Goal: Task Accomplishment & Management: Manage account settings

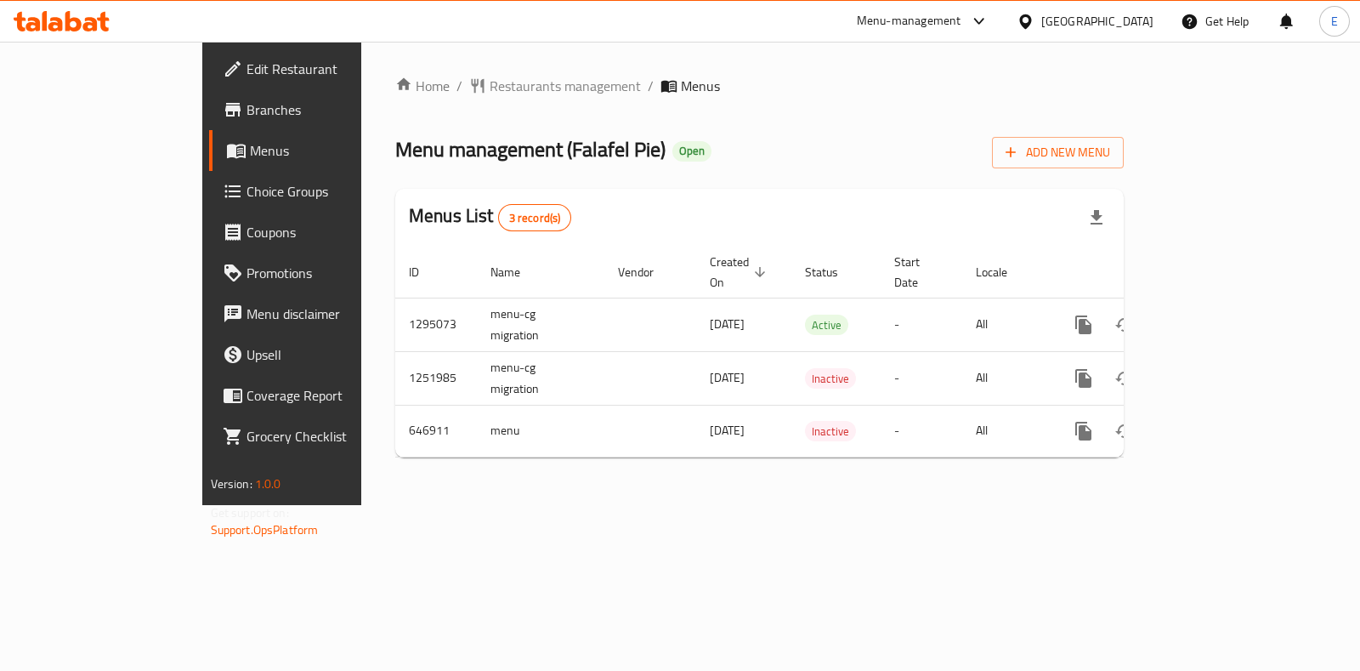
drag, startPoint x: 0, startPoint y: 0, endPoint x: 820, endPoint y: 91, distance: 825.1
click at [820, 89] on ol "Home / Restaurants management / Menus" at bounding box center [759, 86] width 728 height 20
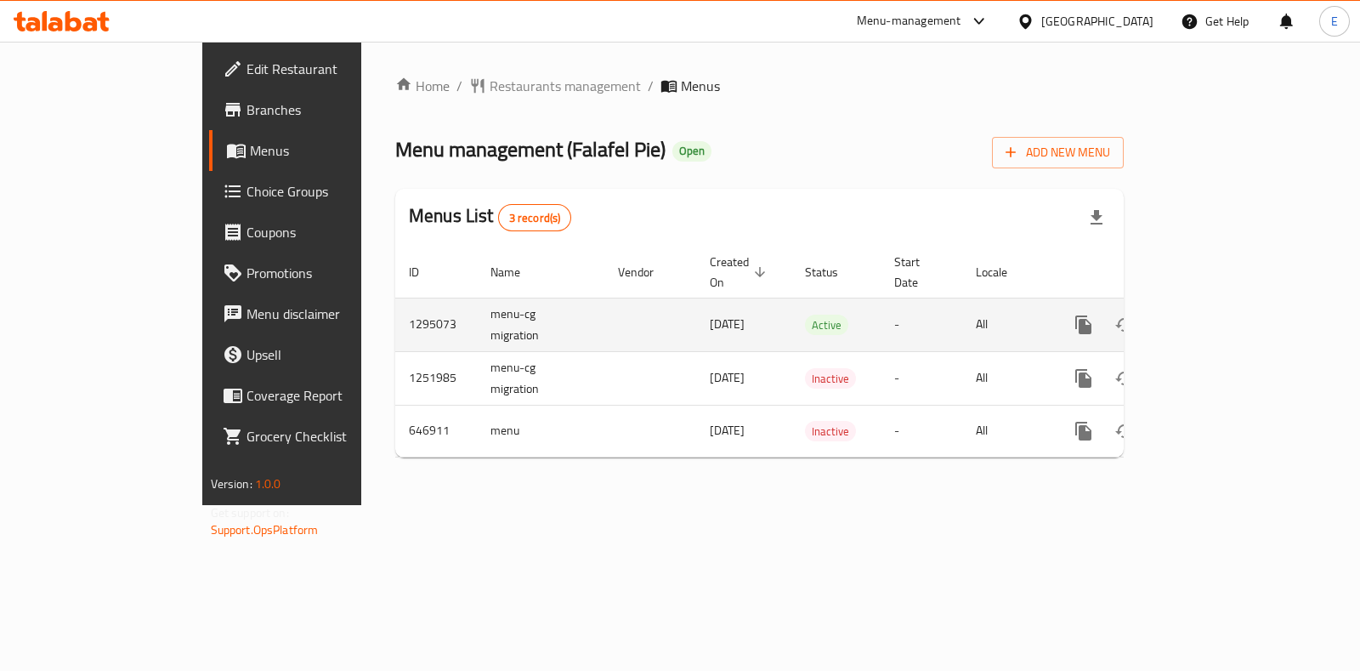
click at [1216, 314] on icon "enhanced table" at bounding box center [1206, 324] width 20 height 20
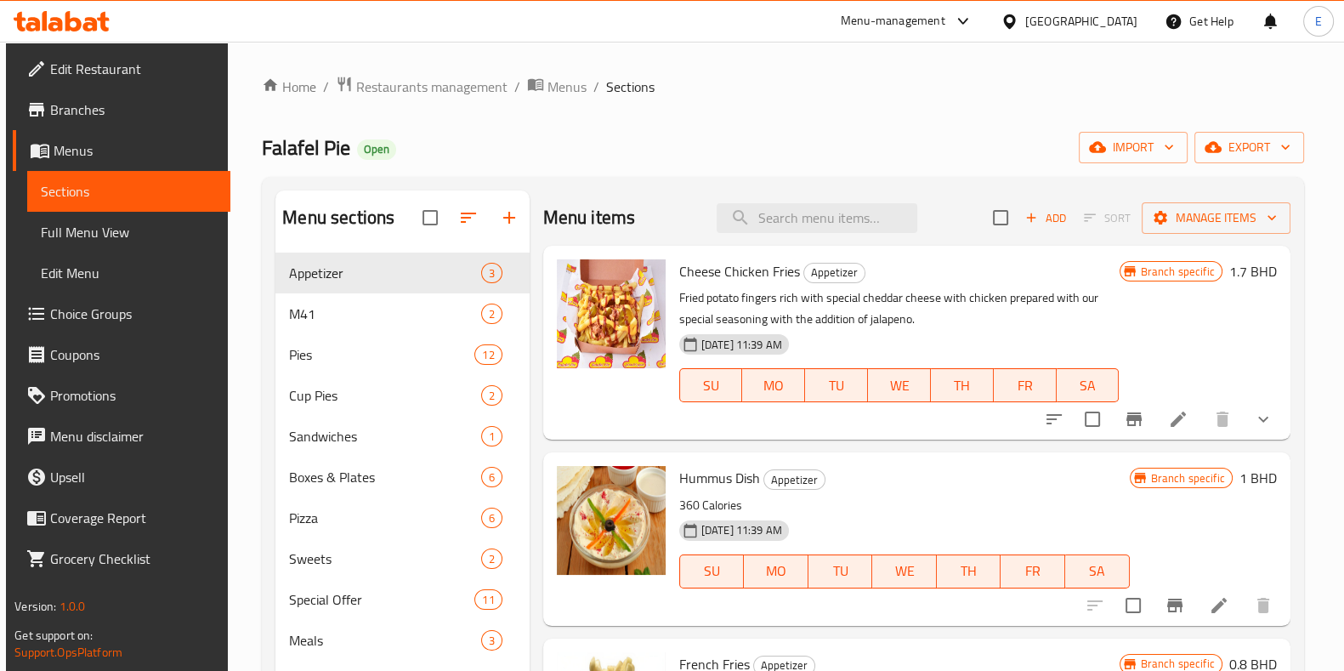
drag, startPoint x: 522, startPoint y: 173, endPoint x: 461, endPoint y: 184, distance: 62.0
drag, startPoint x: 461, startPoint y: 184, endPoint x: 450, endPoint y: 183, distance: 10.2
drag, startPoint x: 450, startPoint y: 183, endPoint x: 665, endPoint y: 191, distance: 215.2
drag, startPoint x: 665, startPoint y: 191, endPoint x: 654, endPoint y: 162, distance: 31.2
click at [654, 162] on div "Falafel Pie Open import export" at bounding box center [782, 147] width 1041 height 31
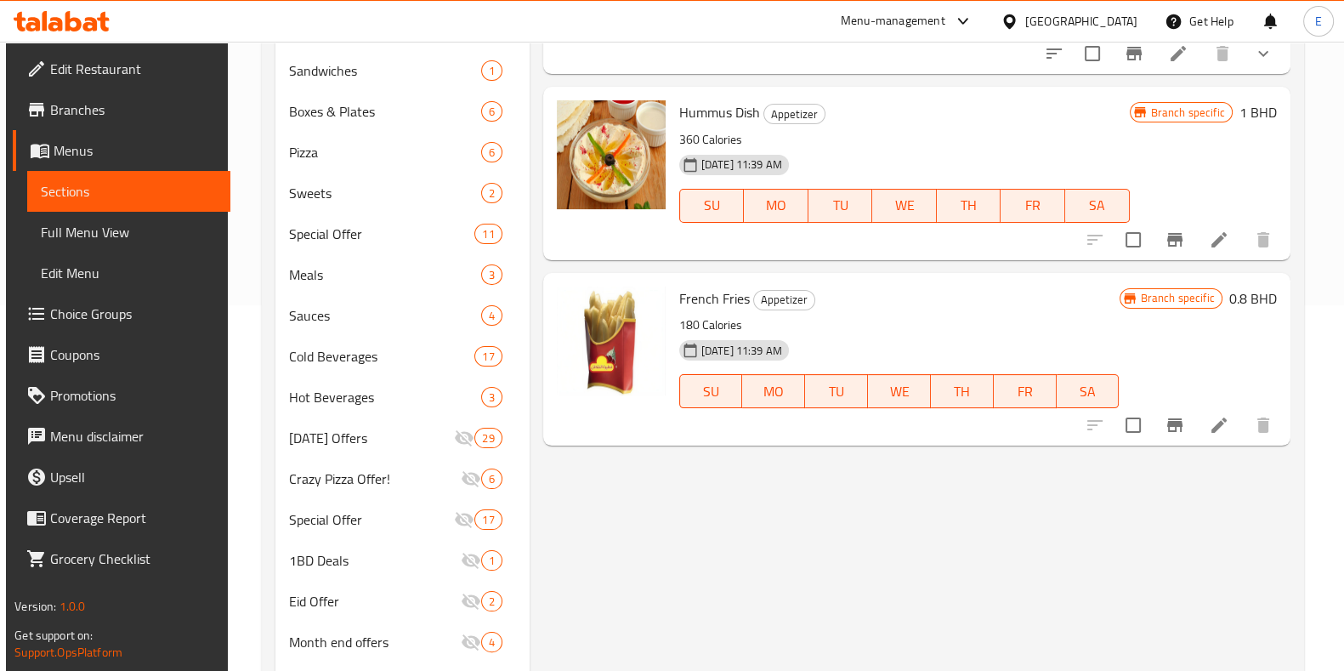
scroll to position [105, 0]
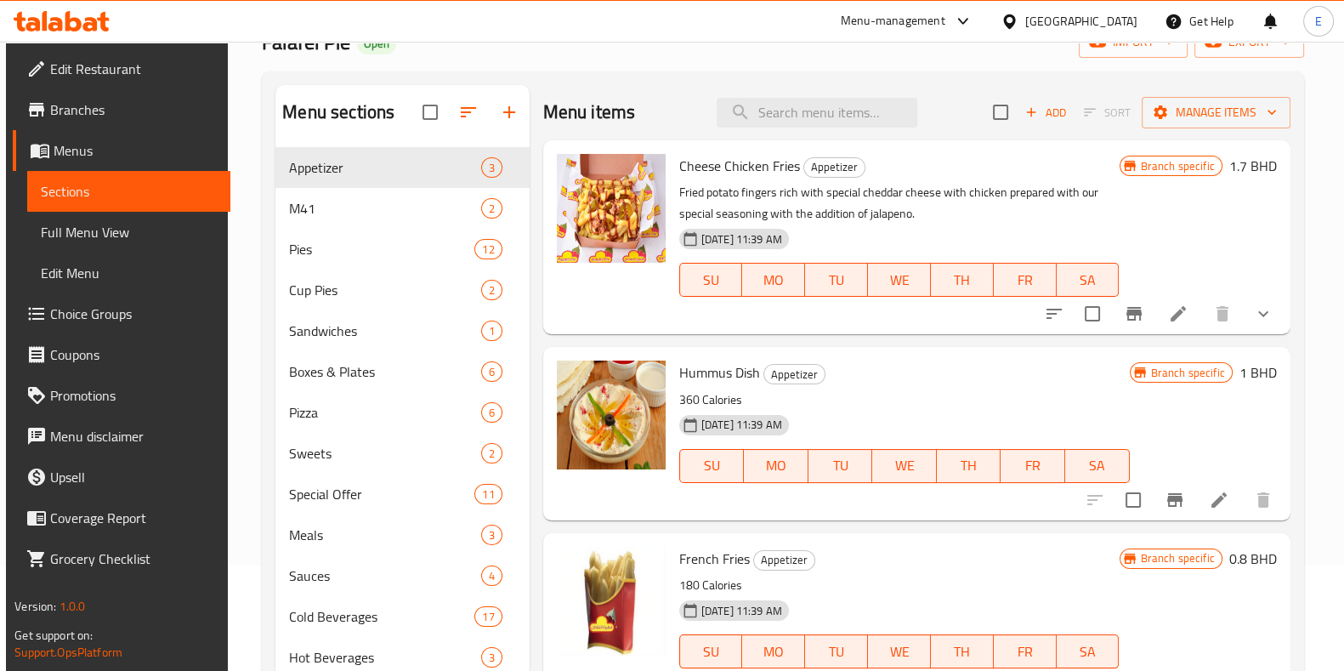
drag, startPoint x: 271, startPoint y: 145, endPoint x: 248, endPoint y: 145, distance: 22.9
drag, startPoint x: 248, startPoint y: 144, endPoint x: 241, endPoint y: 127, distance: 17.5
click at [241, 127] on div "Home / Restaurants management / Menus / Sections Falafel Pie Open import export…" at bounding box center [782, 497] width 1109 height 1122
drag, startPoint x: 535, startPoint y: 74, endPoint x: 670, endPoint y: 77, distance: 135.2
drag, startPoint x: 670, startPoint y: 77, endPoint x: 971, endPoint y: 71, distance: 301.8
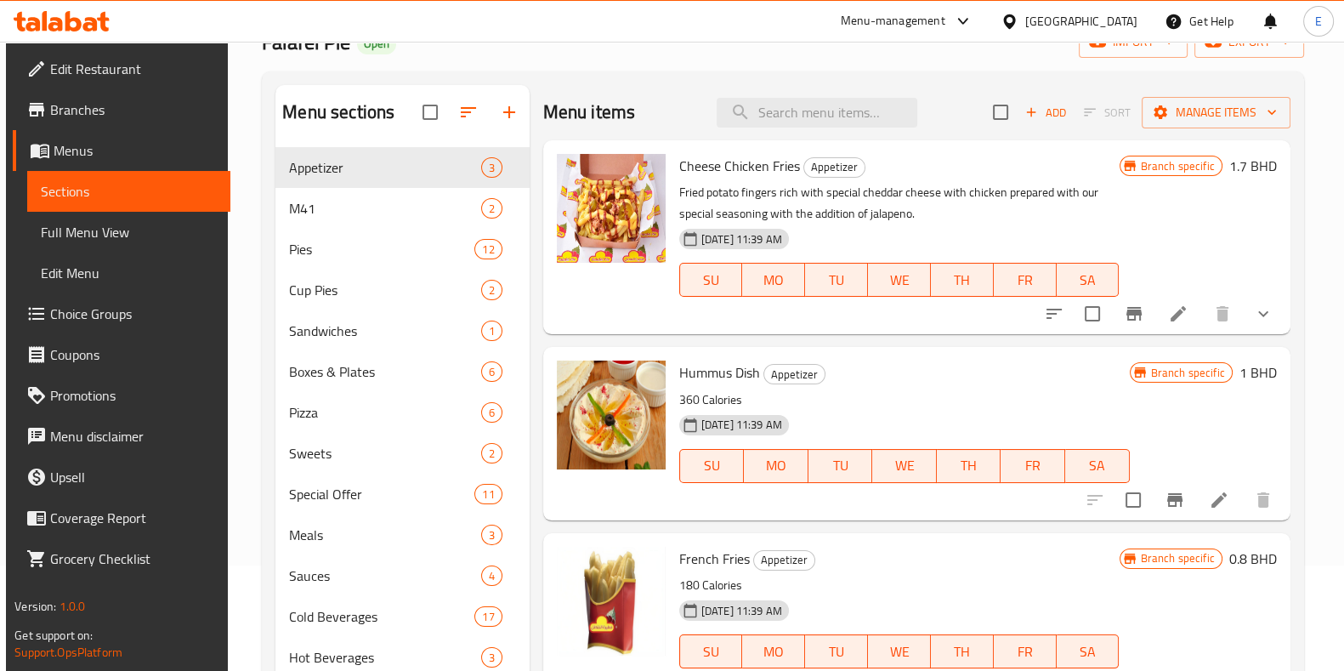
drag, startPoint x: 971, startPoint y: 71, endPoint x: 905, endPoint y: 82, distance: 67.3
click at [905, 82] on div "Menu sections Appetizer 3 M41 2 Pies 12 Cup Pies 2 Sandwiches 1 Boxes & Plates …" at bounding box center [782, 547] width 1041 height 953
drag, startPoint x: 253, startPoint y: 80, endPoint x: 512, endPoint y: 85, distance: 258.4
drag, startPoint x: 512, startPoint y: 85, endPoint x: 661, endPoint y: 82, distance: 149.6
drag, startPoint x: 661, startPoint y: 82, endPoint x: 965, endPoint y: 69, distance: 303.7
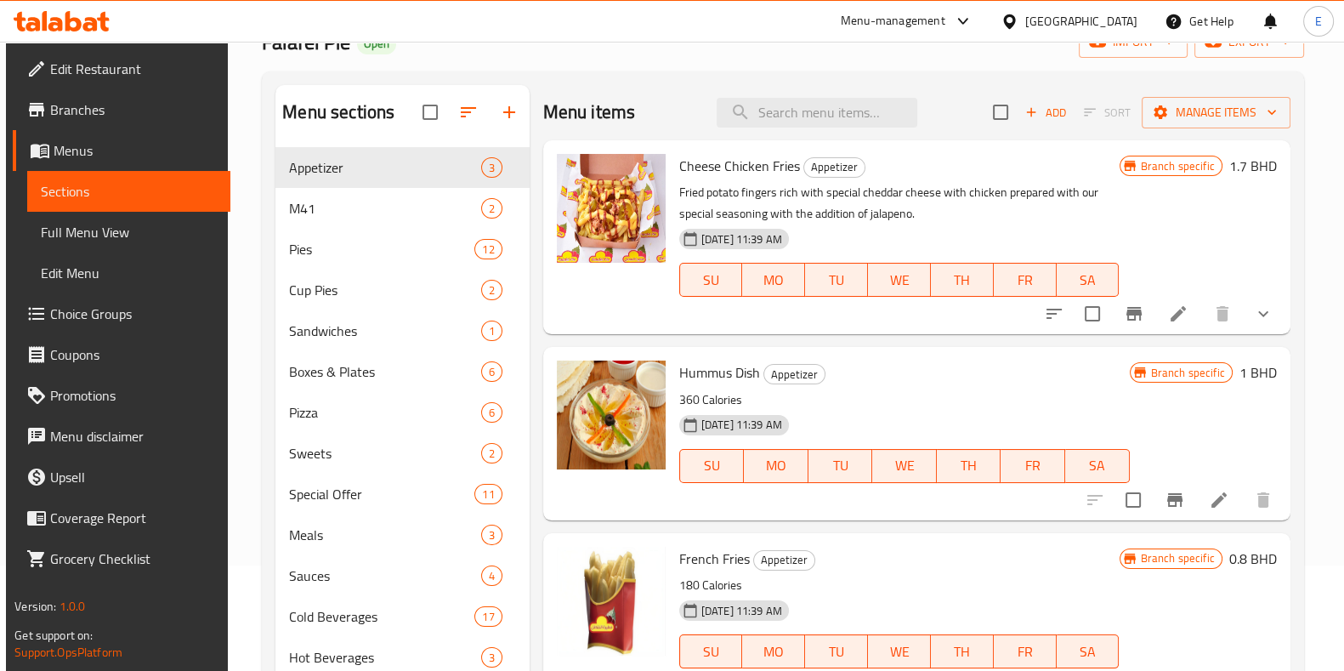
drag, startPoint x: 965, startPoint y: 69, endPoint x: 893, endPoint y: 76, distance: 71.8
click at [893, 76] on div "Menu sections Appetizer 3 M41 2 Pies 12 Cup Pies 2 Sandwiches 1 Boxes & Plates …" at bounding box center [782, 547] width 1041 height 953
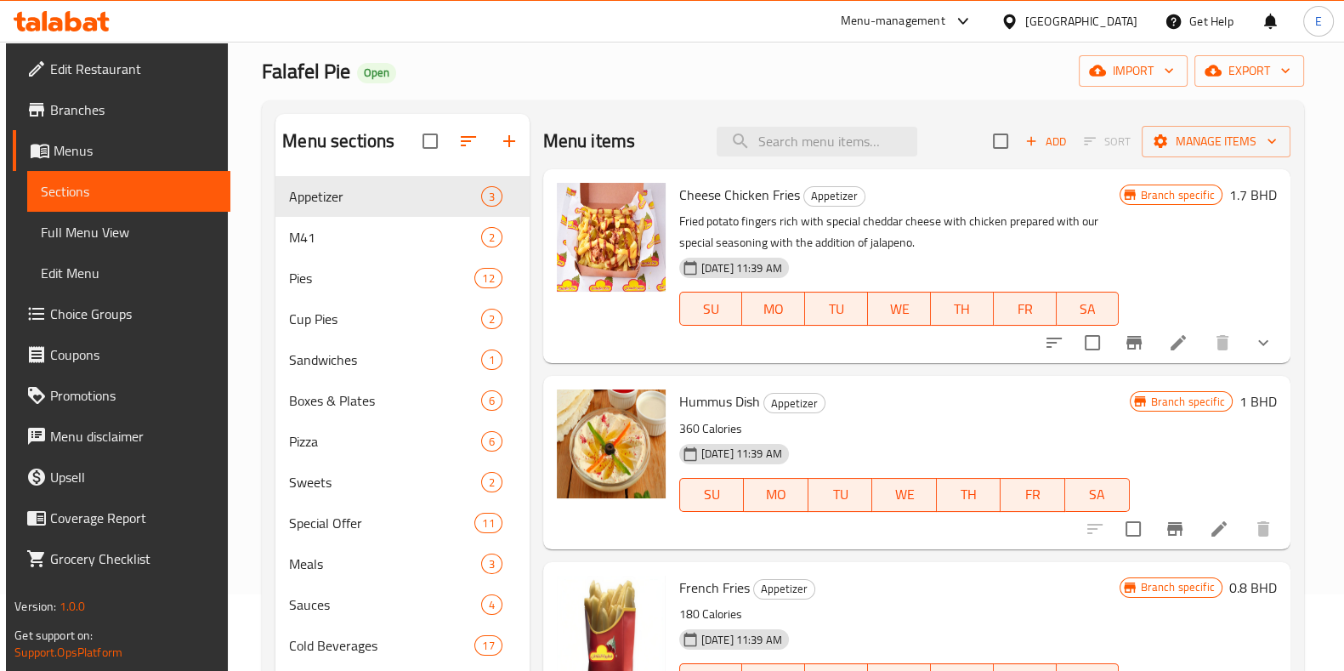
scroll to position [67, 0]
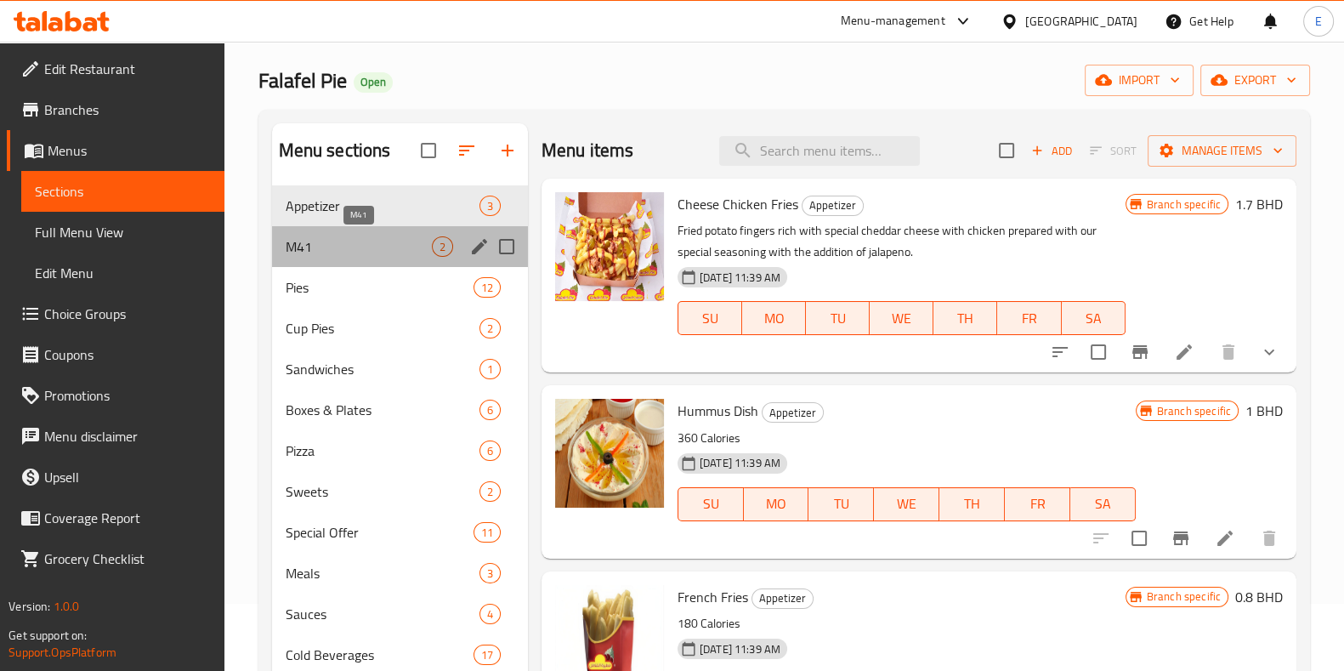
click at [326, 241] on span "M41" at bounding box center [359, 246] width 146 height 20
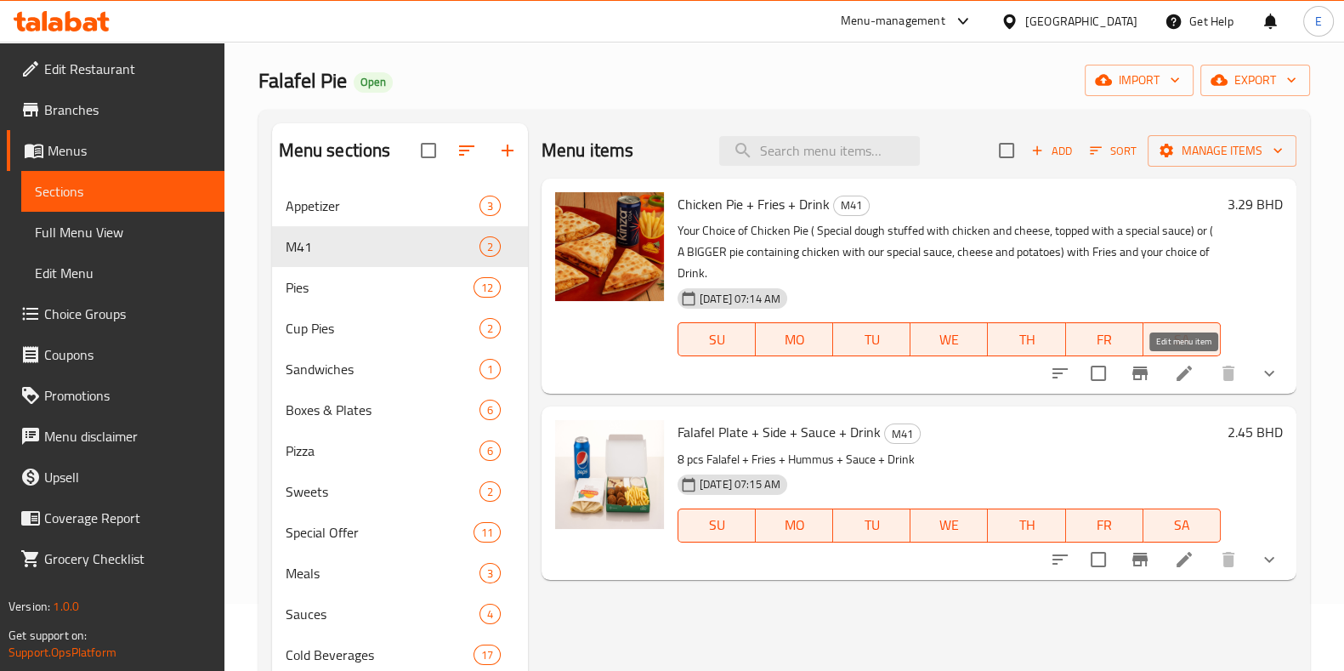
click at [1174, 378] on icon at bounding box center [1184, 373] width 20 height 20
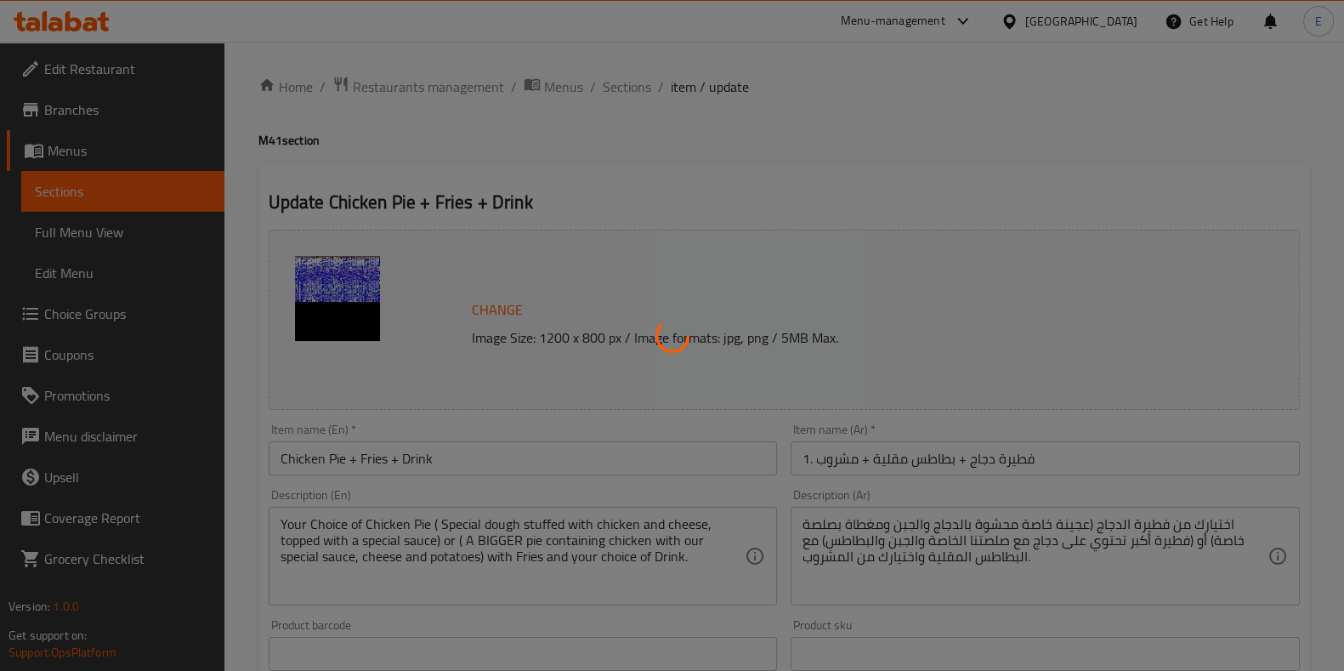
type input "اختيارك من الفطيرة:"
type input "1"
type input "اختيارك من الشراب"
type input "1"
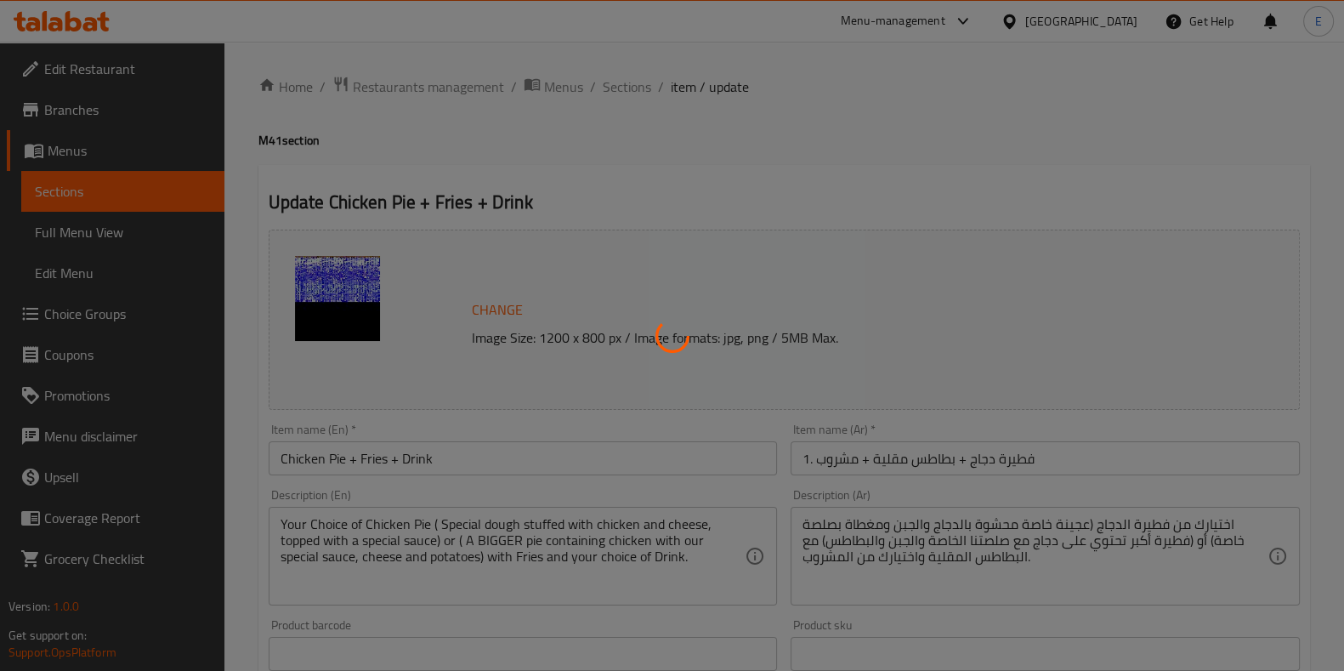
type input "1"
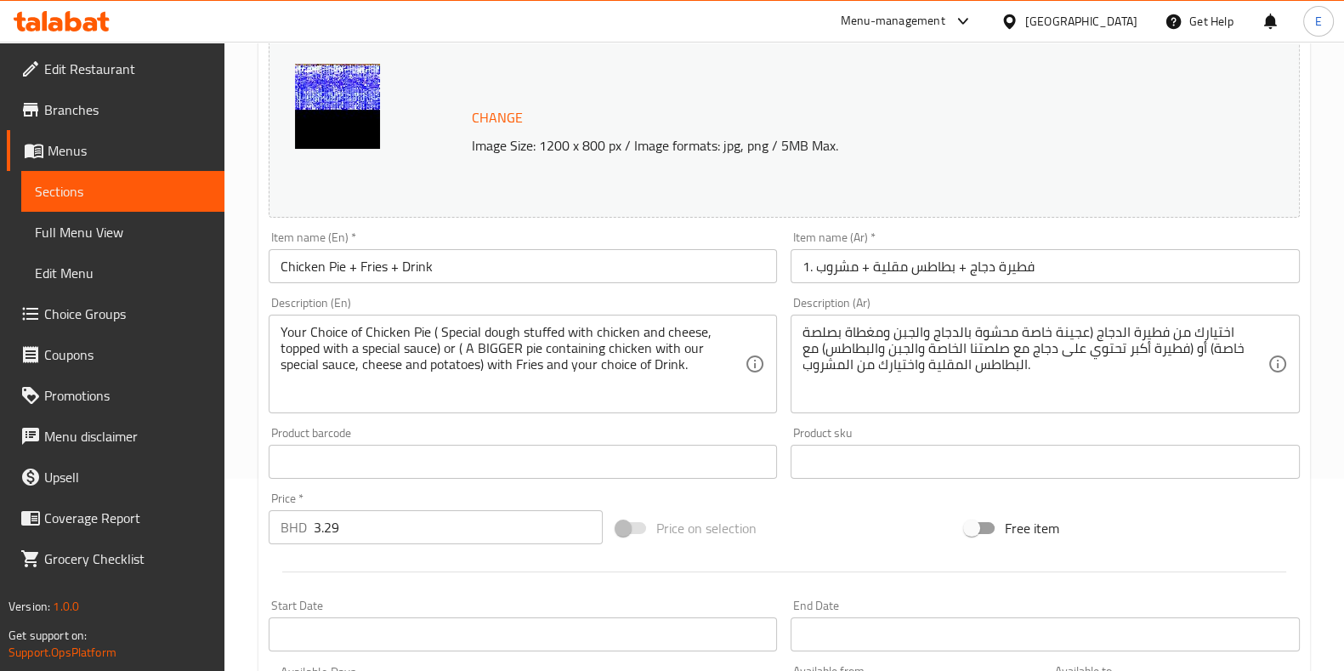
scroll to position [212, 0]
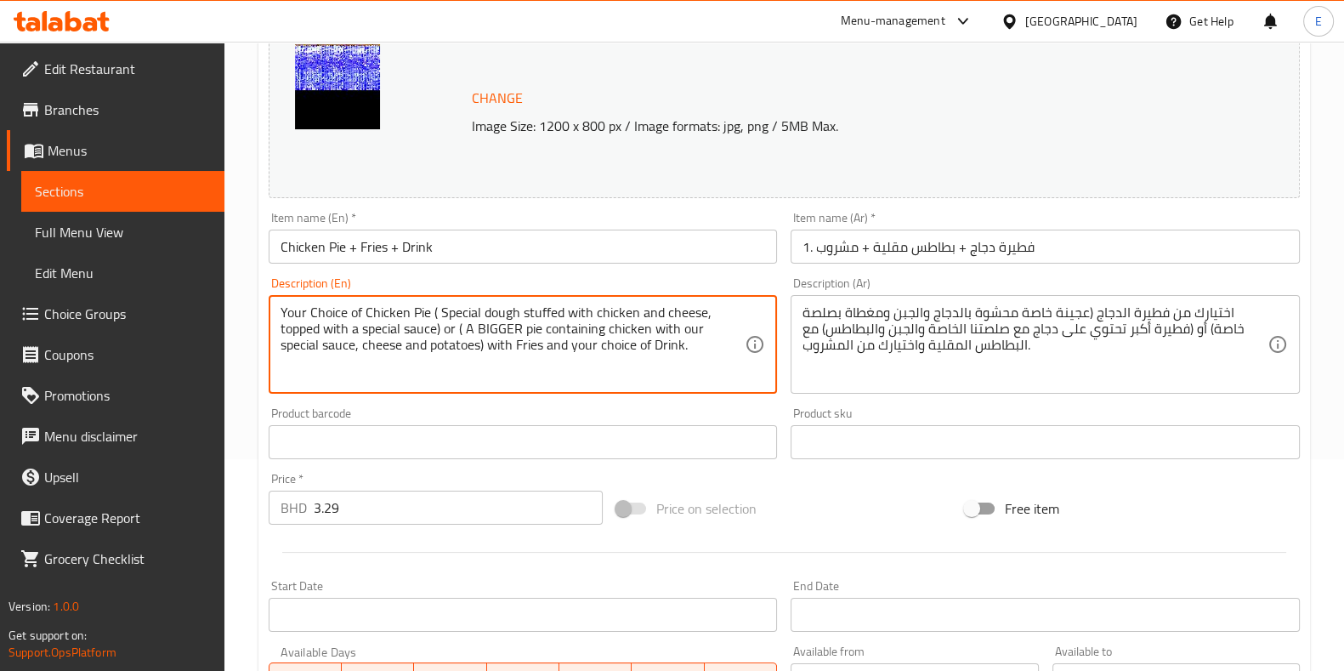
drag, startPoint x: 427, startPoint y: 310, endPoint x: 418, endPoint y: 310, distance: 9.3
type textarea "Your Choice of Chicken Pasty ( Special dough stuffed with chicken and cheese, t…"
drag, startPoint x: 1206, startPoint y: 312, endPoint x: 1182, endPoint y: 311, distance: 23.8
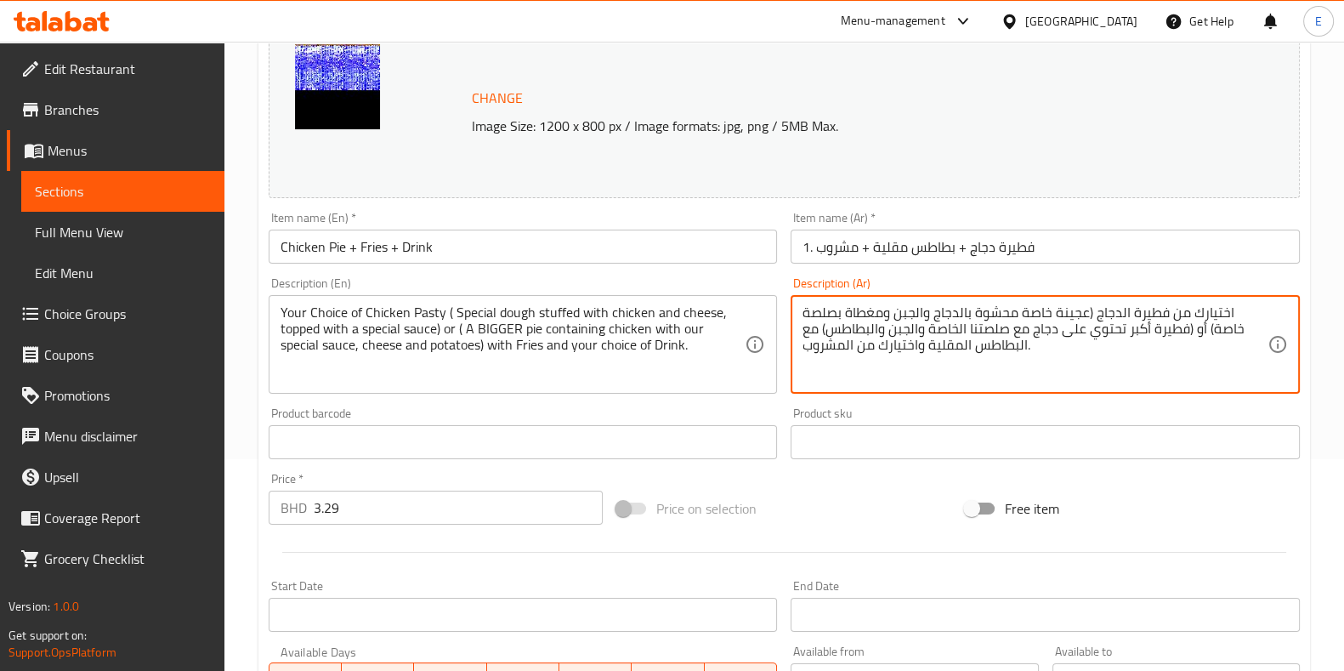
drag, startPoint x: 1137, startPoint y: 314, endPoint x: 1172, endPoint y: 317, distance: 35.0
click at [1197, 315] on textarea "اختيارك من فطيرة الدجاج (عجينة خاصة محشوة بالدجاج والجبن ومغطاة بصلصة خاصة) أو …" at bounding box center [1034, 344] width 465 height 81
drag, startPoint x: 1130, startPoint y: 310, endPoint x: 1187, endPoint y: 322, distance: 58.2
click at [1200, 311] on textarea "اختيارك من فطيرة الدجاج (عجينة خاصة محشوة بالدجاج والجبن ومغطاة بصلصة خاصة) أو …" at bounding box center [1034, 344] width 465 height 81
type textarea "اختيارك من دجاج باستي (عجينة خاصة محشوة بالدجاج والجبن ومغطاة بصلصة خاصة) أو (ف…"
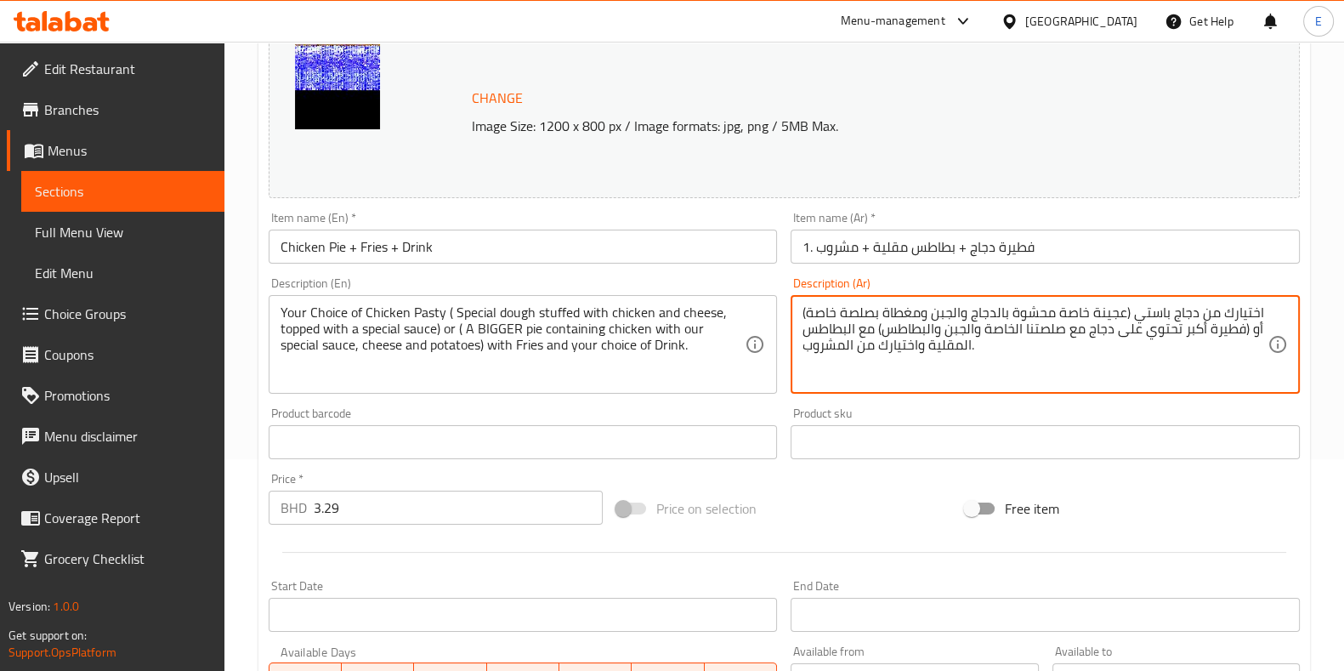
drag, startPoint x: 362, startPoint y: 310, endPoint x: 244, endPoint y: 446, distance: 180.1
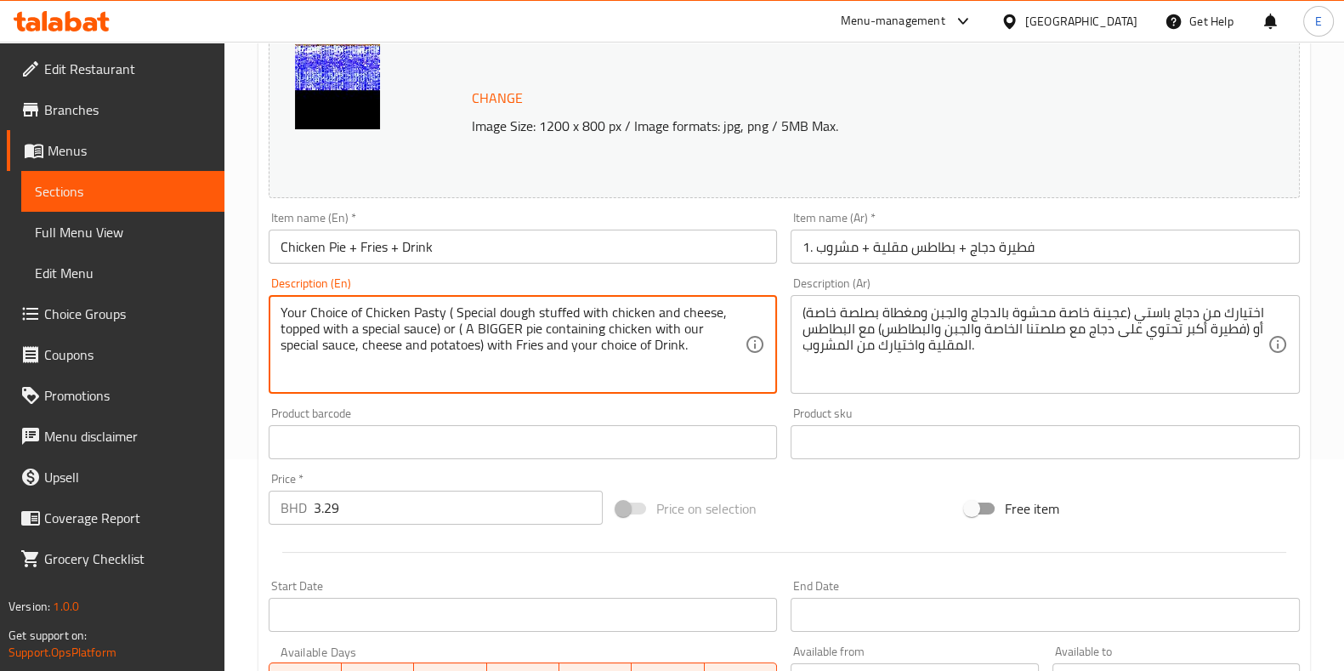
click at [374, 295] on div "Your Choice of Chicken Pasty ( Special dough stuffed with chicken and cheese, t…" at bounding box center [523, 344] width 509 height 99
click at [369, 311] on textarea "Your Choice of Chicken Pasty ( Special dough stuffed with chicken and cheese, t…" at bounding box center [512, 344] width 465 height 81
drag, startPoint x: 365, startPoint y: 311, endPoint x: 358, endPoint y: 317, distance: 9.0
click at [364, 311] on textarea "Your Choice of Chicken Pasty ( Special dough stuffed with chicken and cheese, t…" at bounding box center [512, 344] width 465 height 81
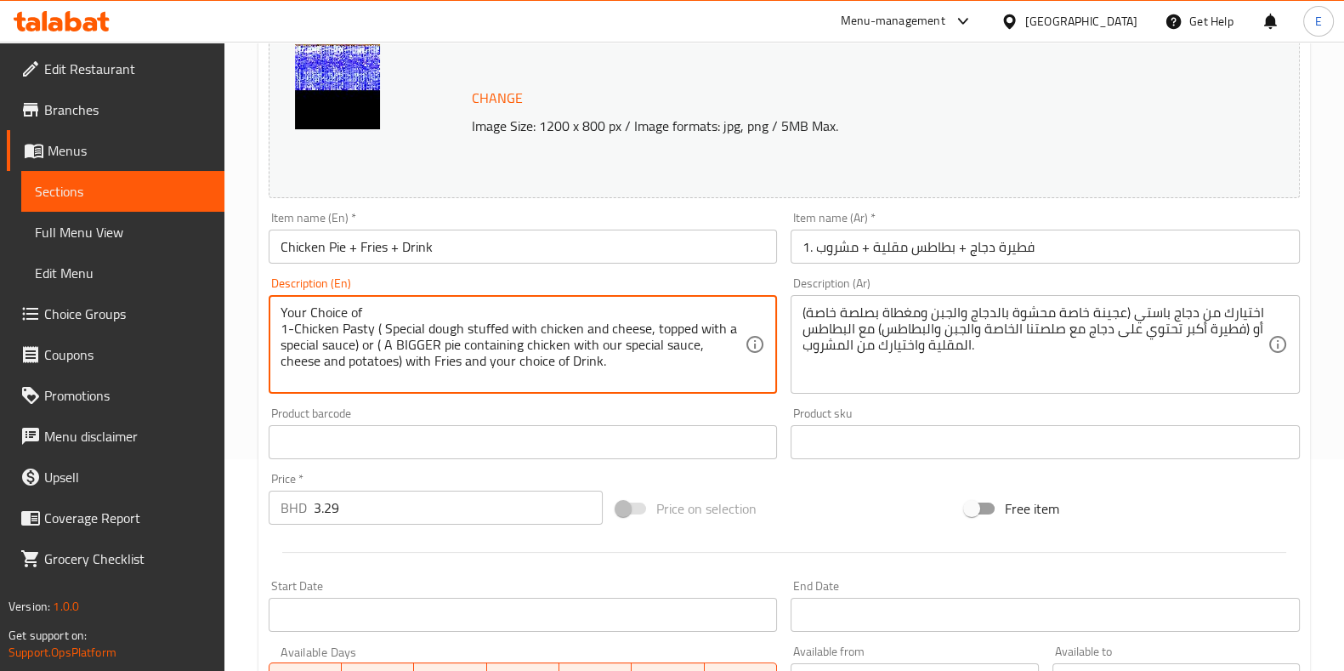
drag, startPoint x: 375, startPoint y: 346, endPoint x: 365, endPoint y: 347, distance: 10.2
click at [374, 346] on textarea "Your Choice of 1-Chicken Pasty ( Special dough stuffed with chicken and cheese,…" at bounding box center [512, 344] width 465 height 81
click at [361, 344] on textarea "Your Choice of 1-Chicken Pasty ( Special dough stuffed with chicken and cheese,…" at bounding box center [512, 344] width 465 height 81
drag, startPoint x: 375, startPoint y: 342, endPoint x: 361, endPoint y: 343, distance: 13.7
click at [361, 343] on textarea "Your Choice of 1-Chicken Pasty ( Special dough stuffed with chicken and cheese,…" at bounding box center [512, 344] width 465 height 81
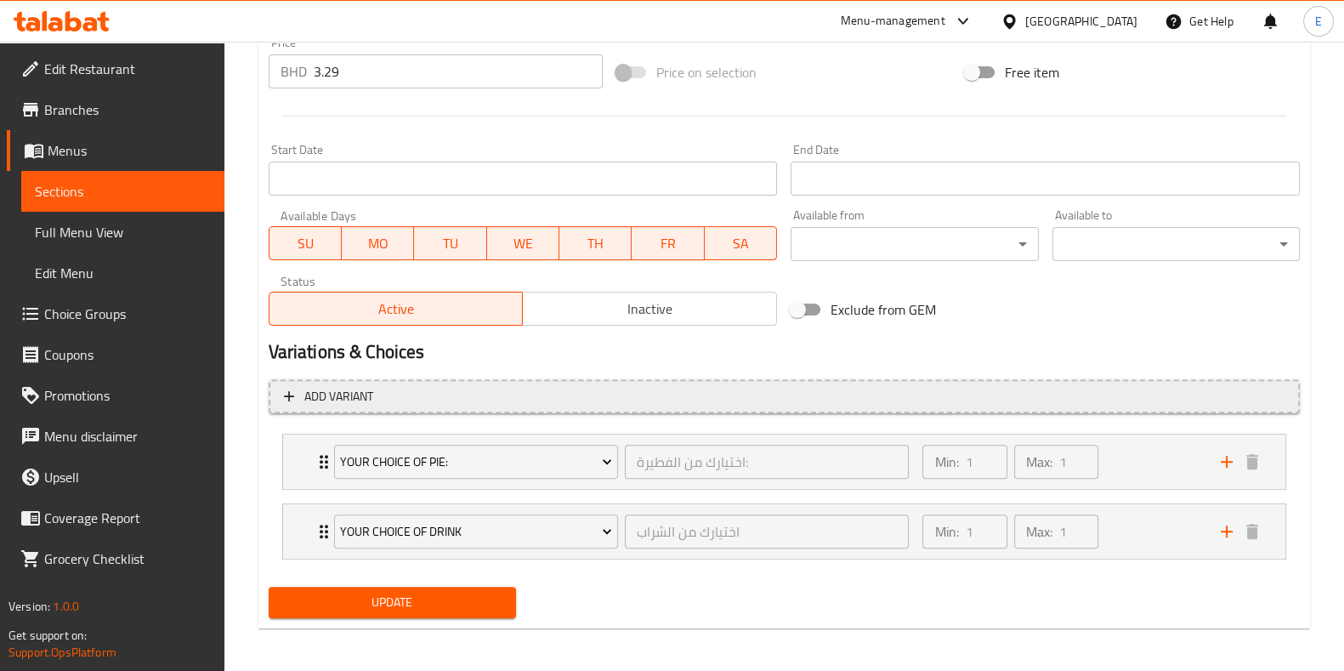
scroll to position [651, 0]
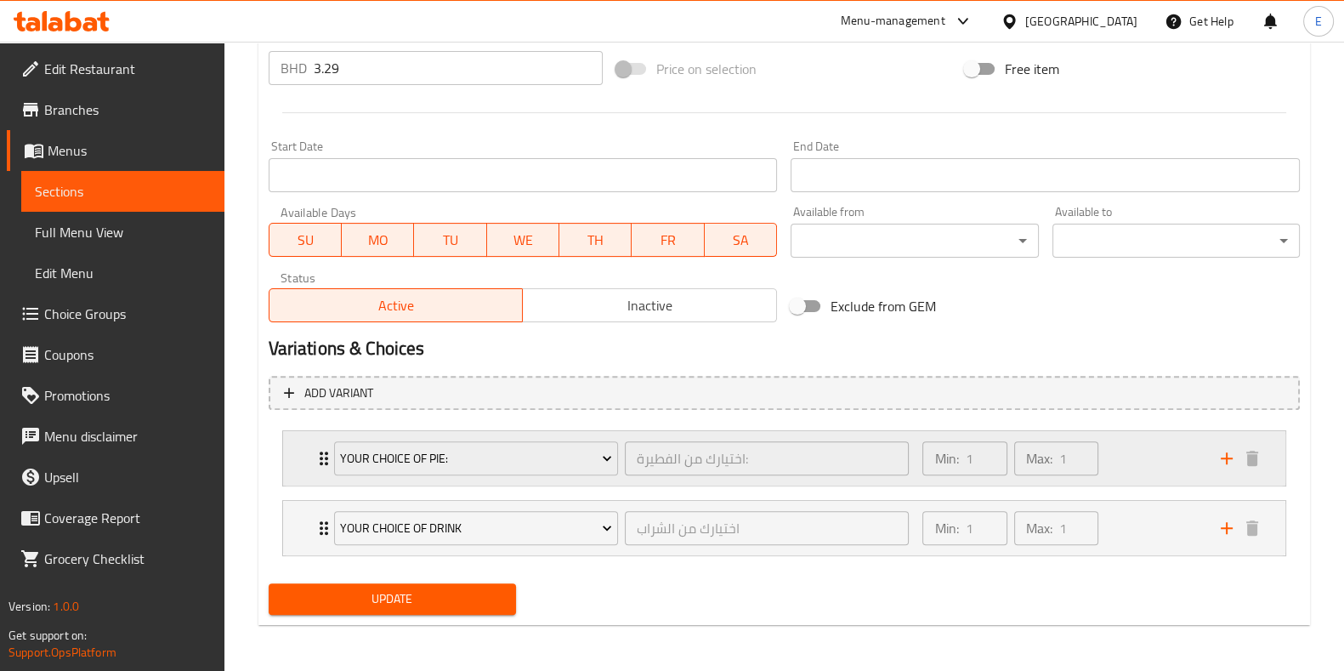
click at [1157, 469] on div "Min: 1 ​ Max: 1 ​" at bounding box center [1060, 458] width 297 height 54
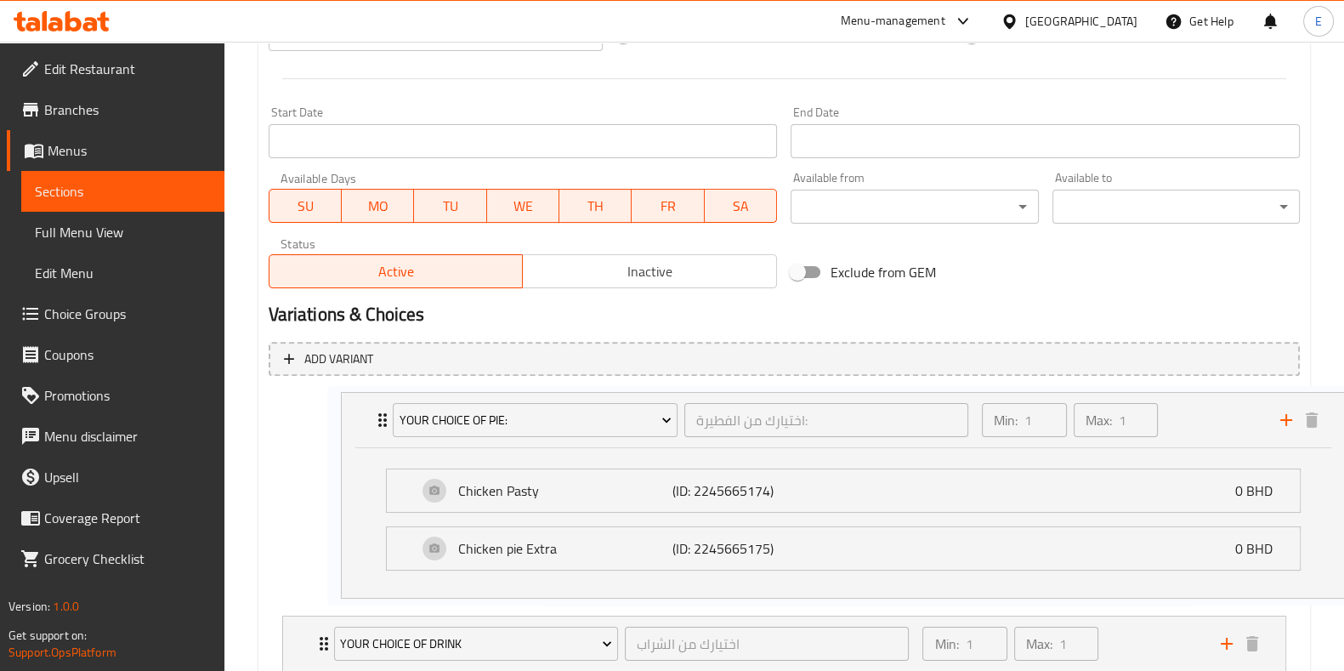
scroll to position [688, 0]
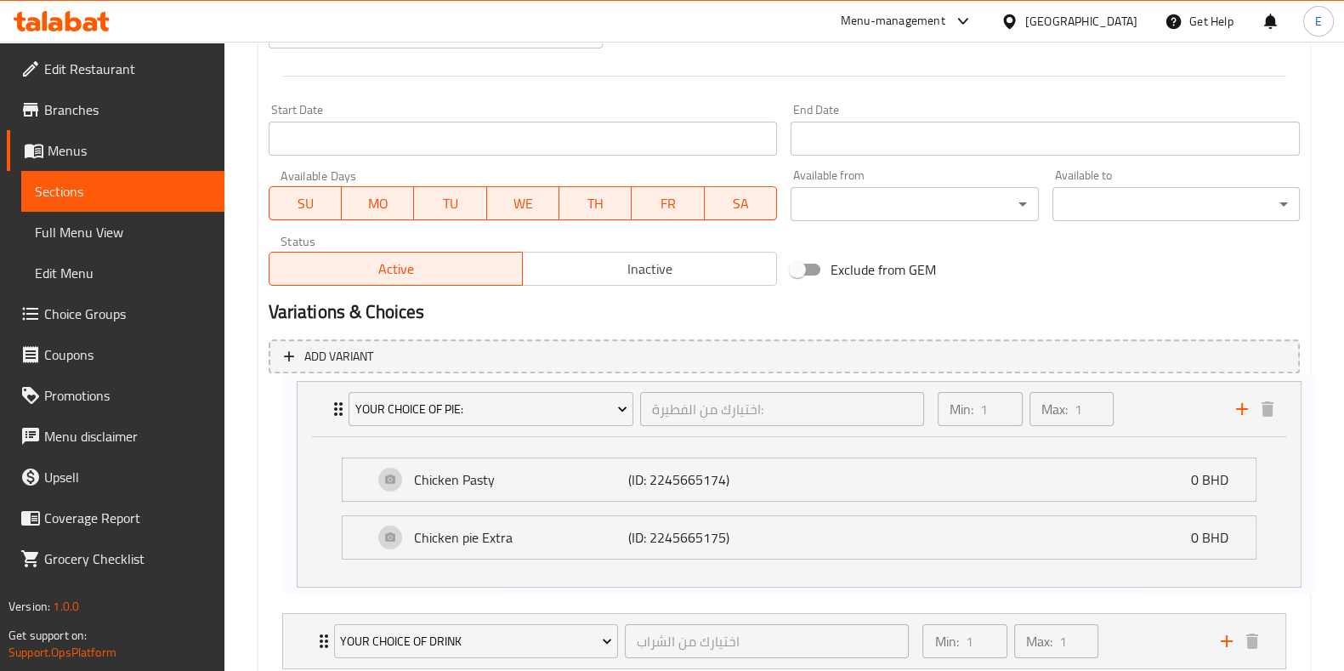
drag, startPoint x: 499, startPoint y: 592, endPoint x: 508, endPoint y: 541, distance: 51.0
click at [508, 541] on div "Your choice of Pie: اختيارك من الفطيرة: ​ Min: 1 ​ Max: 1 ​ Chicken Pasty (ID: …" at bounding box center [784, 531] width 1031 height 289
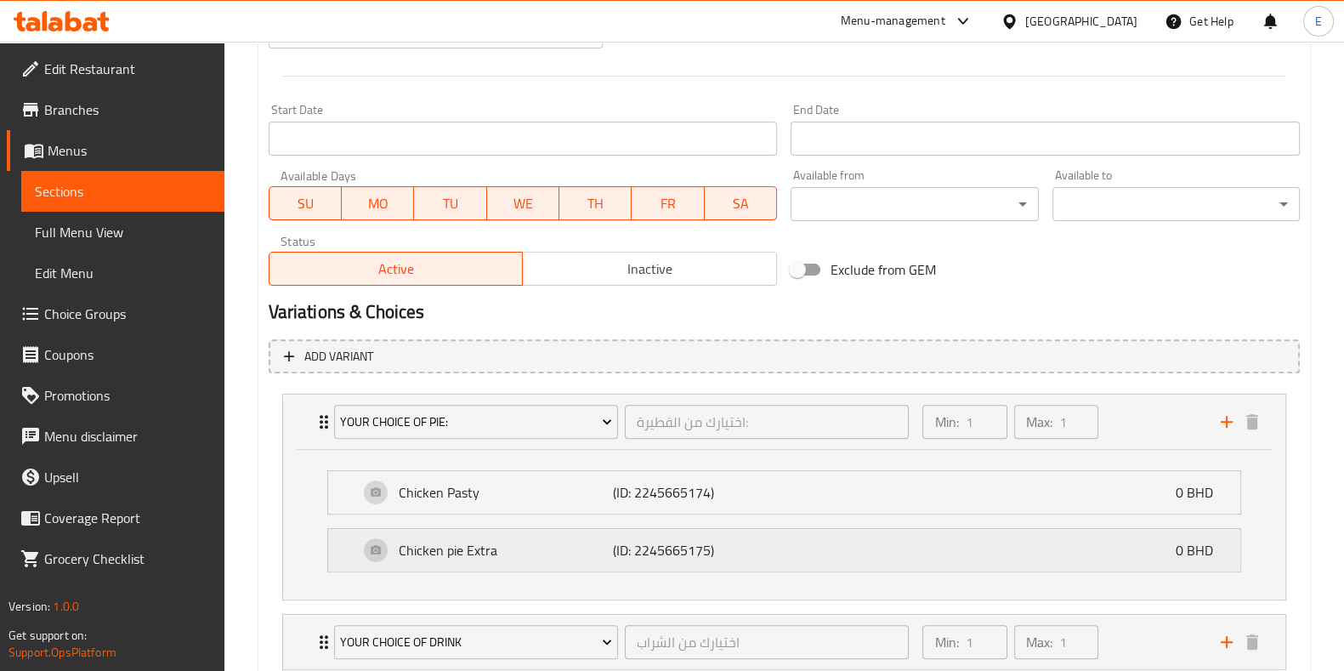
click at [463, 548] on p "Chicken pie Extra" at bounding box center [506, 550] width 214 height 20
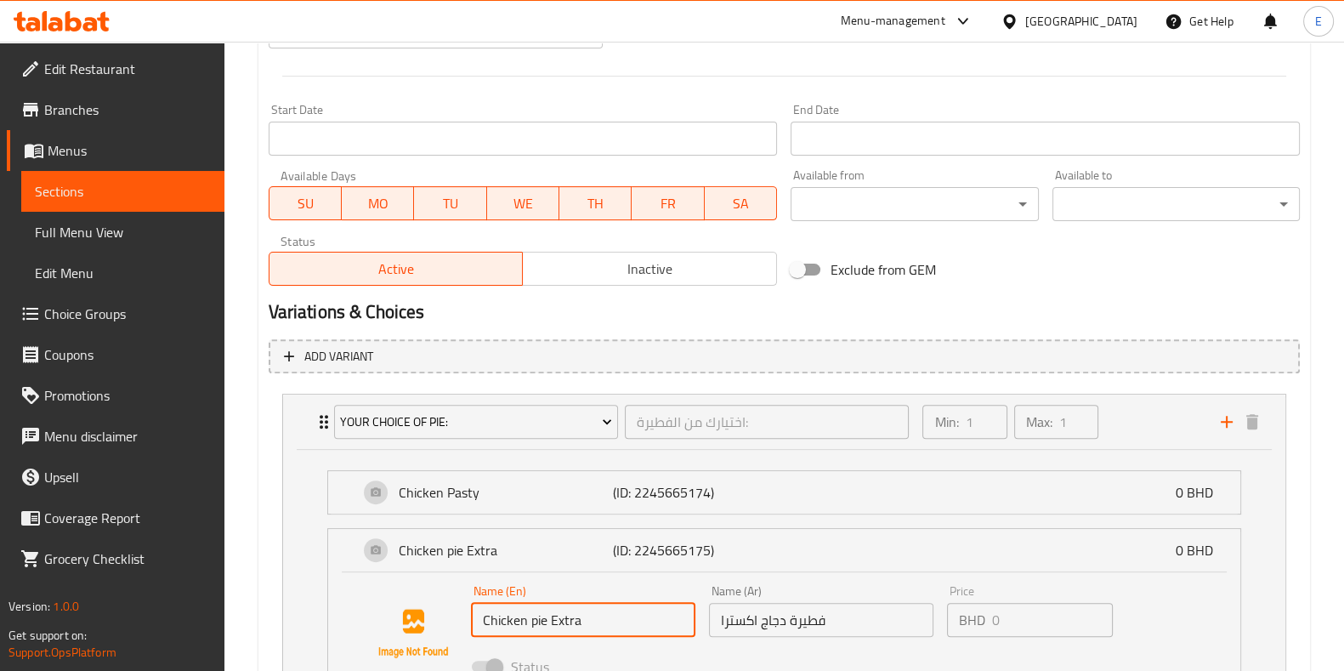
drag, startPoint x: 552, startPoint y: 618, endPoint x: 390, endPoint y: 601, distance: 163.2
click at [390, 601] on div "Name (En) Chicken pie Extra Name (En) Name (Ar) فطيرة دجاج اكسترا Name (Ar) Pri…" at bounding box center [784, 633] width 858 height 116
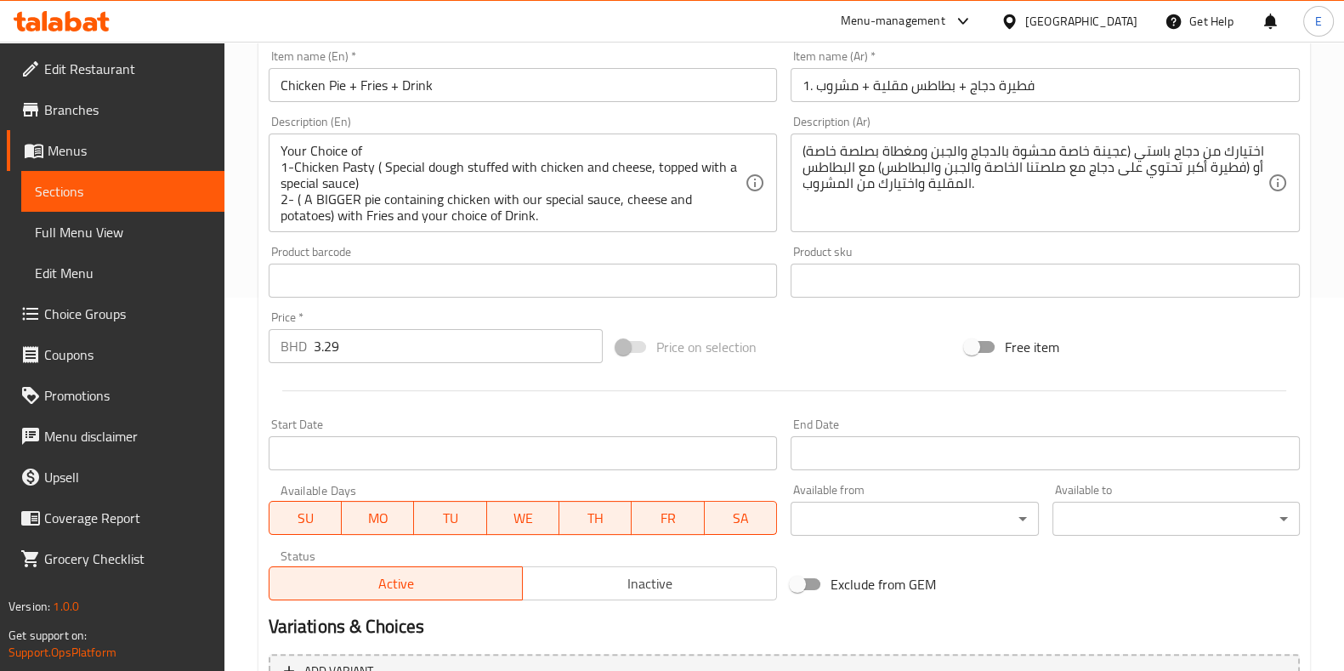
scroll to position [369, 0]
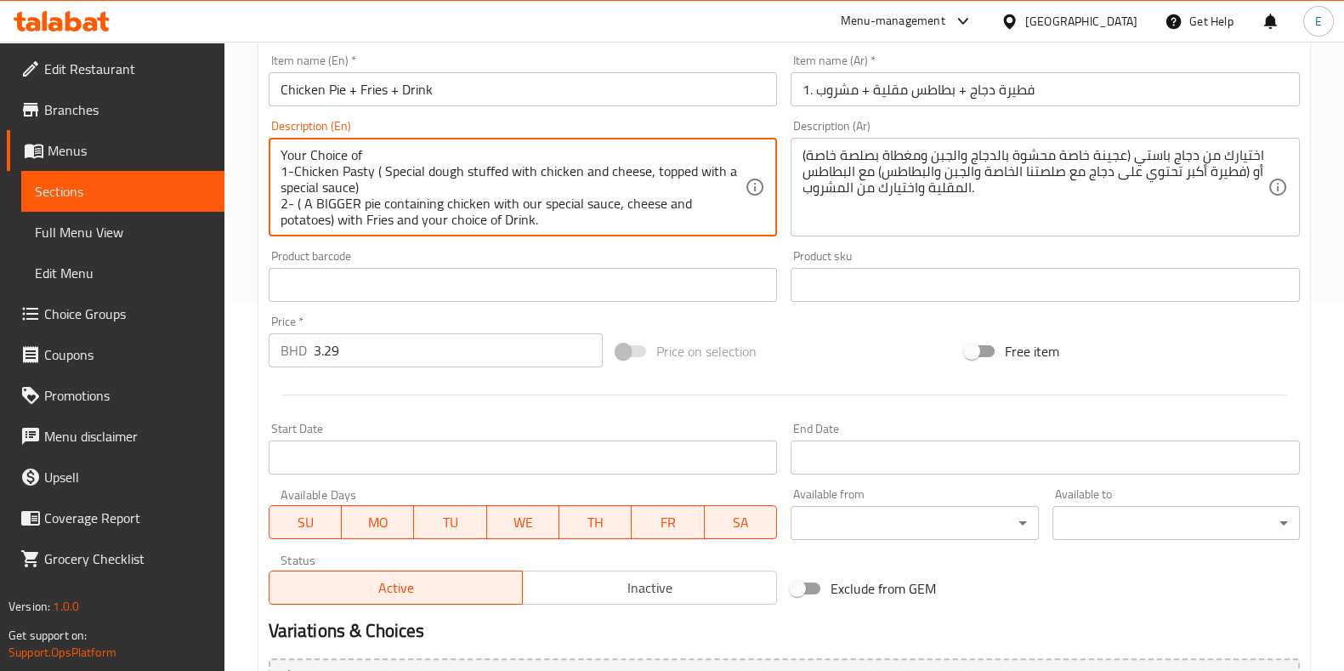
paste textarea "Chicken pie Extra"
click at [613, 218] on textarea "Your Choice of 1-Chicken Pasty ( Special dough stuffed with chicken and cheese,…" at bounding box center [512, 187] width 465 height 81
drag, startPoint x: 634, startPoint y: 221, endPoint x: 407, endPoint y: 214, distance: 227.0
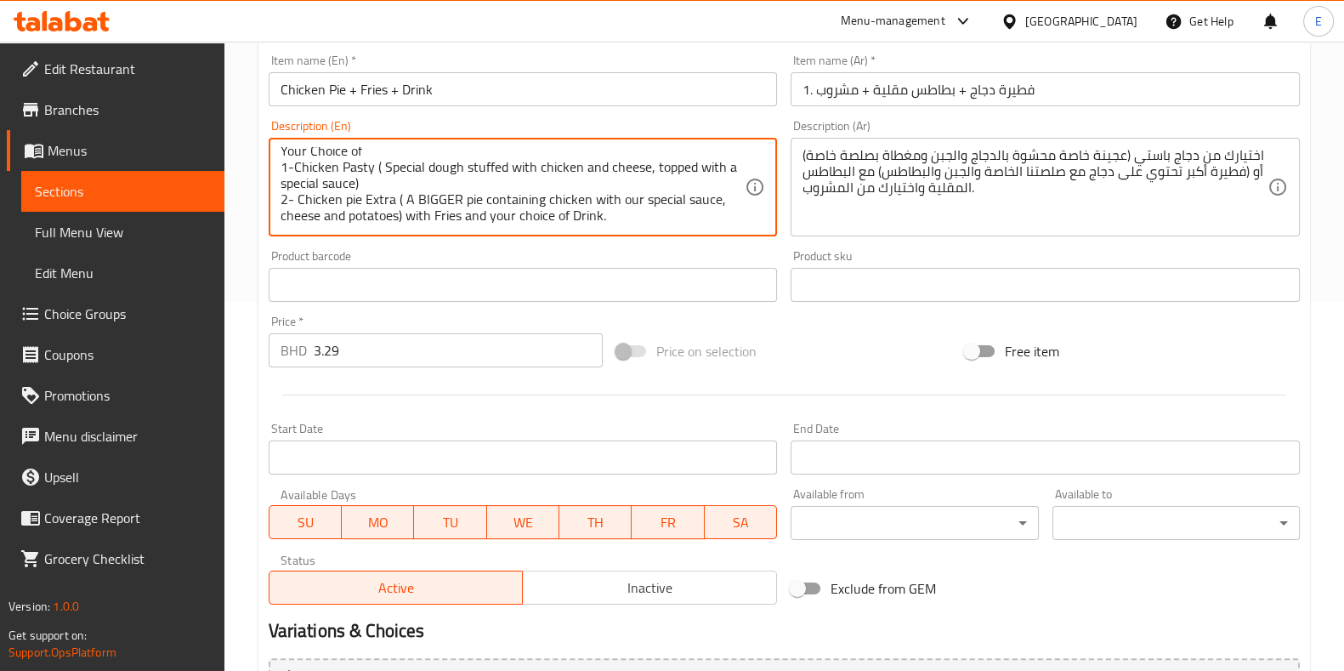
click at [456, 229] on div "Your Choice of 1-Chicken Pasty ( Special dough stuffed with chicken and cheese,…" at bounding box center [523, 187] width 509 height 99
drag, startPoint x: 407, startPoint y: 214, endPoint x: 329, endPoint y: 186, distance: 83.1
click at [329, 186] on textarea "Your Choice of 1-Chicken Pasty ( Special dough stuffed with chicken and cheese,…" at bounding box center [512, 187] width 465 height 81
click at [370, 156] on textarea "Your Choice of 1-Chicken Pasty ( Special dough stuffed with chicken and cheese,…" at bounding box center [512, 187] width 465 height 81
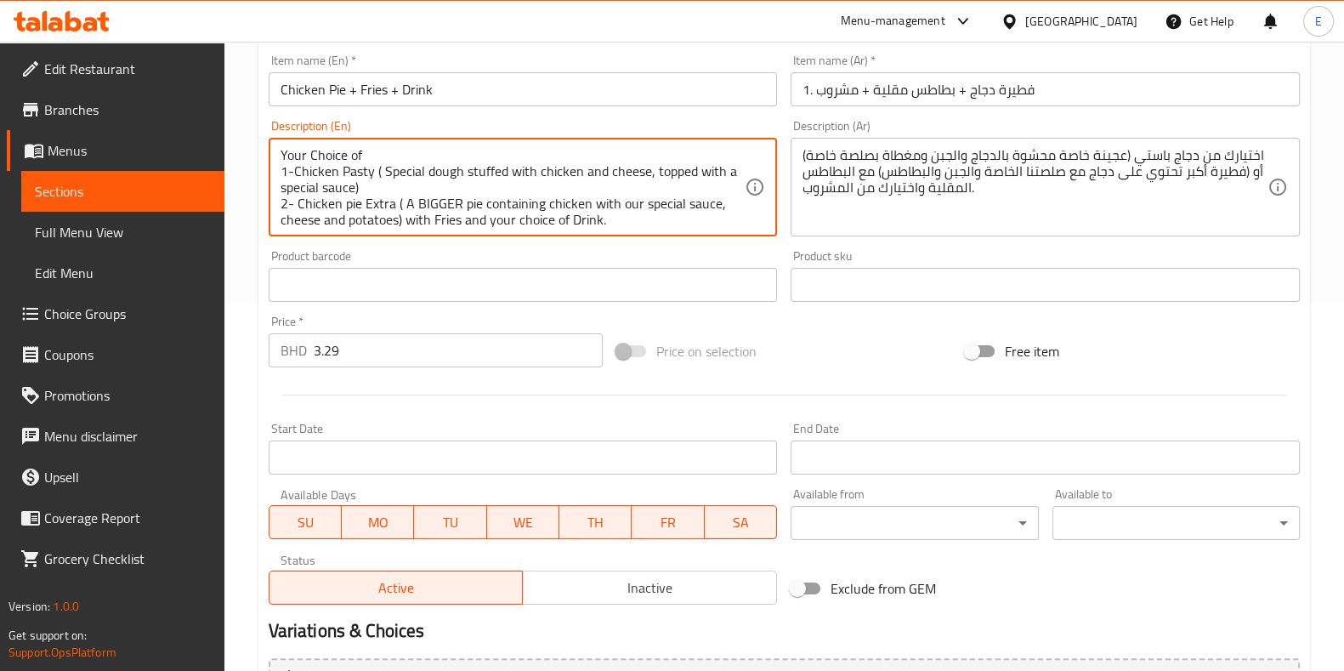
click at [387, 151] on textarea "Your Choice of 1-Chicken Pasty ( Special dough stuffed with chicken and cheese,…" at bounding box center [512, 187] width 465 height 81
click at [359, 158] on textarea "Your Choice of 1-Chicken Pasty ( Special dough stuffed with chicken and cheese,…" at bounding box center [512, 187] width 465 height 81
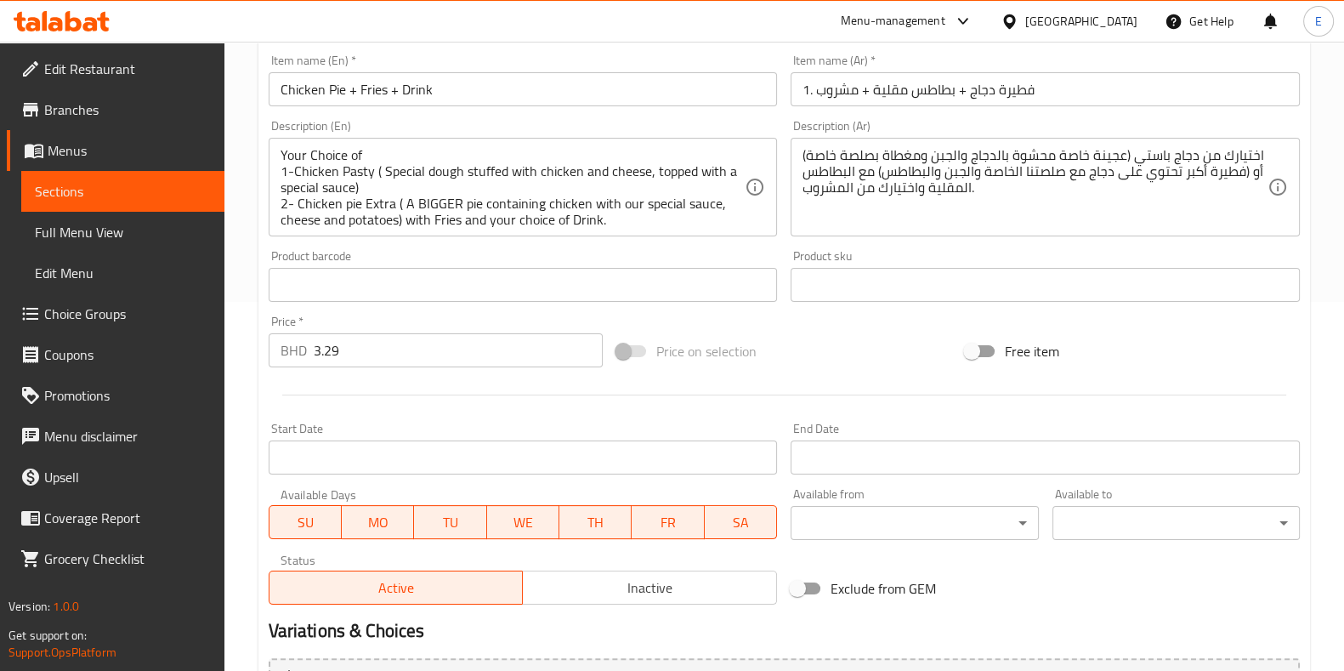
click at [372, 144] on div "Your Choice of 1-Chicken Pasty ( Special dough stuffed with chicken and cheese,…" at bounding box center [523, 187] width 509 height 99
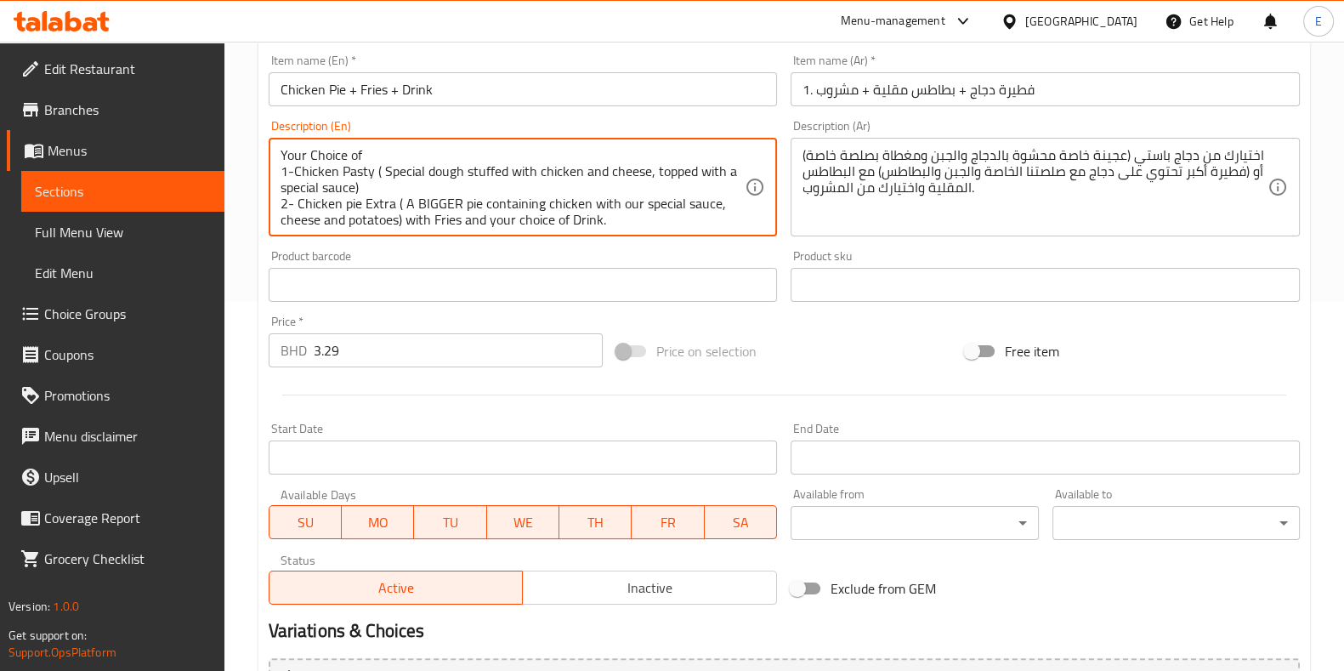
click at [378, 161] on textarea "Your Choice of 1-Chicken Pasty ( Special dough stuffed with chicken and cheese,…" at bounding box center [512, 187] width 465 height 81
click at [379, 153] on textarea "Your Choice of 1-Chicken Pasty ( Special dough stuffed with chicken and cheese,…" at bounding box center [512, 187] width 465 height 81
type textarea "Your Choice of: 1-Chicken Pasty ( Special dough stuffed with chicken and cheese…"
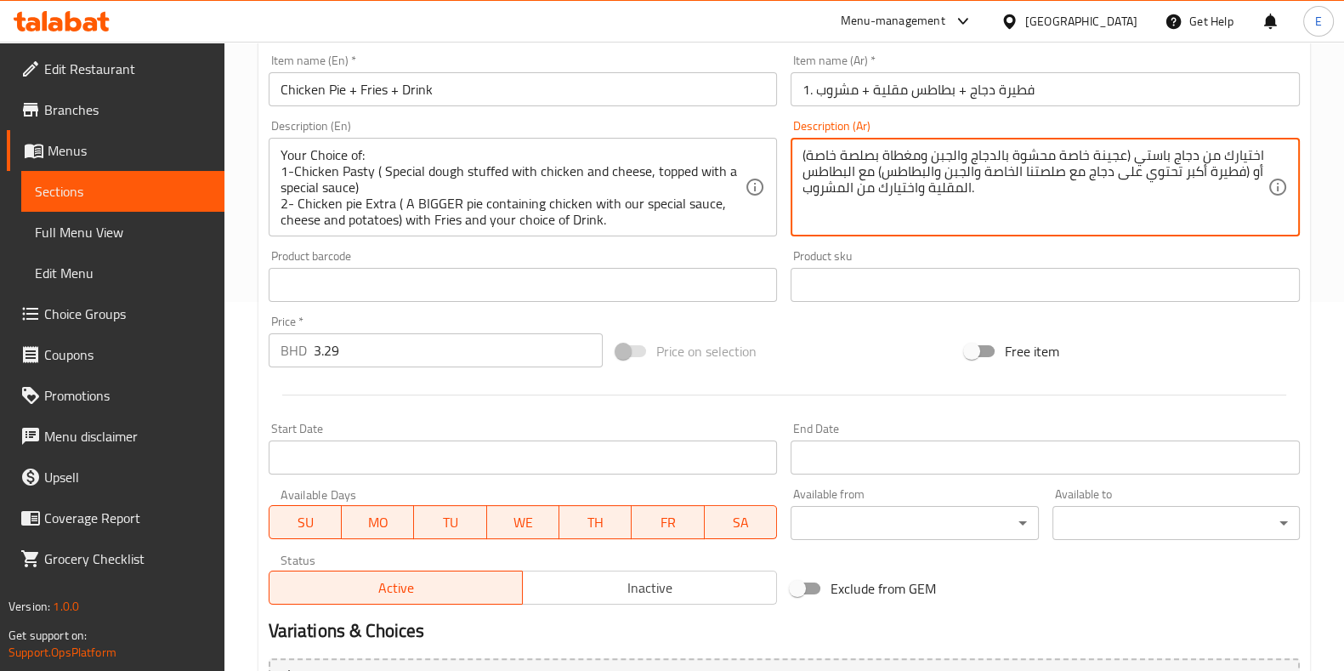
paste textarea ": ١- فطيرة دجاج (عجينة خاصة محشوة بالدجاج والجبن، ومغطاة بصلصة خاصة) ٢- فطيرة د…"
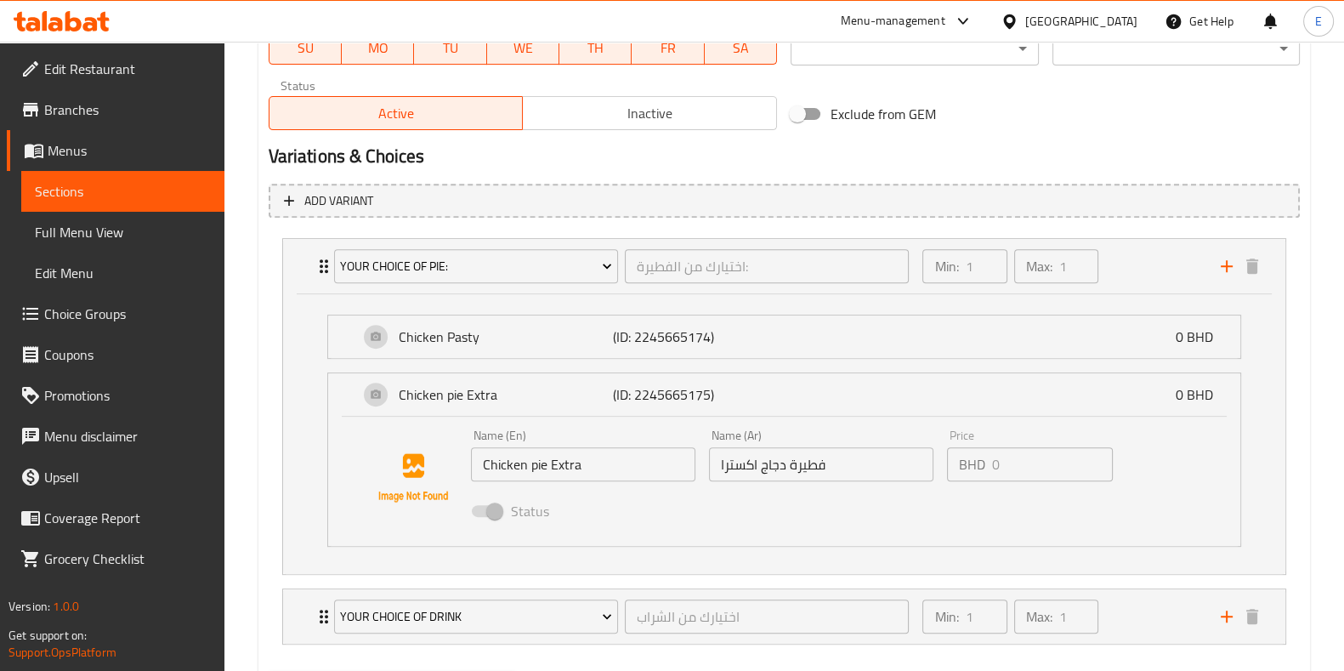
scroll to position [931, 0]
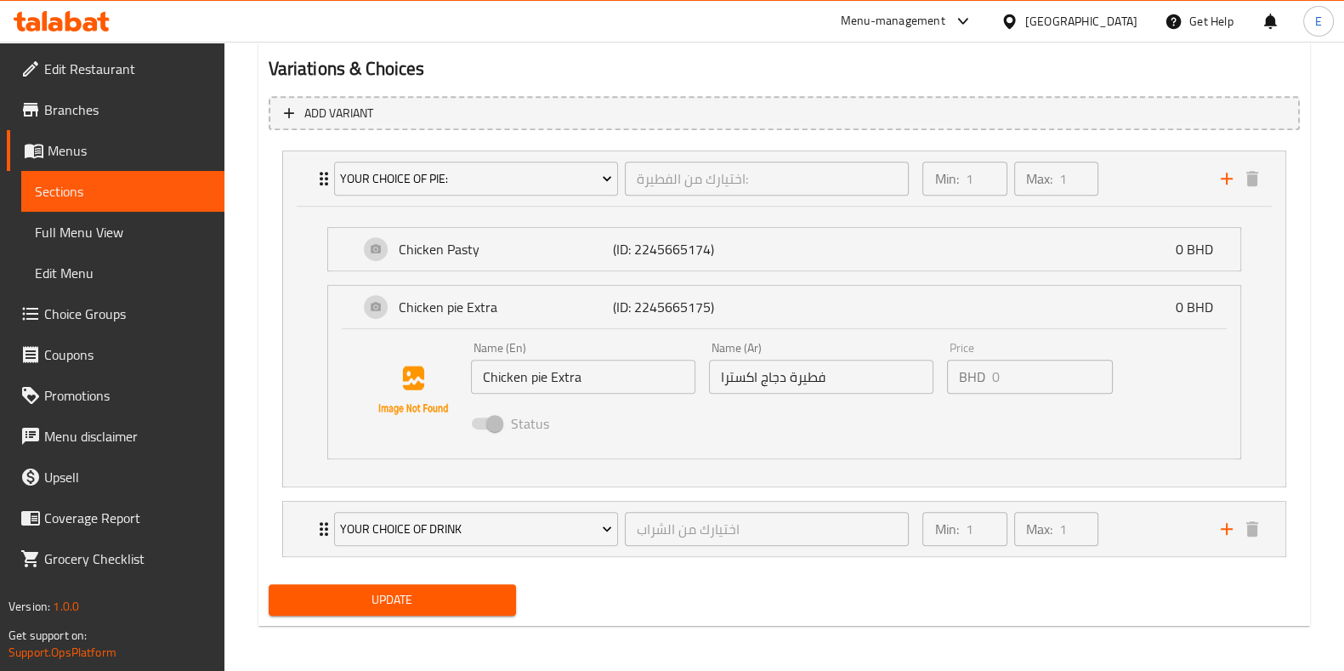
type textarea "اختيارك من: ١- فطيرة دجاج (عجينة خاصة محشوة بالدجاج والجبن، ومغطاة بصلصة خاصة) …"
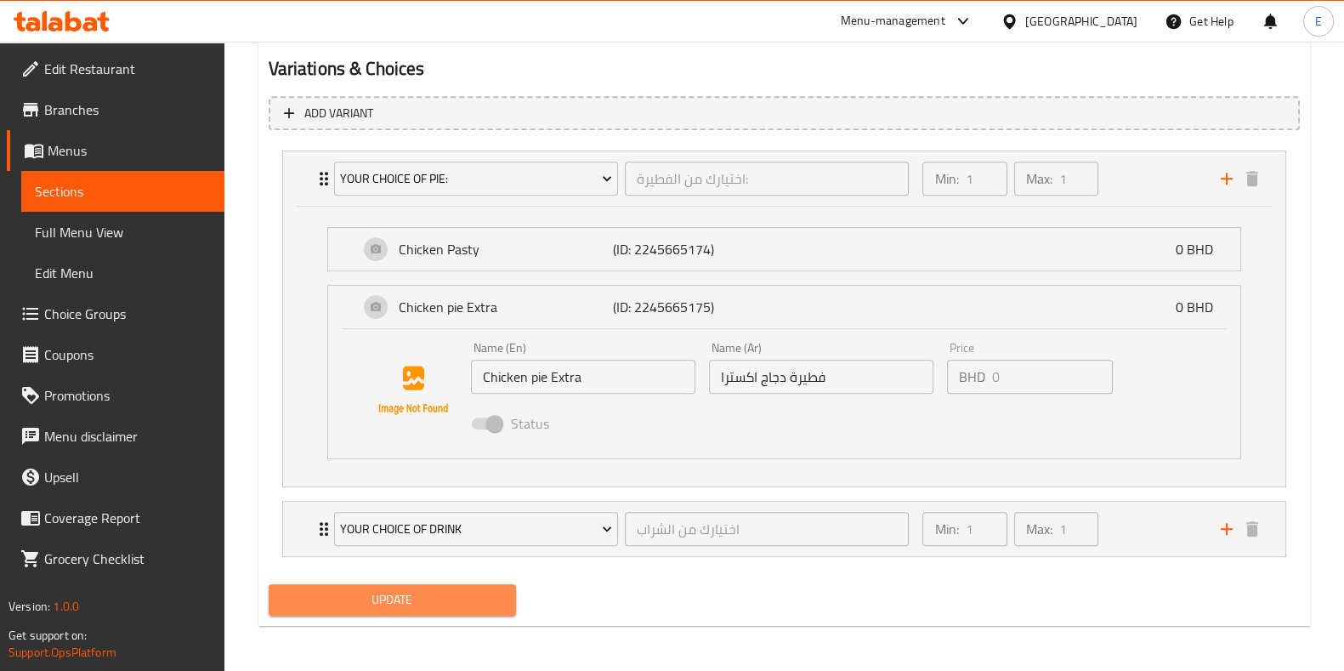
click at [438, 612] on button "Update" at bounding box center [392, 599] width 247 height 31
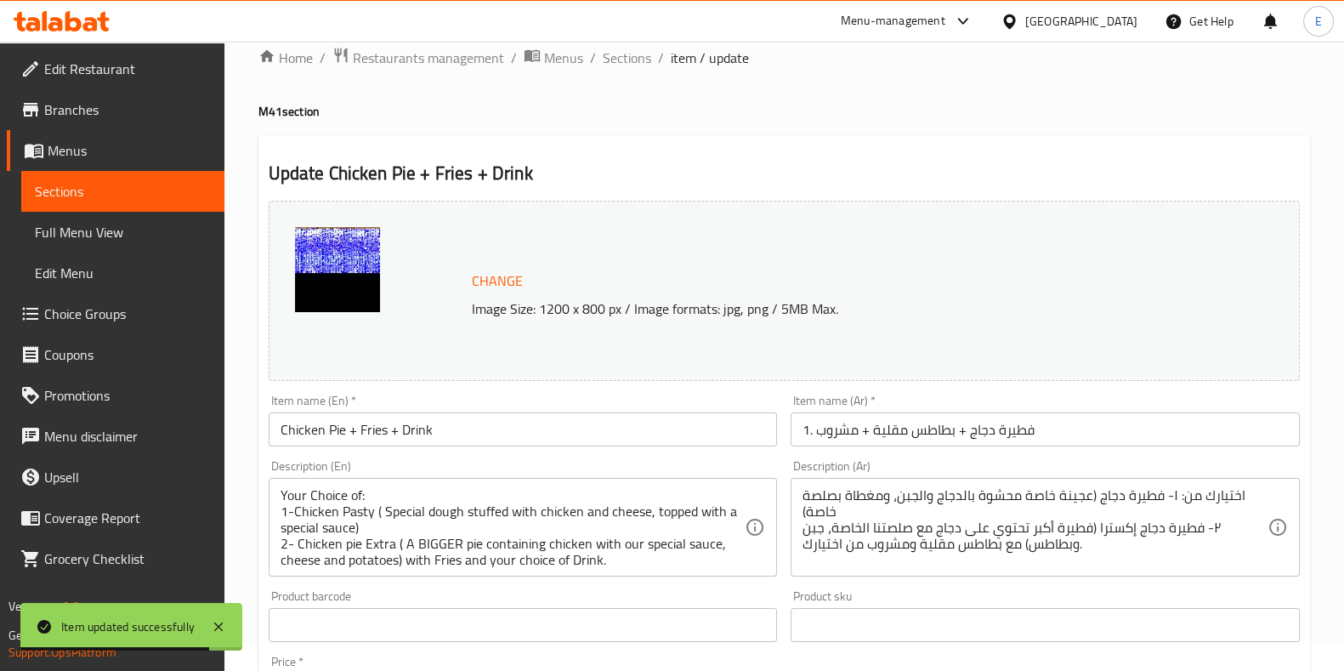
scroll to position [0, 0]
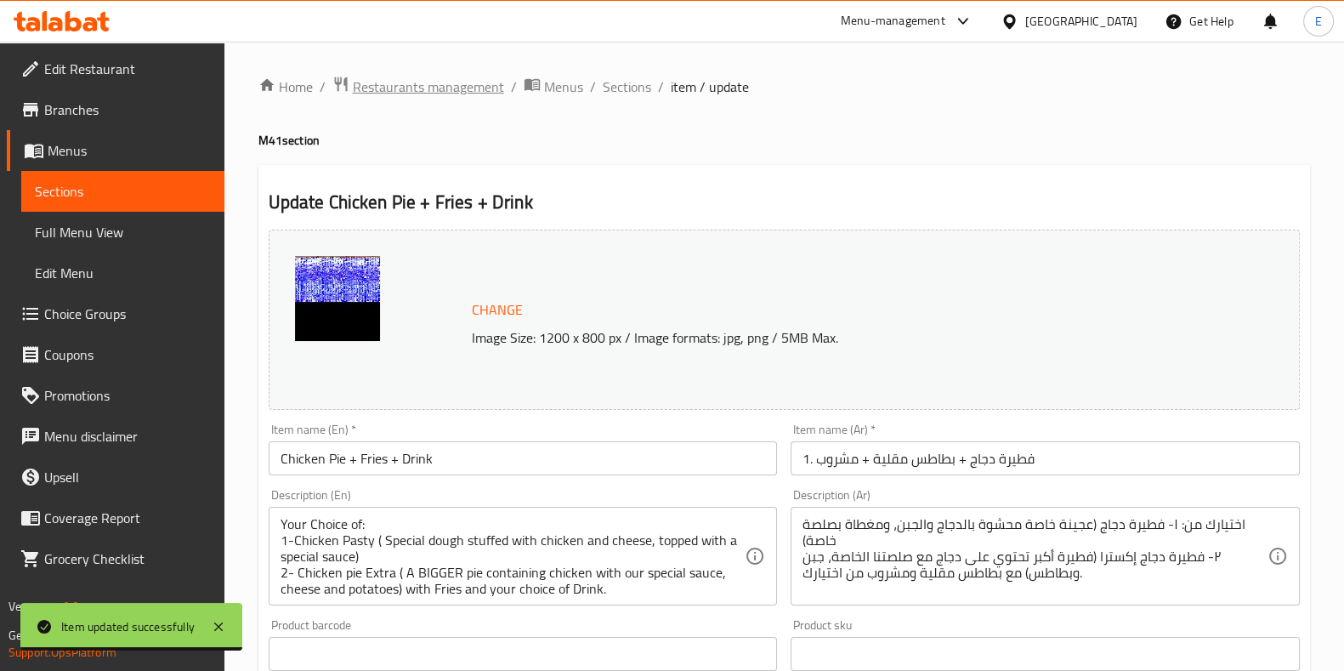
click at [467, 81] on span "Restaurants management" at bounding box center [428, 86] width 151 height 20
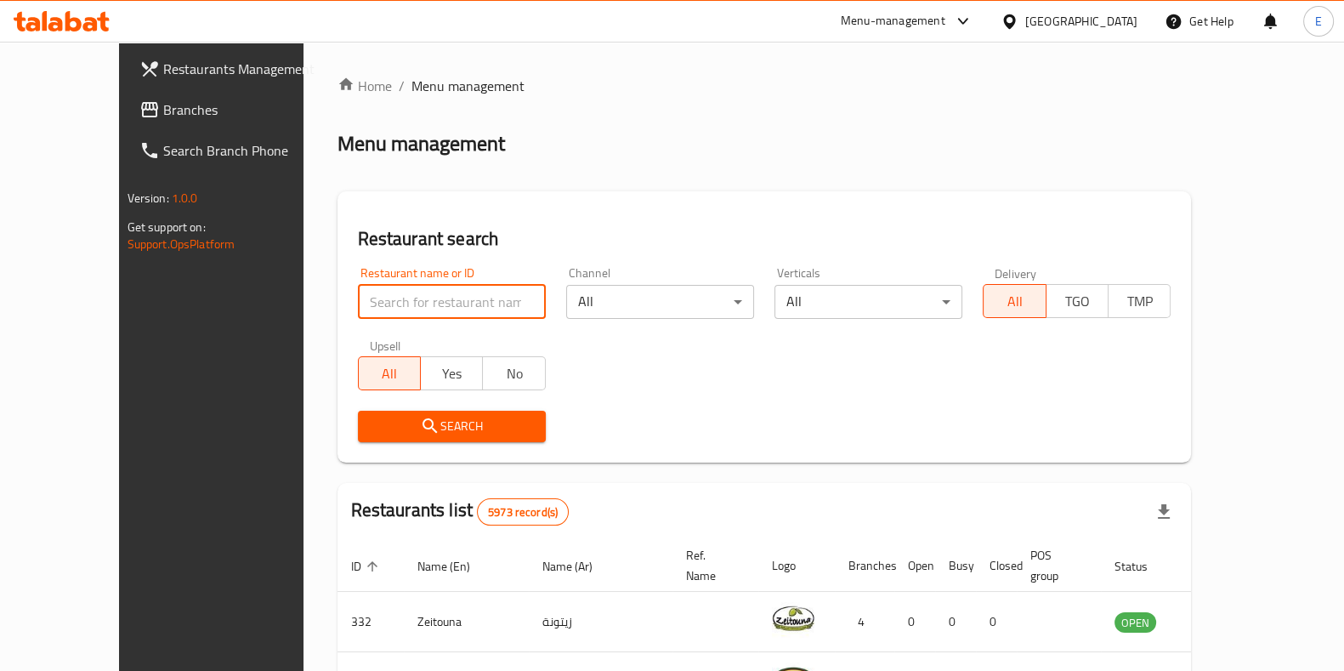
click at [358, 301] on input "search" at bounding box center [452, 302] width 188 height 34
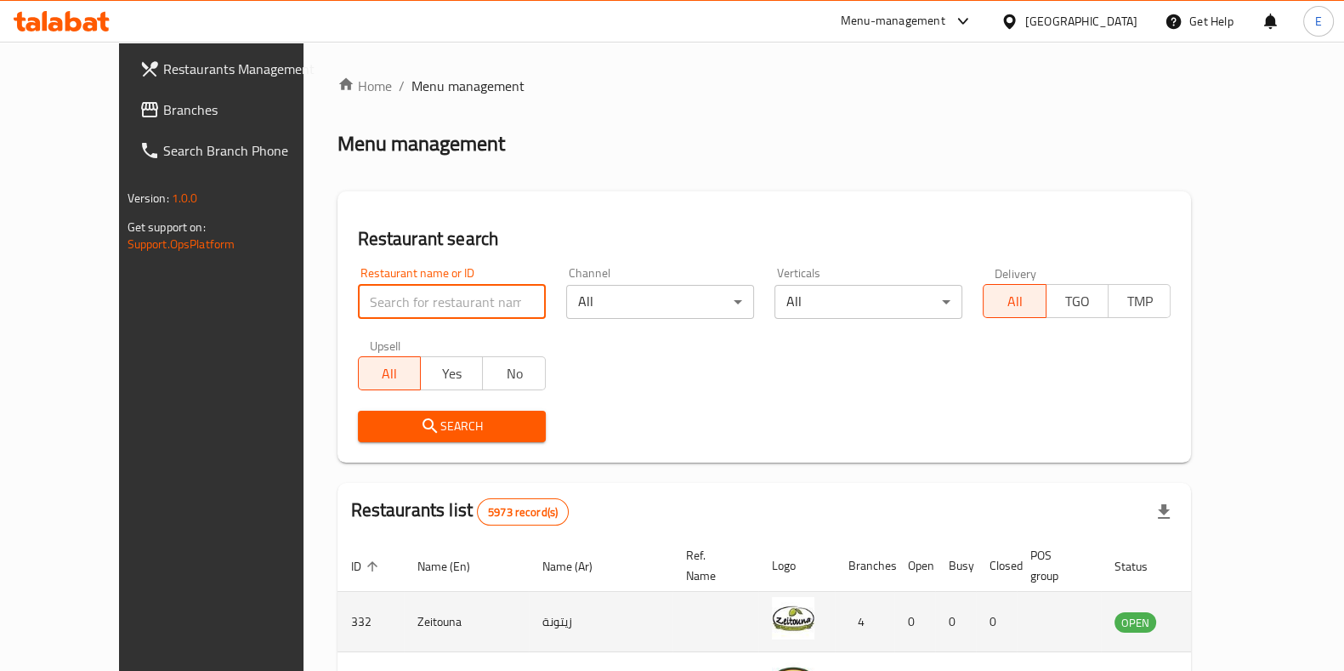
type input "ع"
type input "فريج"
click button "Search" at bounding box center [452, 425] width 188 height 31
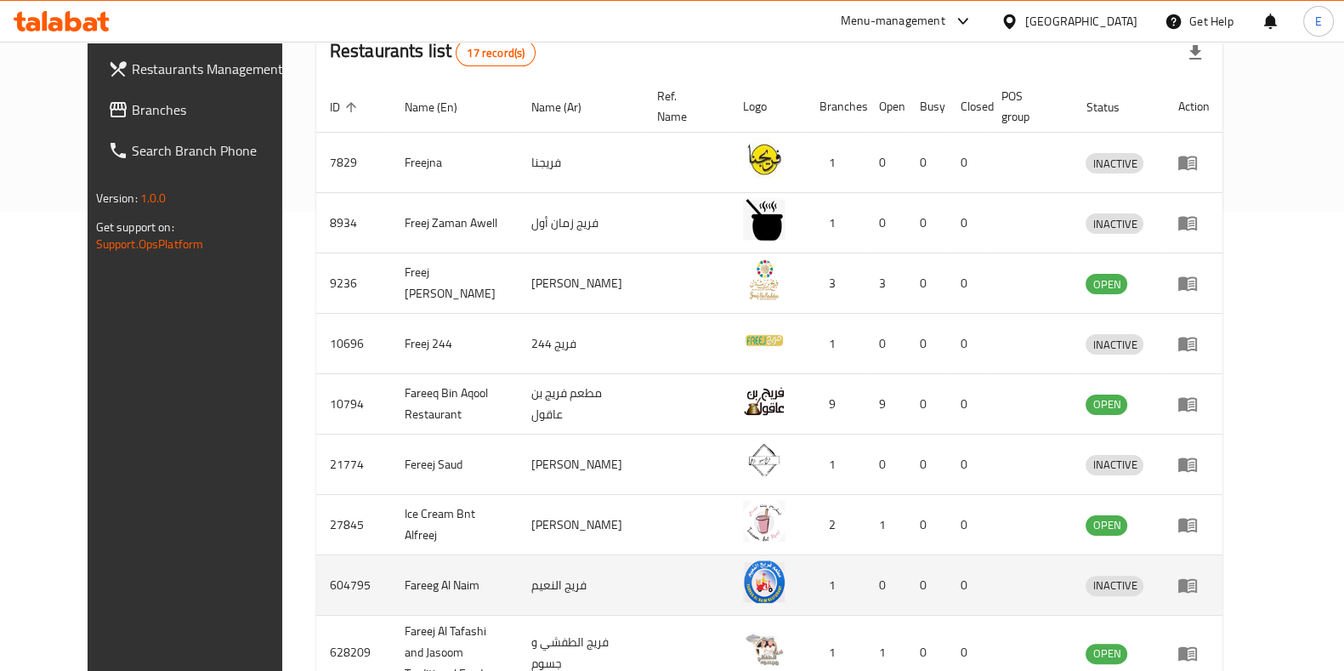
scroll to position [405, 0]
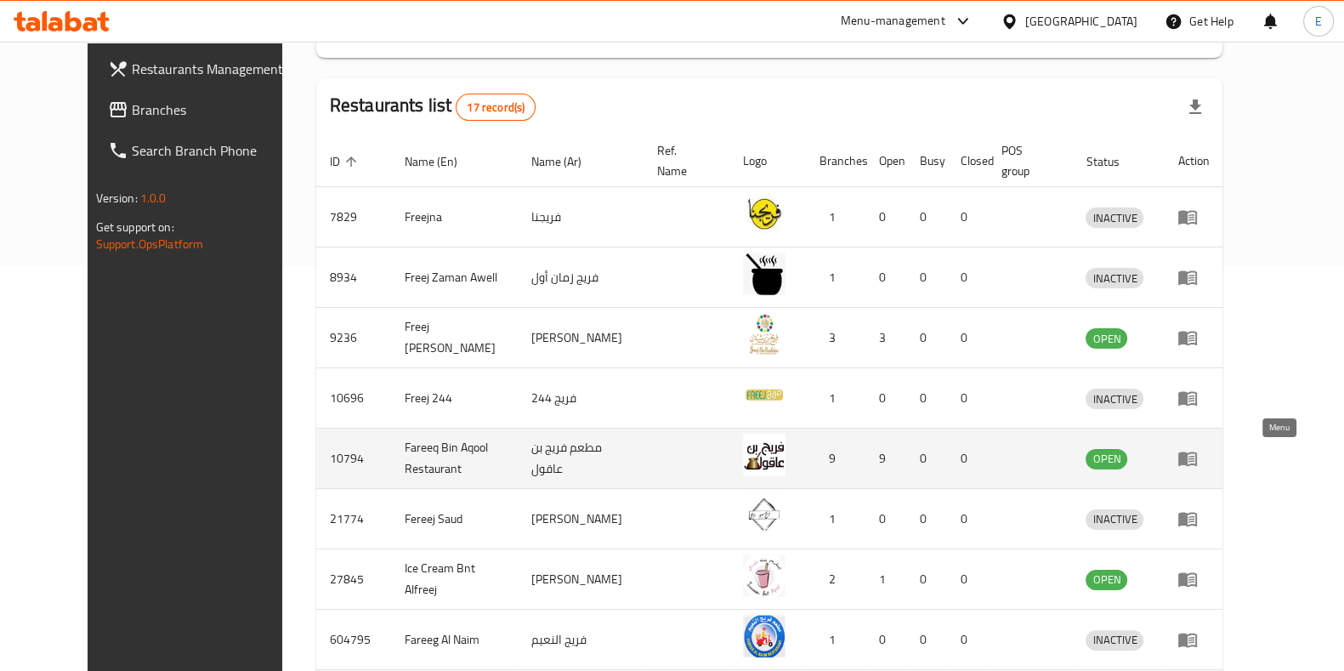
click at [1194, 456] on icon "enhanced table" at bounding box center [1191, 459] width 6 height 7
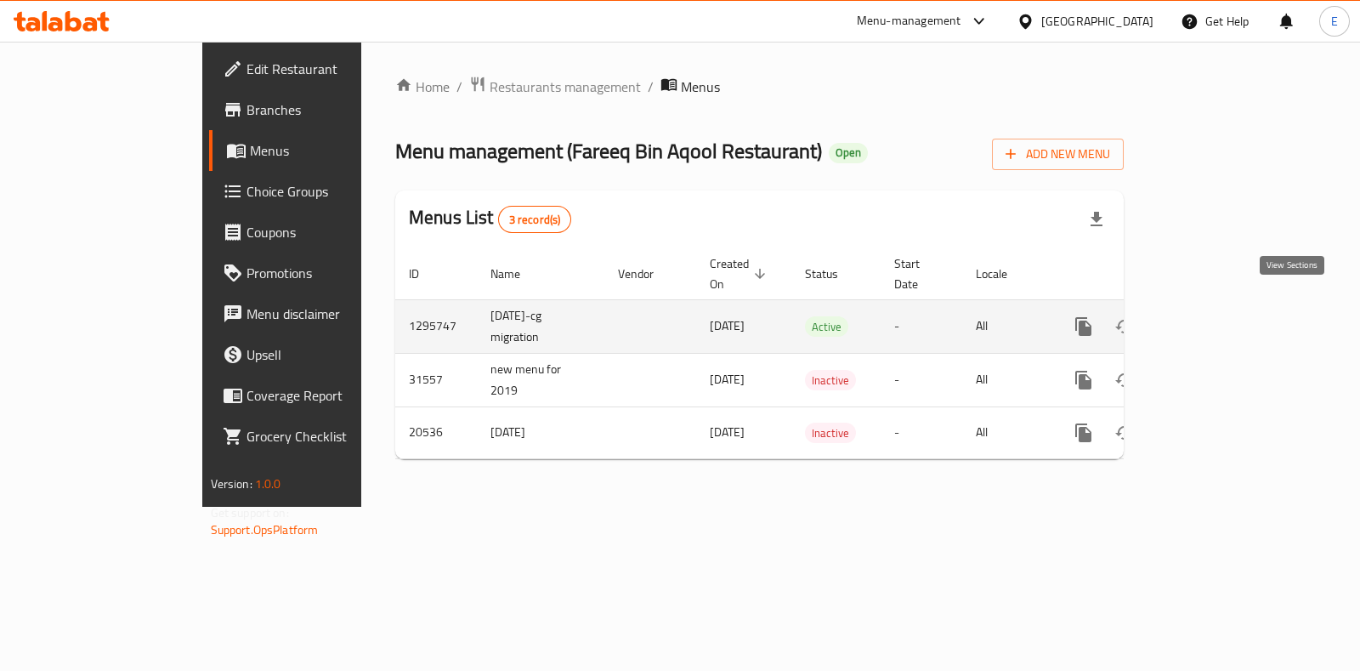
click at [1226, 306] on link "enhanced table" at bounding box center [1206, 326] width 41 height 41
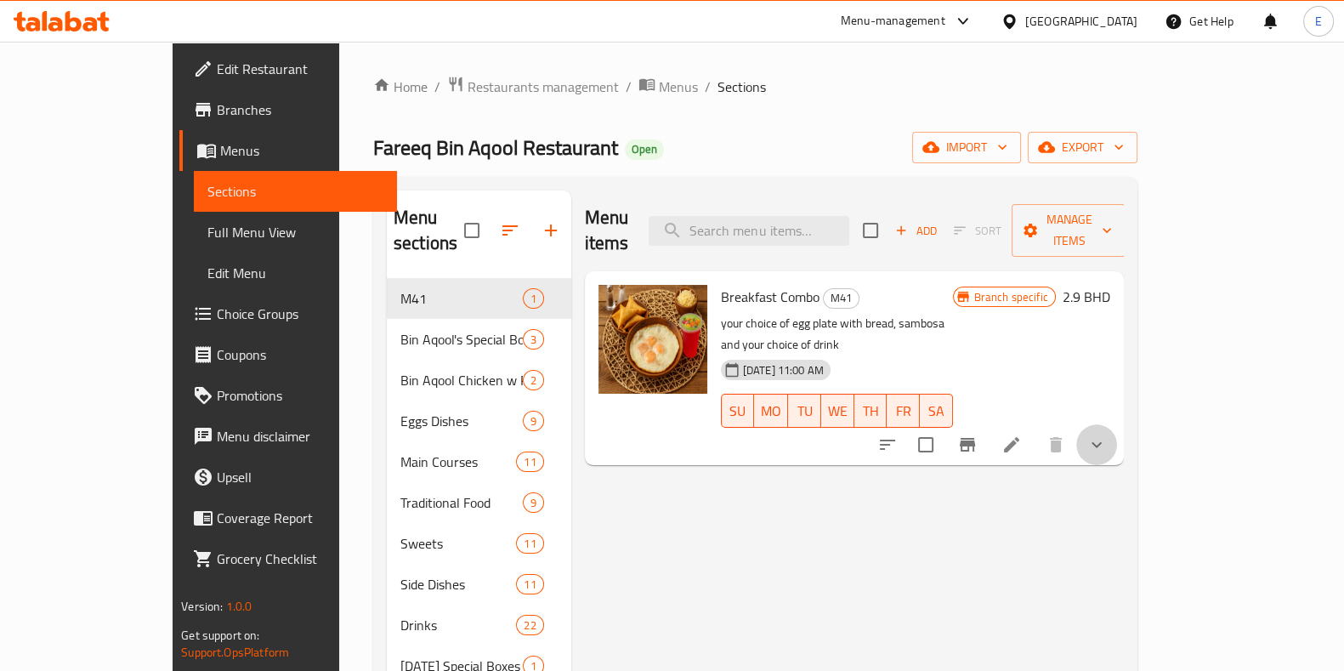
click at [1117, 424] on button "show more" at bounding box center [1096, 444] width 41 height 41
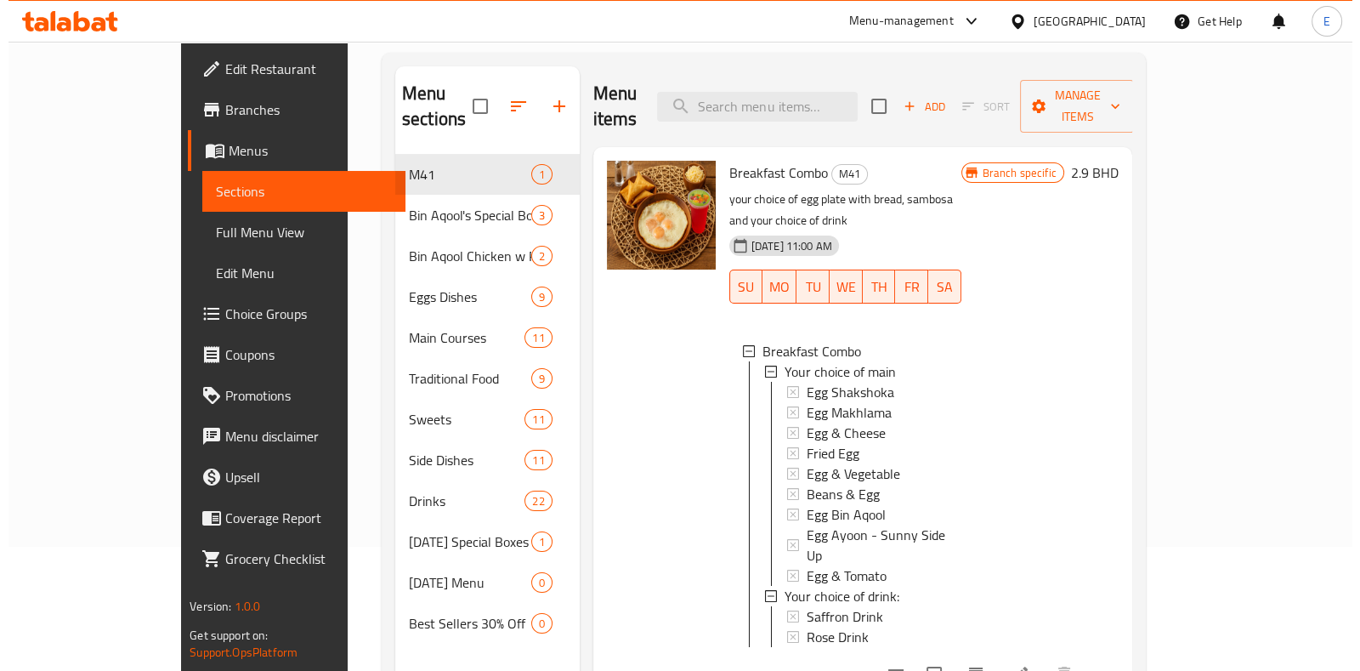
scroll to position [212, 0]
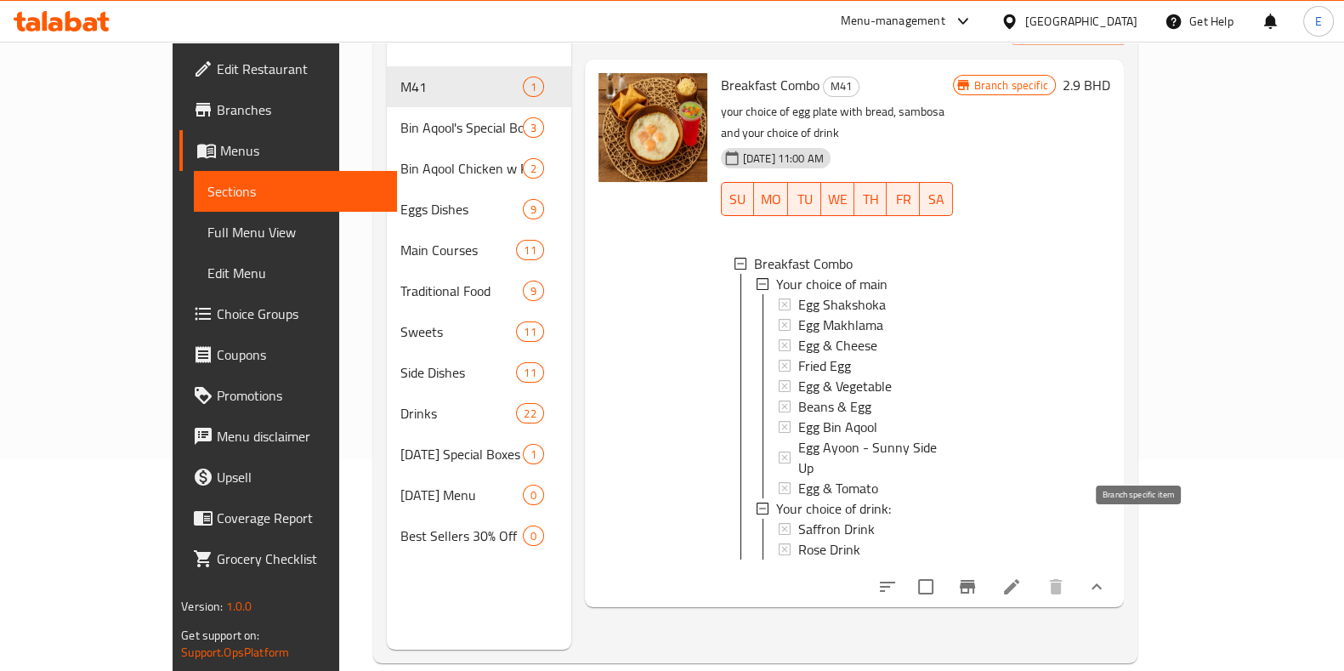
click at [975, 580] on icon "Branch-specific-item" at bounding box center [966, 587] width 15 height 14
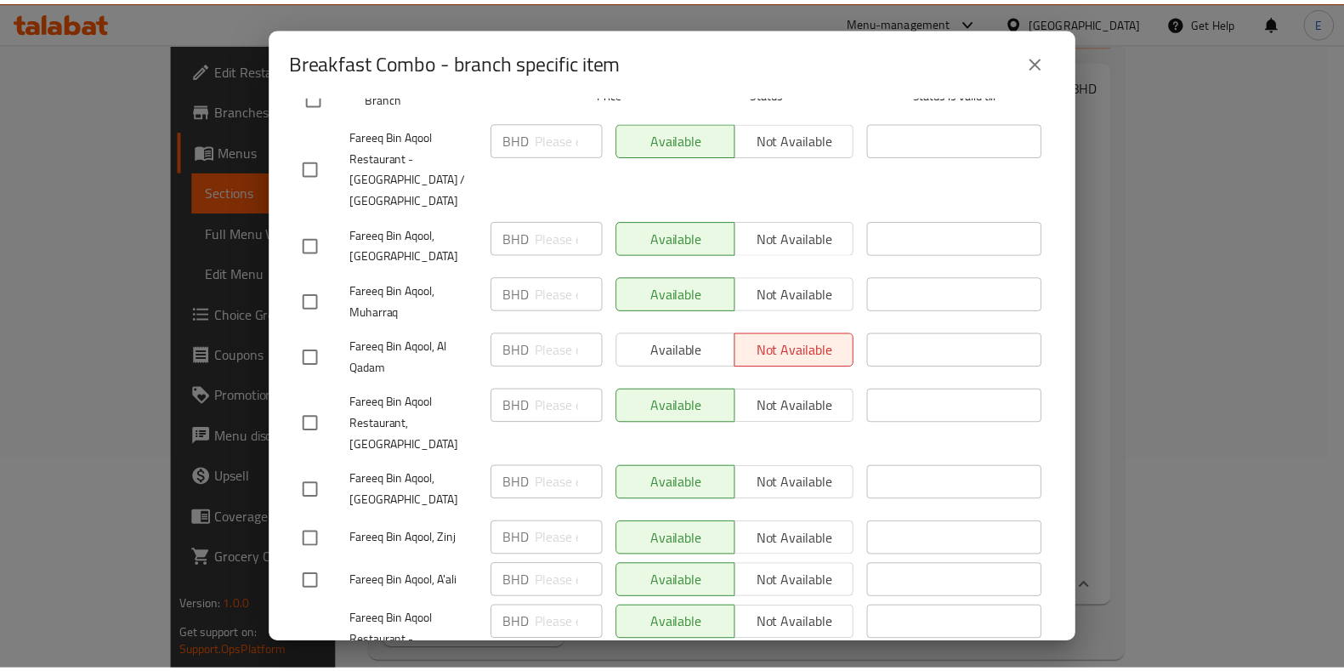
scroll to position [0, 0]
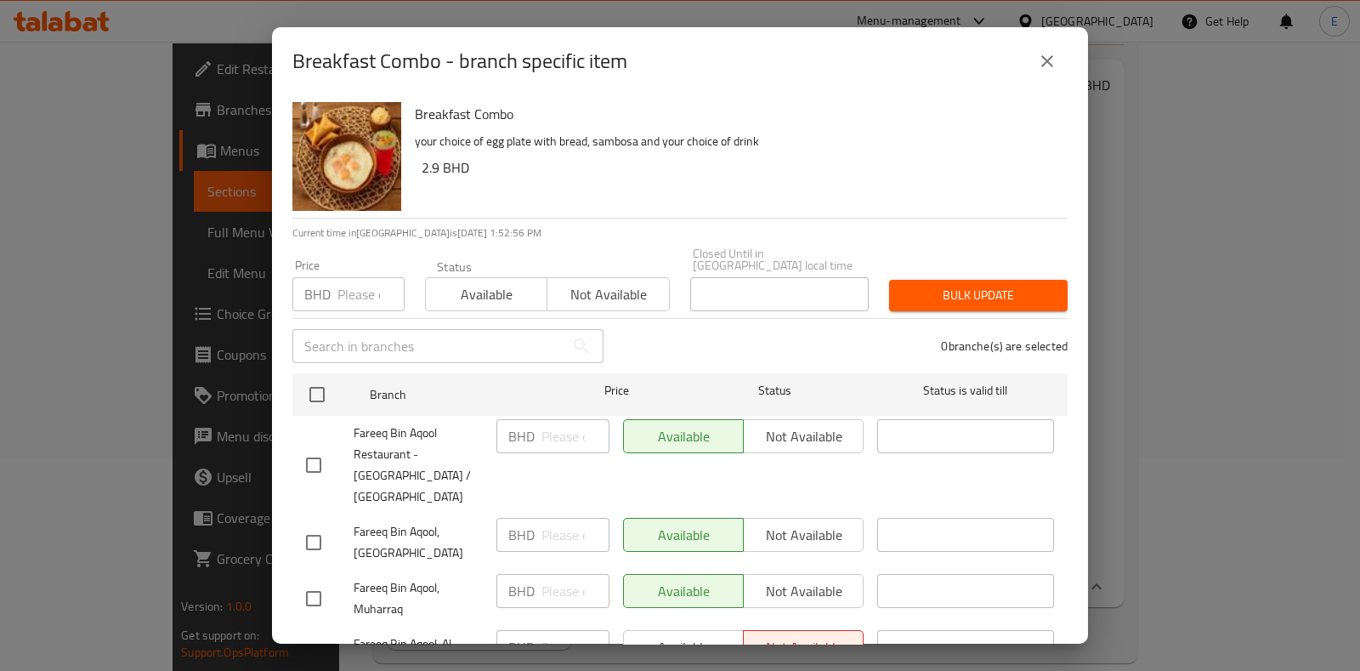
click at [1062, 57] on button "close" at bounding box center [1047, 61] width 41 height 41
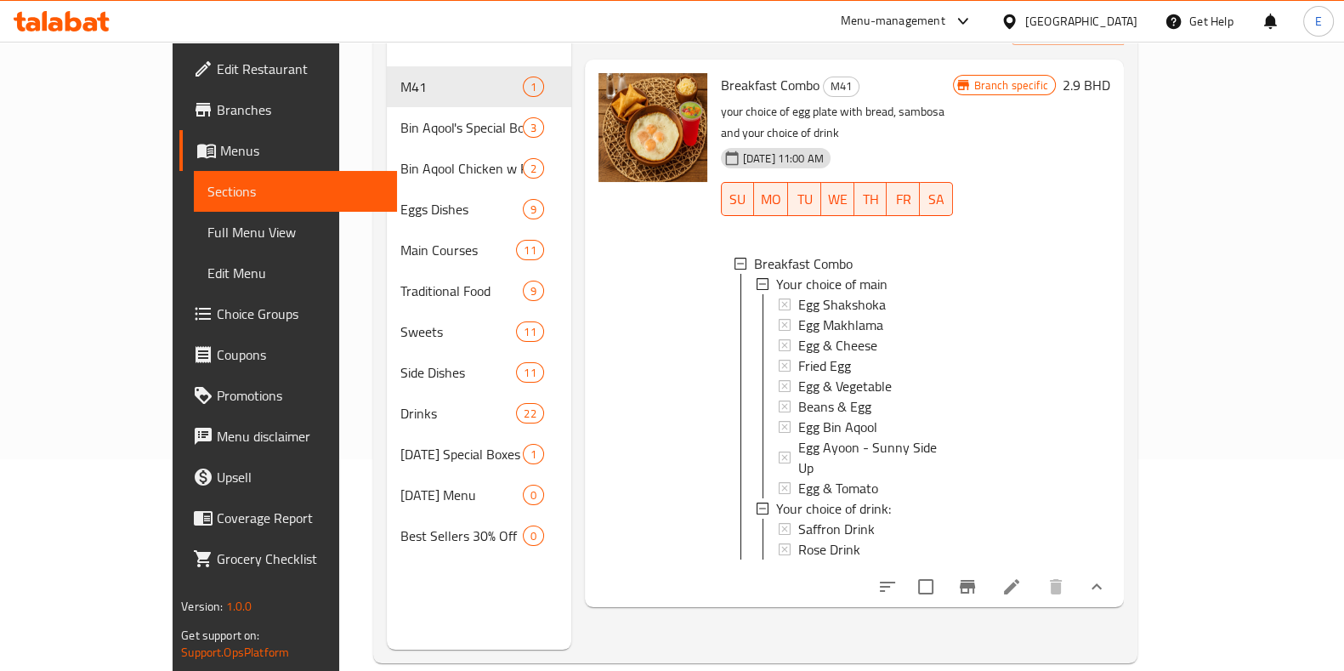
click at [1022, 576] on icon at bounding box center [1011, 586] width 20 height 20
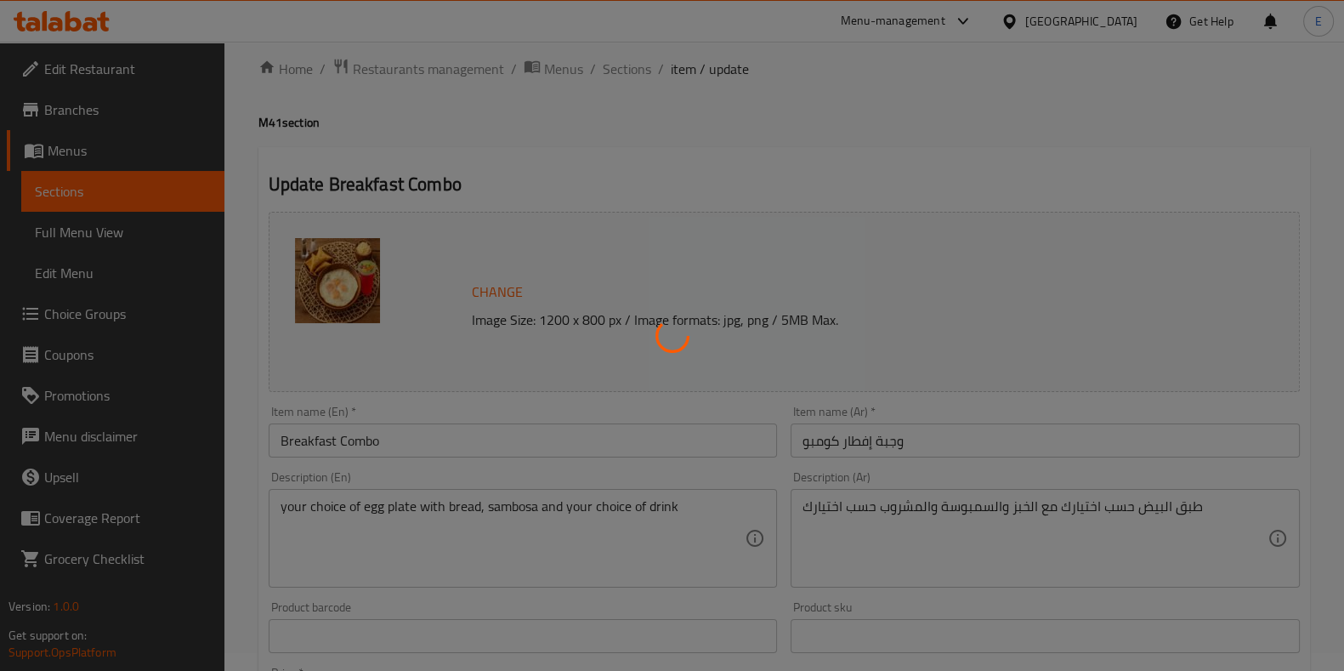
type input "اختيارك للطبق الرئيسي"
type input "1"
type input "اختيارك من المشروب:"
type input "1"
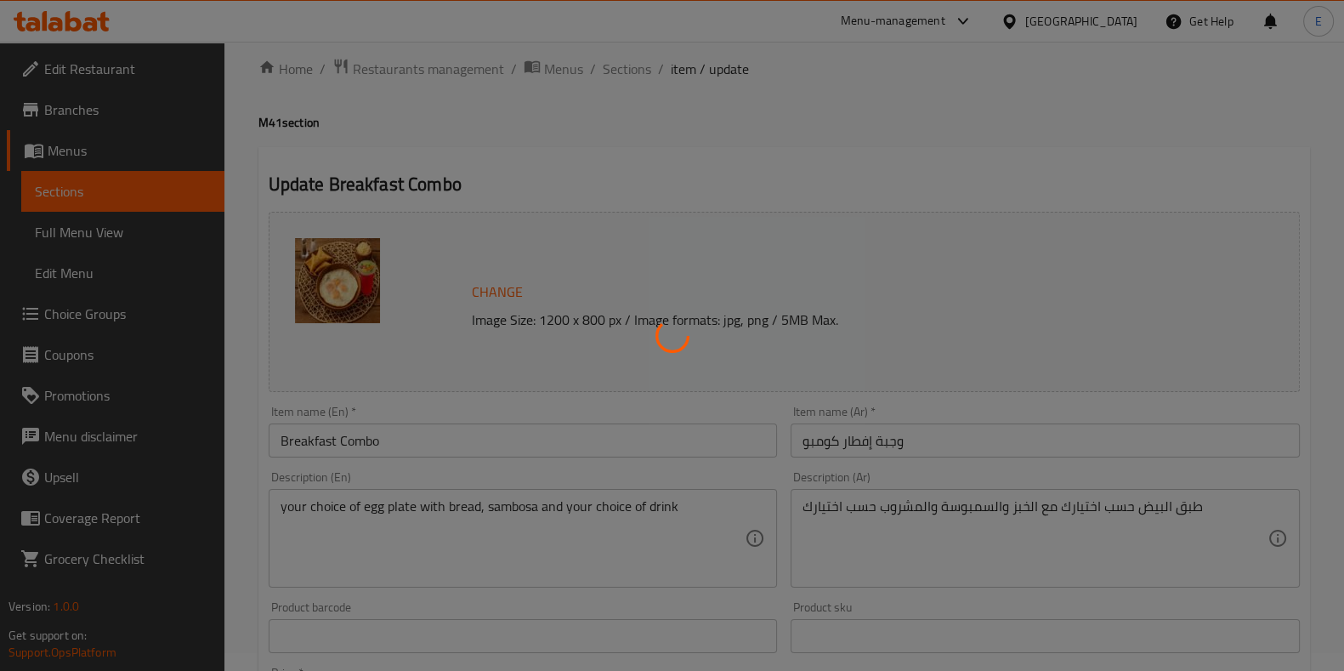
type input "1"
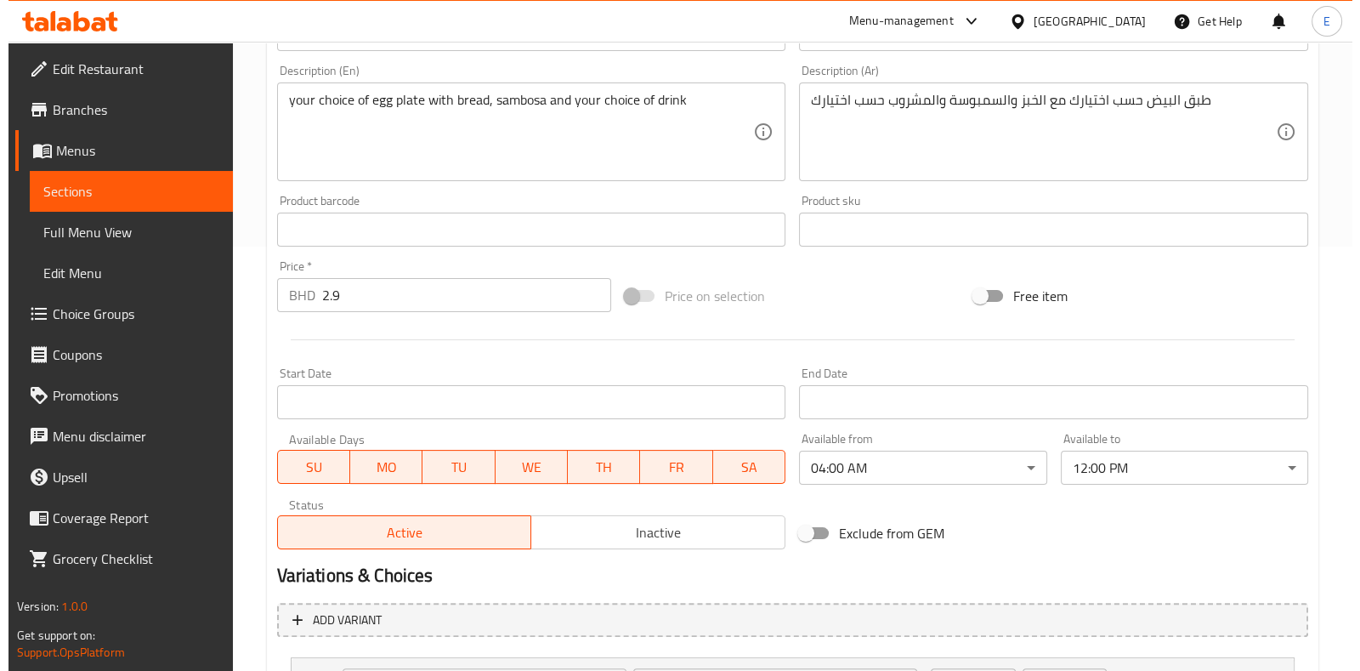
scroll to position [531, 0]
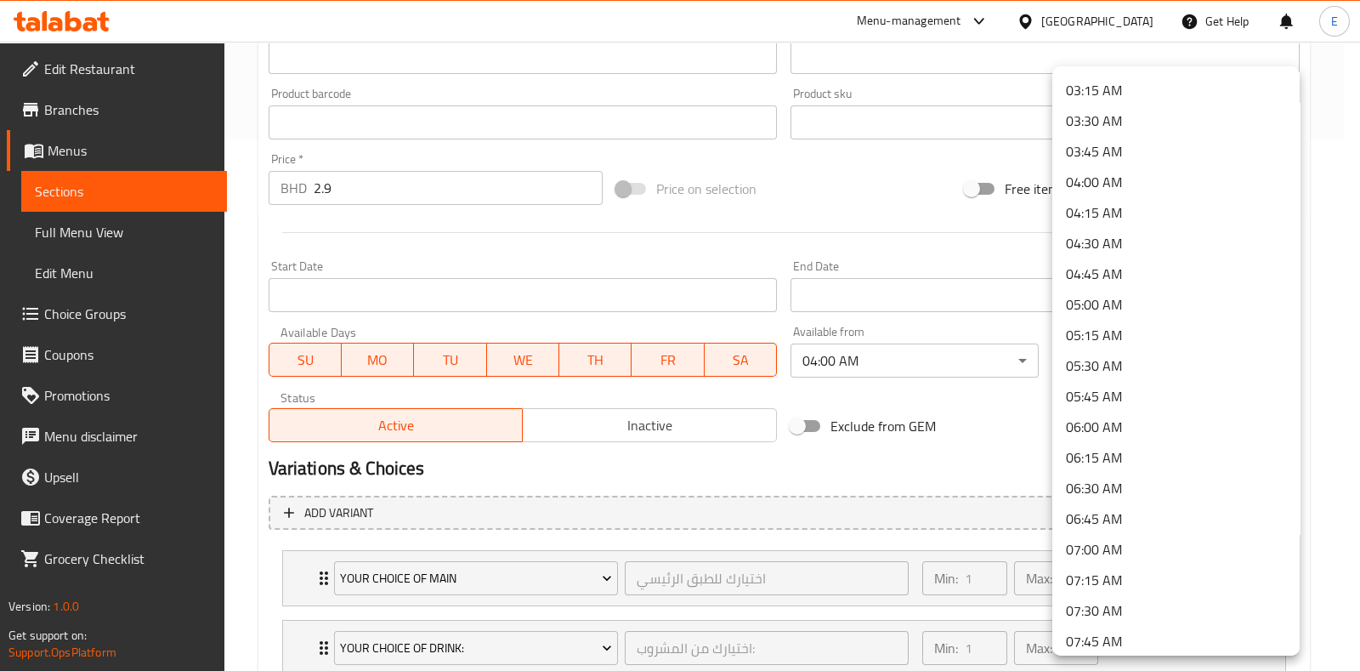
scroll to position [345, 0]
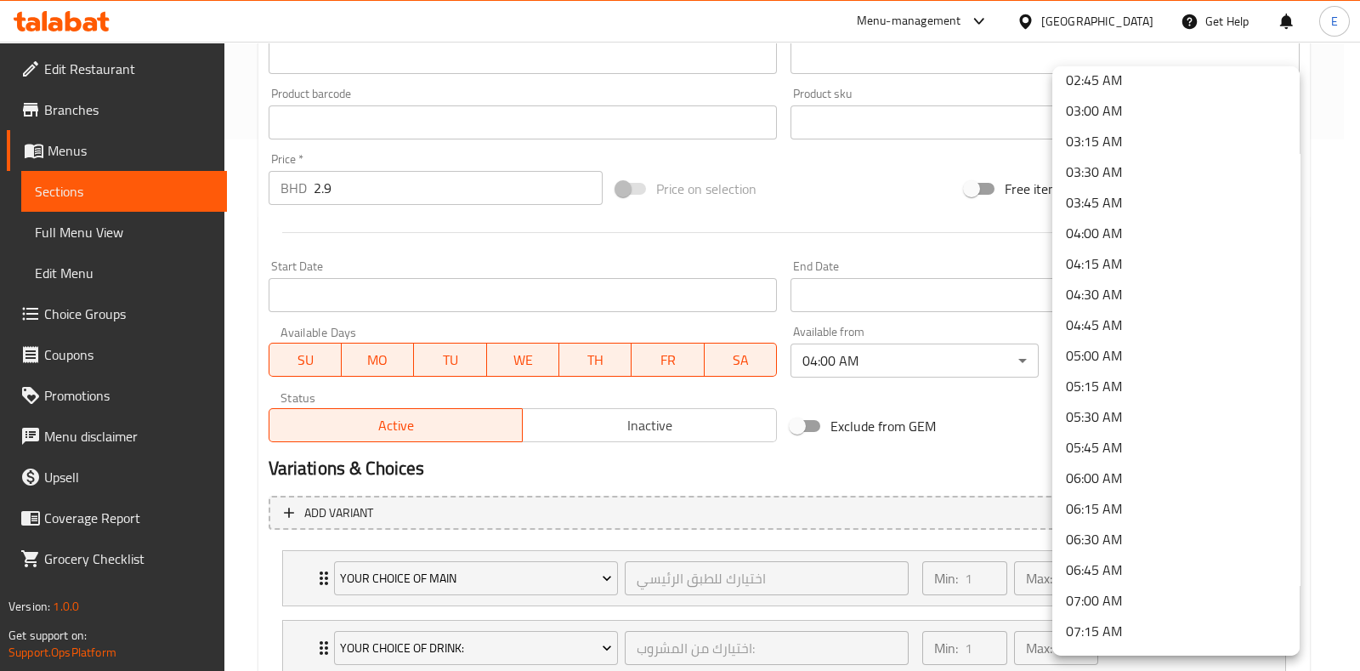
drag, startPoint x: 991, startPoint y: 431, endPoint x: 1011, endPoint y: 405, distance: 32.7
click at [991, 432] on div at bounding box center [680, 335] width 1360 height 671
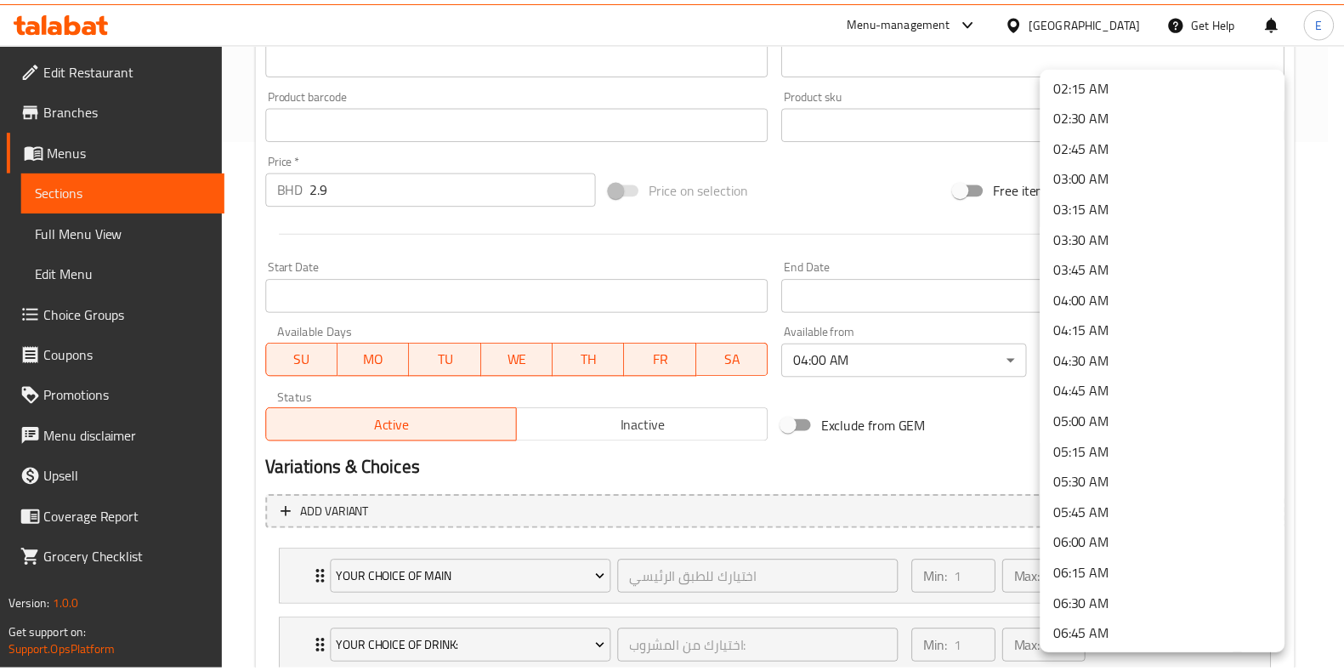
scroll to position [0, 0]
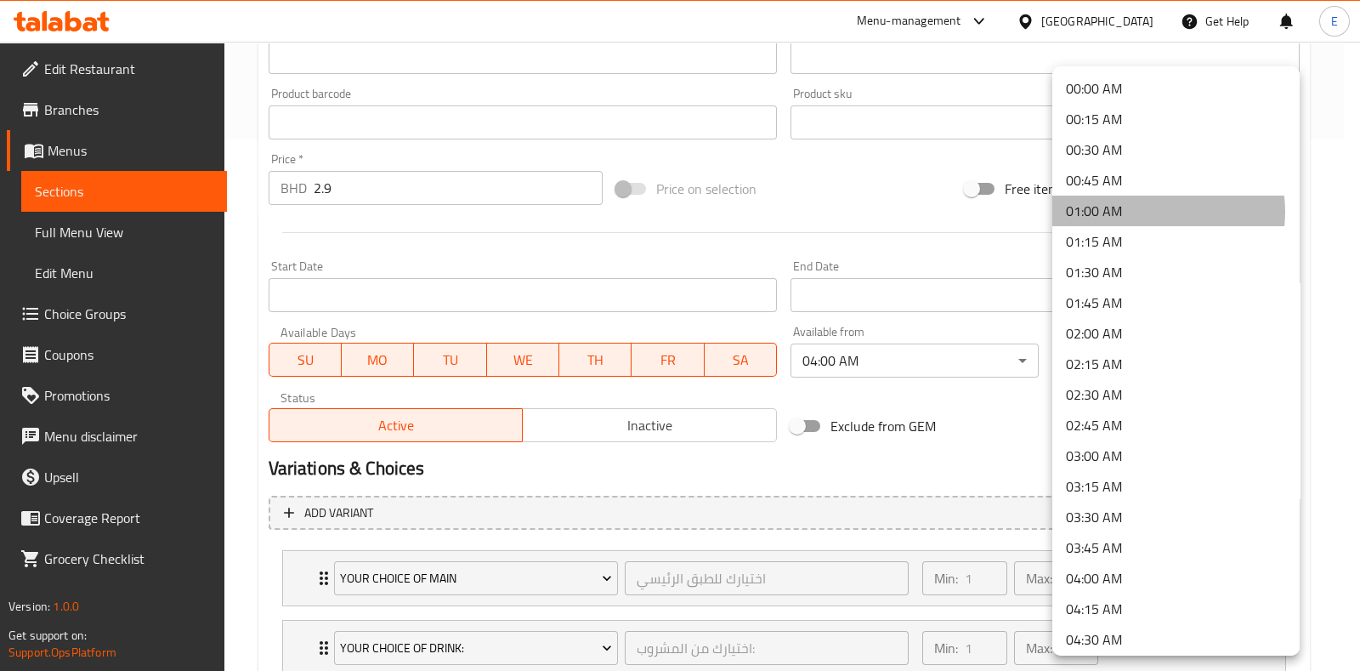
click at [1154, 212] on li "01:00 AM" at bounding box center [1175, 210] width 247 height 31
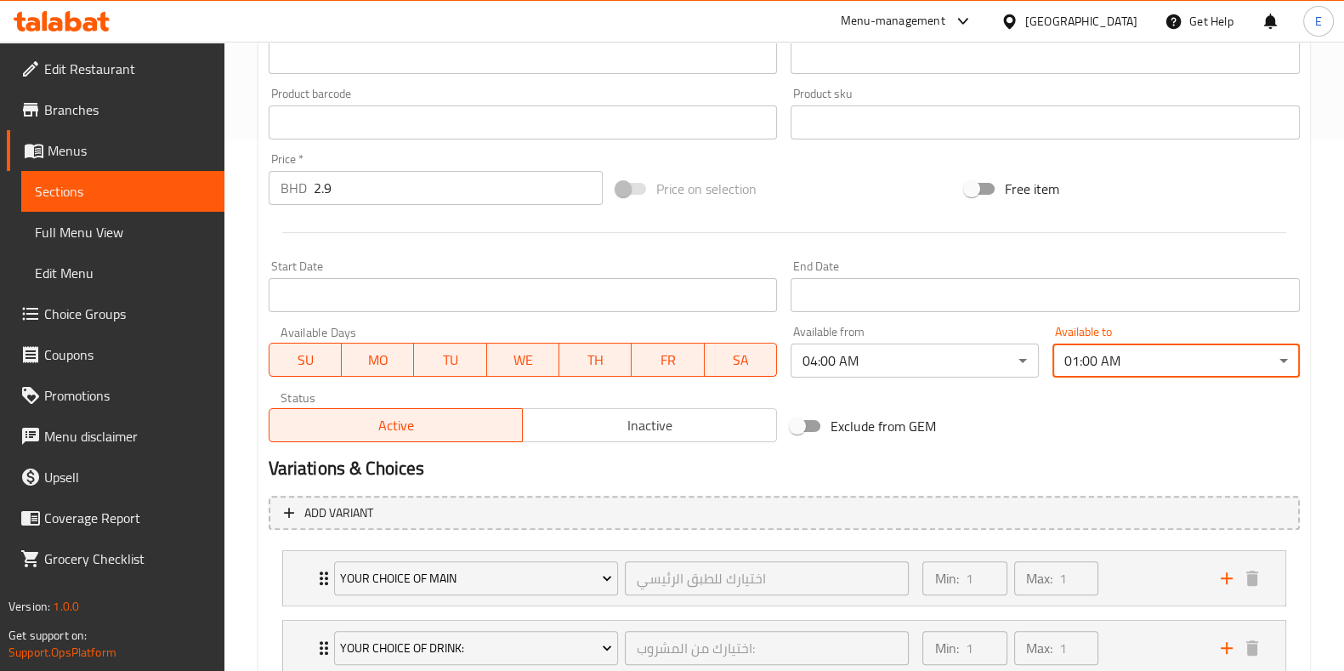
click at [731, 476] on h2 "Variations & Choices" at bounding box center [784, 468] width 1031 height 25
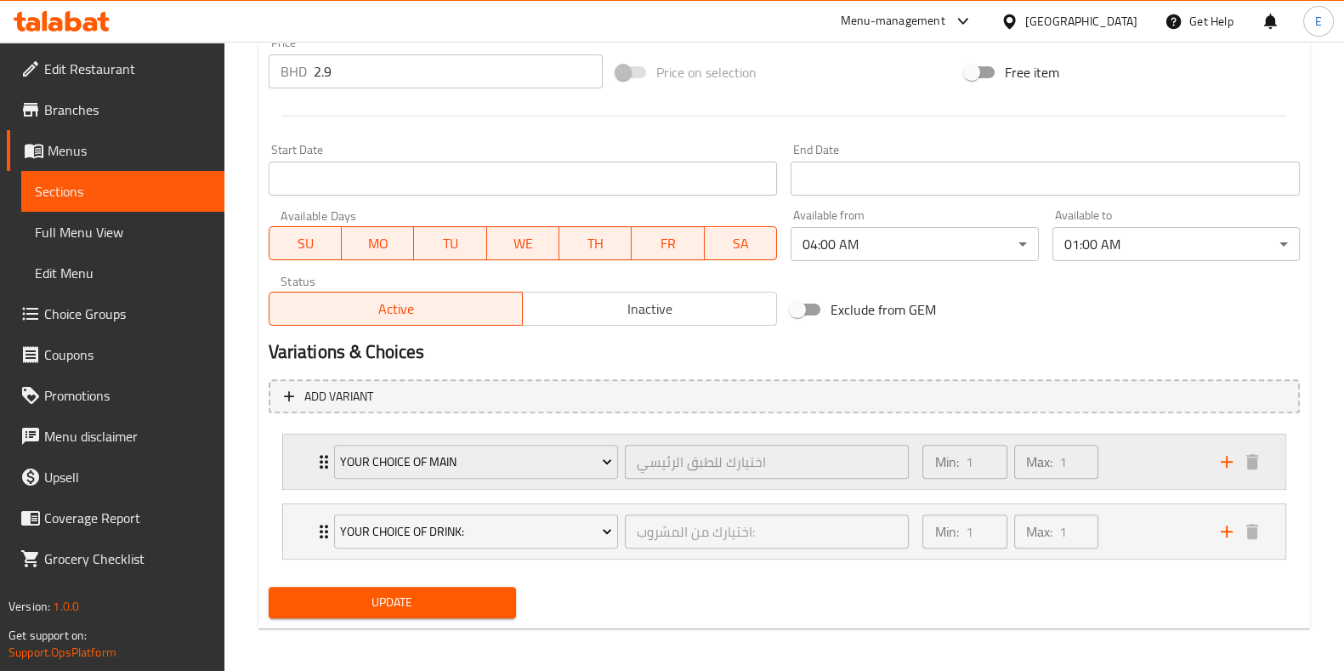
scroll to position [651, 0]
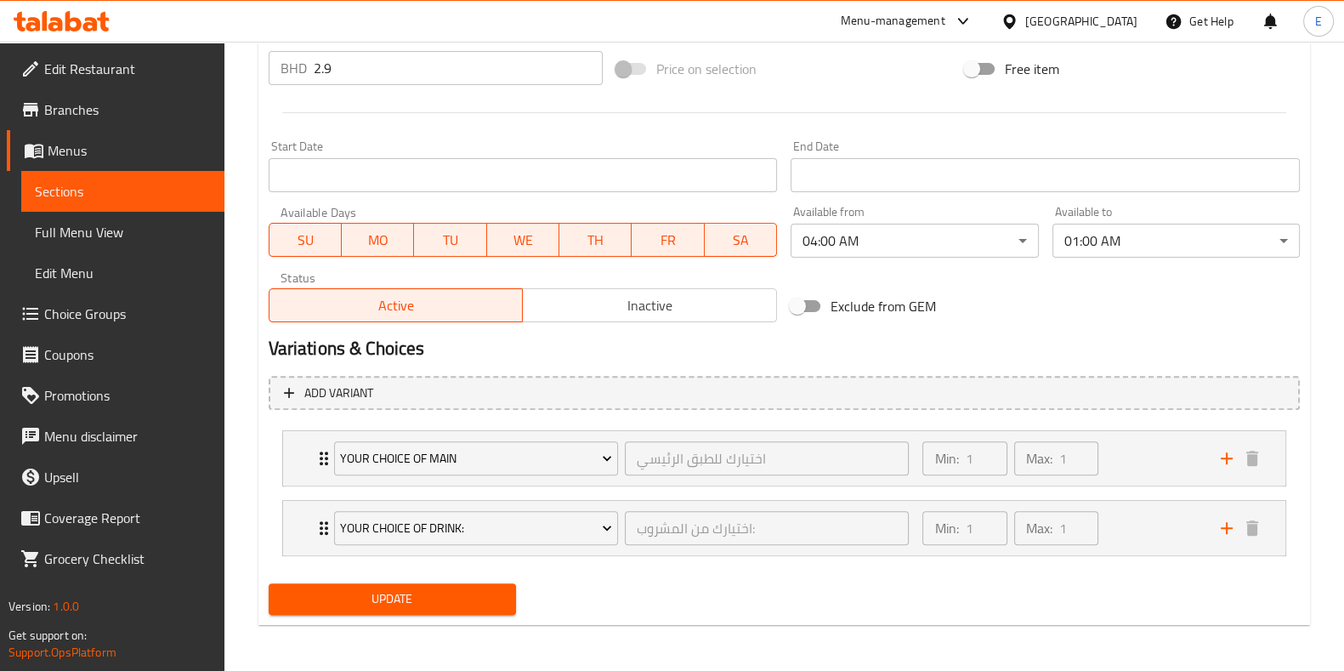
click at [485, 597] on span "Update" at bounding box center [392, 598] width 220 height 21
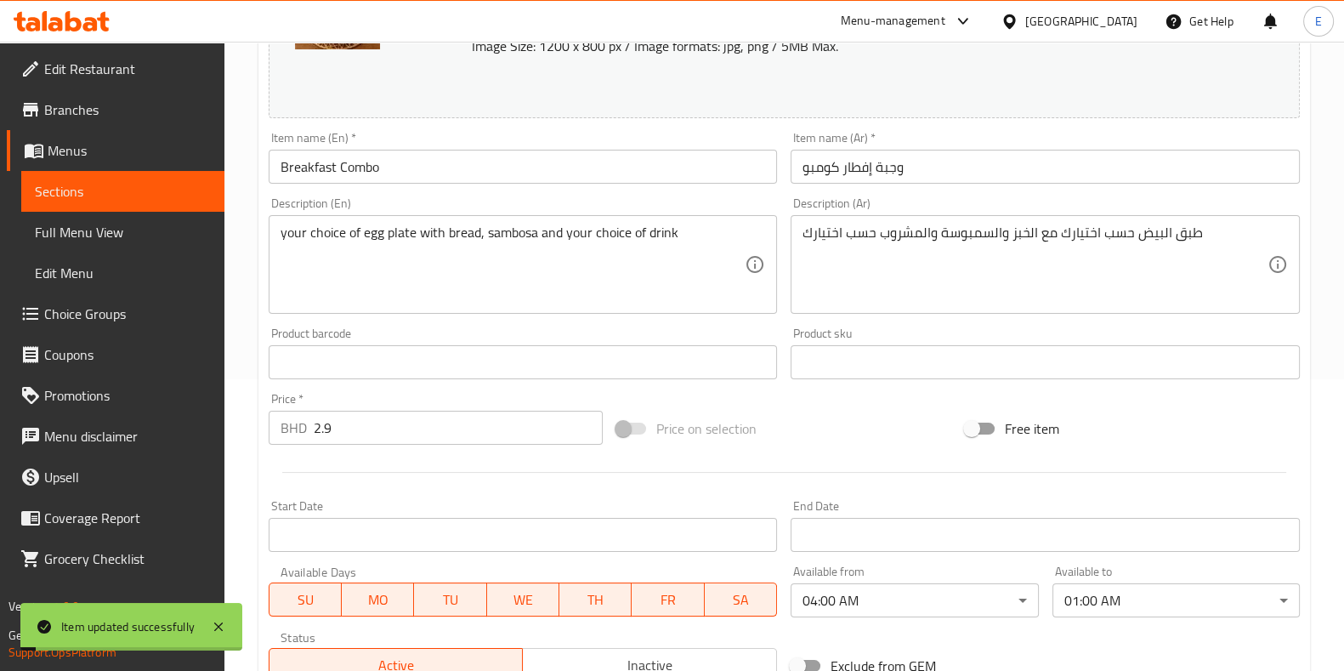
scroll to position [0, 0]
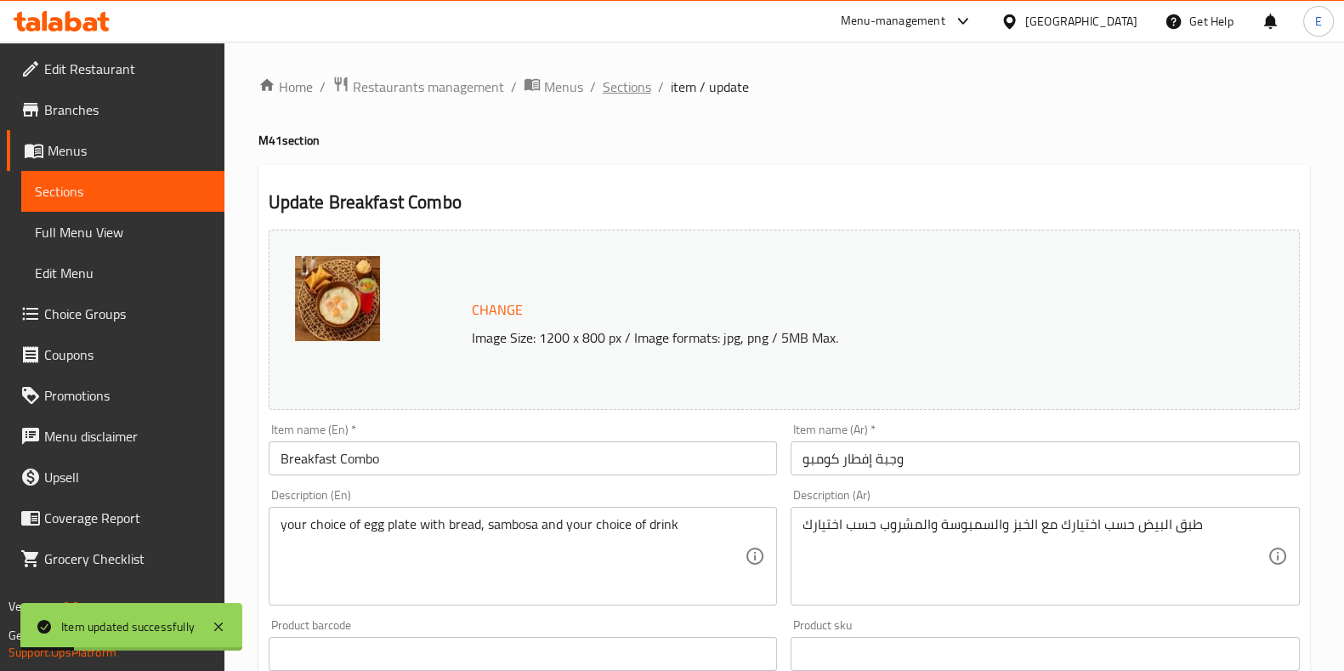
click at [620, 88] on span "Sections" at bounding box center [627, 86] width 48 height 20
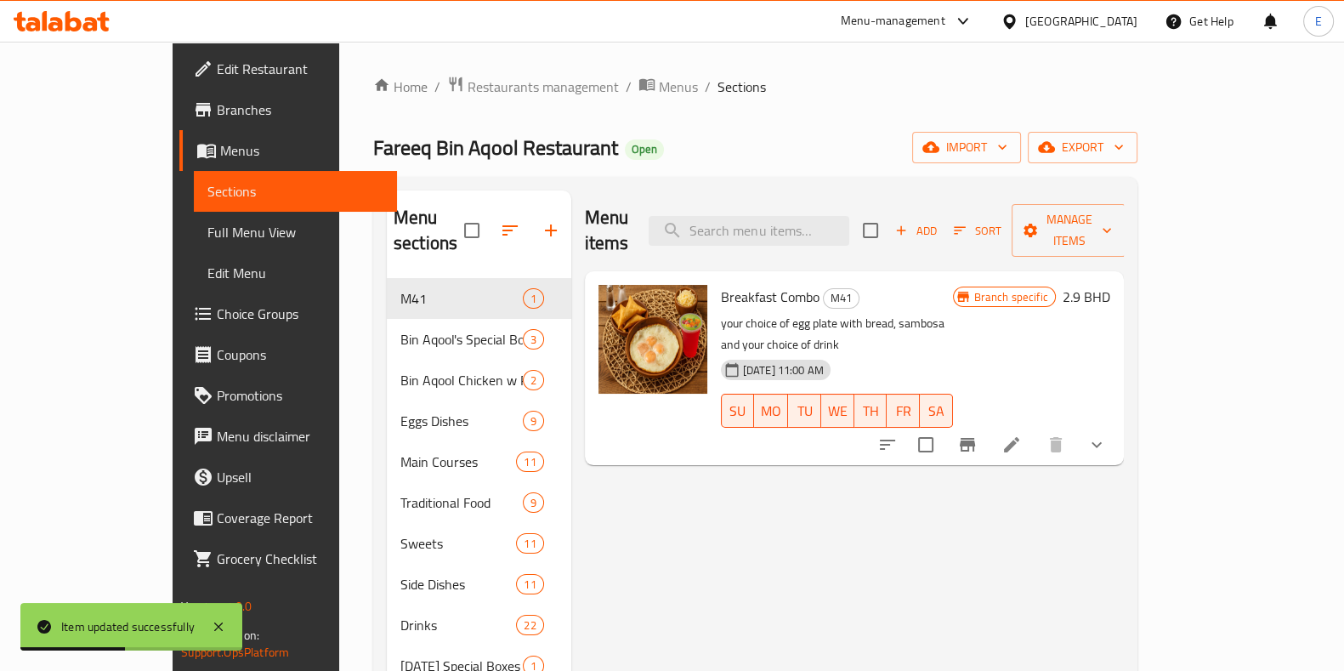
drag, startPoint x: 606, startPoint y: 141, endPoint x: 540, endPoint y: 157, distance: 68.2
click at [625, 156] on span "Open" at bounding box center [644, 149] width 39 height 14
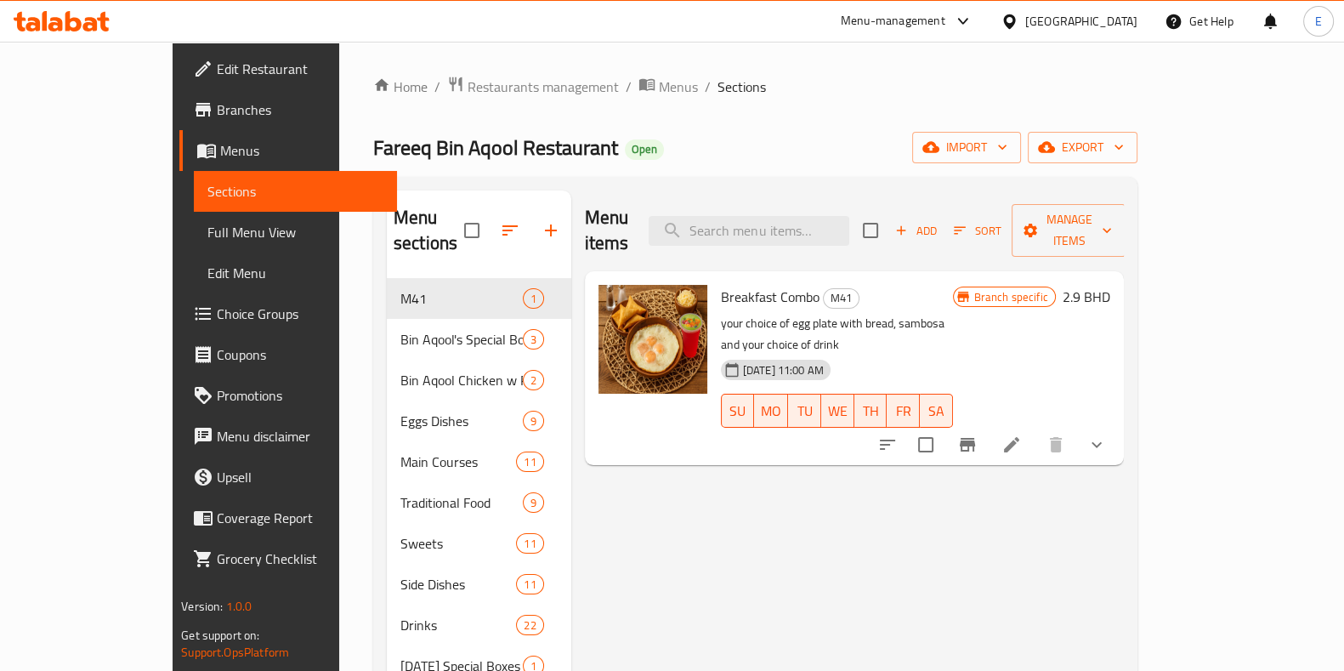
drag, startPoint x: 256, startPoint y: 66, endPoint x: 249, endPoint y: 30, distance: 37.2
drag, startPoint x: 249, startPoint y: 30, endPoint x: 229, endPoint y: 27, distance: 19.7
click at [229, 25] on div "Menu-management [GEOGRAPHIC_DATA] Get Help E" at bounding box center [672, 21] width 1344 height 41
click at [467, 90] on span "Restaurants management" at bounding box center [542, 86] width 151 height 20
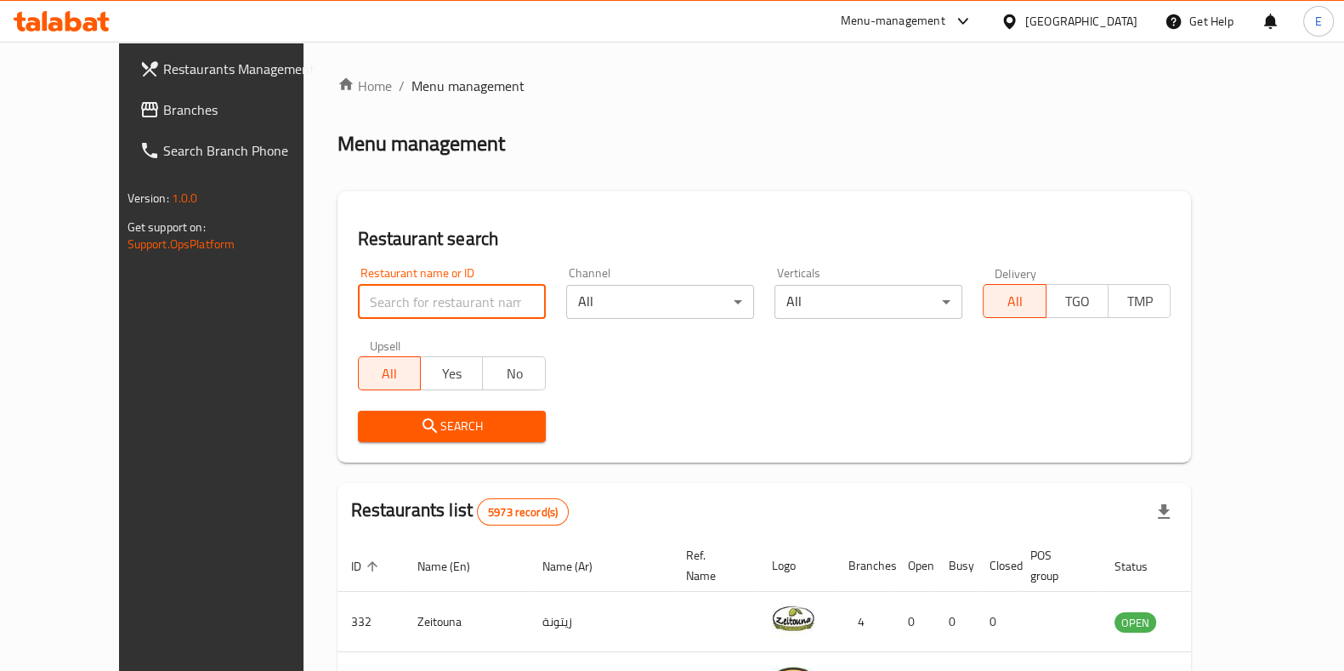
drag, startPoint x: 397, startPoint y: 297, endPoint x: 399, endPoint y: 307, distance: 10.5
click at [397, 298] on input "search" at bounding box center [452, 302] width 188 height 34
type input "س"
click button "Search" at bounding box center [452, 425] width 188 height 31
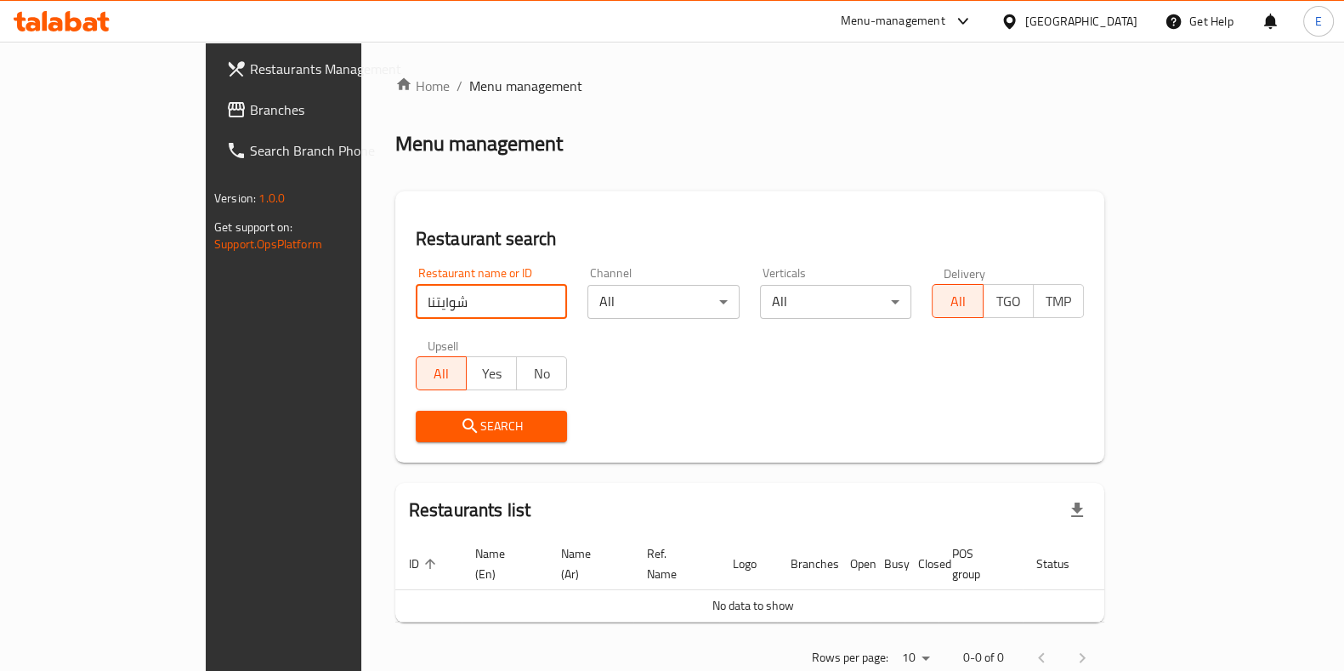
click button "Search" at bounding box center [492, 425] width 152 height 31
drag, startPoint x: 353, startPoint y: 300, endPoint x: 230, endPoint y: 316, distance: 123.4
click at [361, 311] on div "Home / Menu management Menu management Restaurant search Restaurant name or ID …" at bounding box center [749, 378] width 777 height 672
type input "shawaytnah"
click button "Search" at bounding box center [492, 425] width 152 height 31
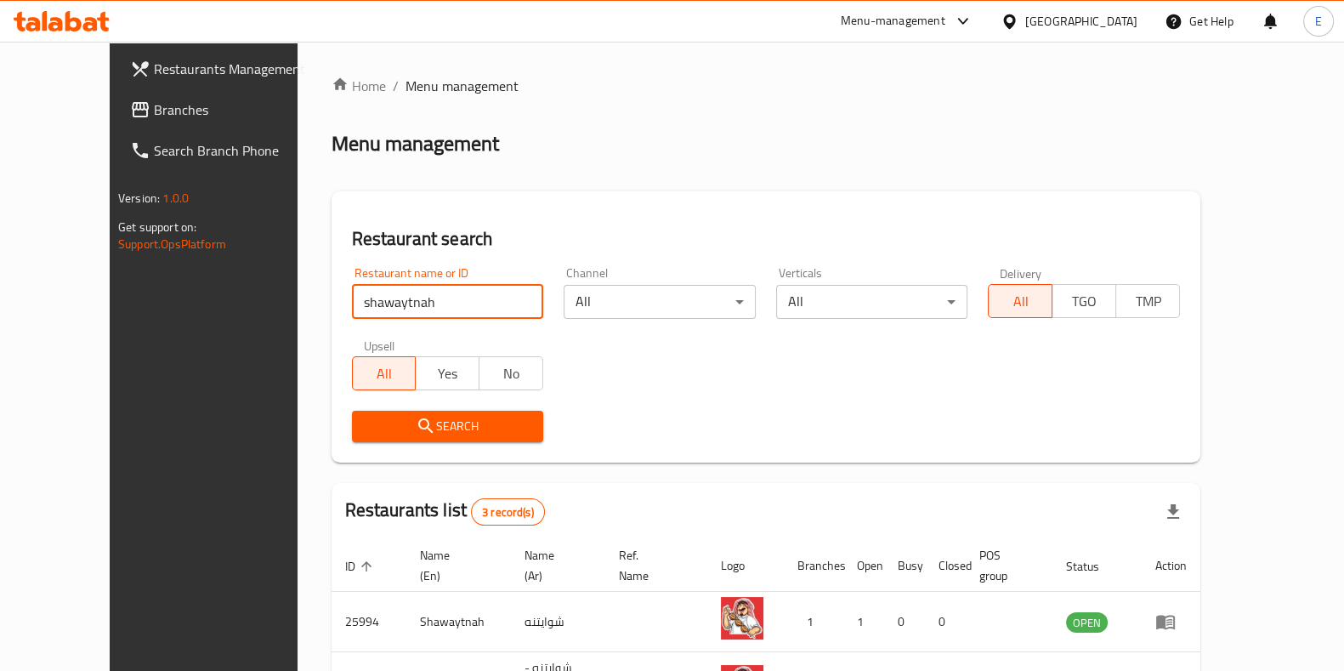
scroll to position [174, 0]
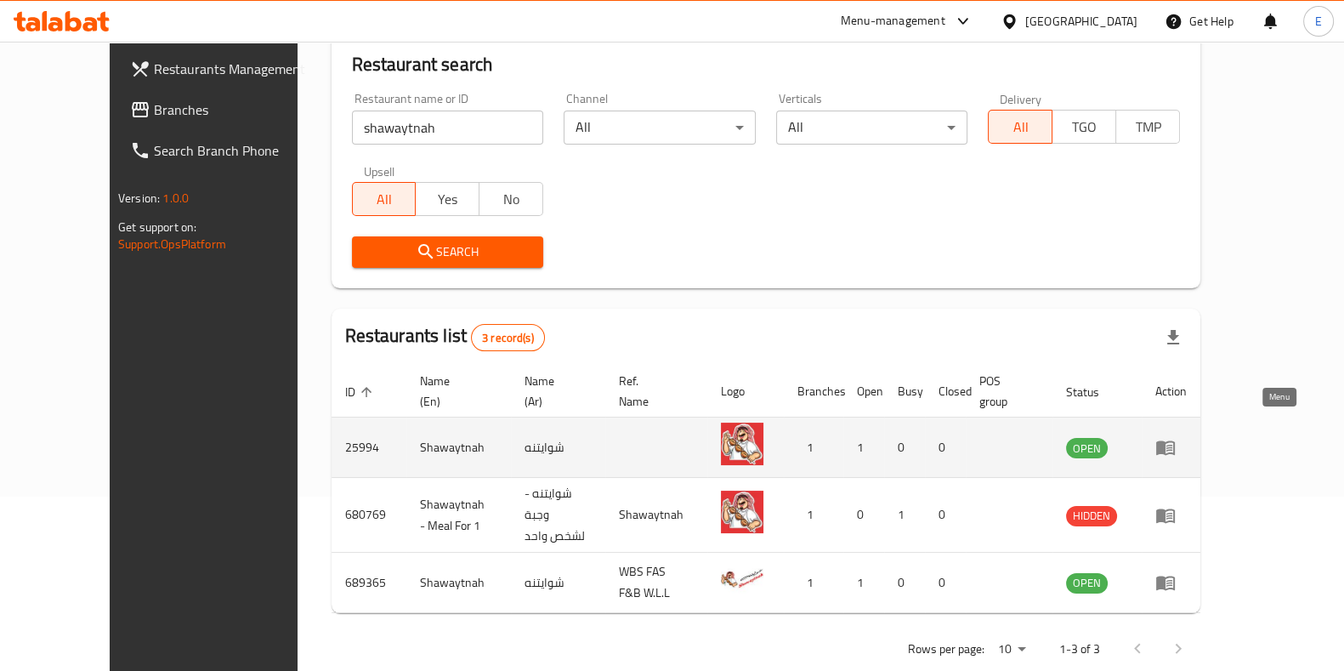
click at [1175, 437] on icon "enhanced table" at bounding box center [1165, 447] width 20 height 20
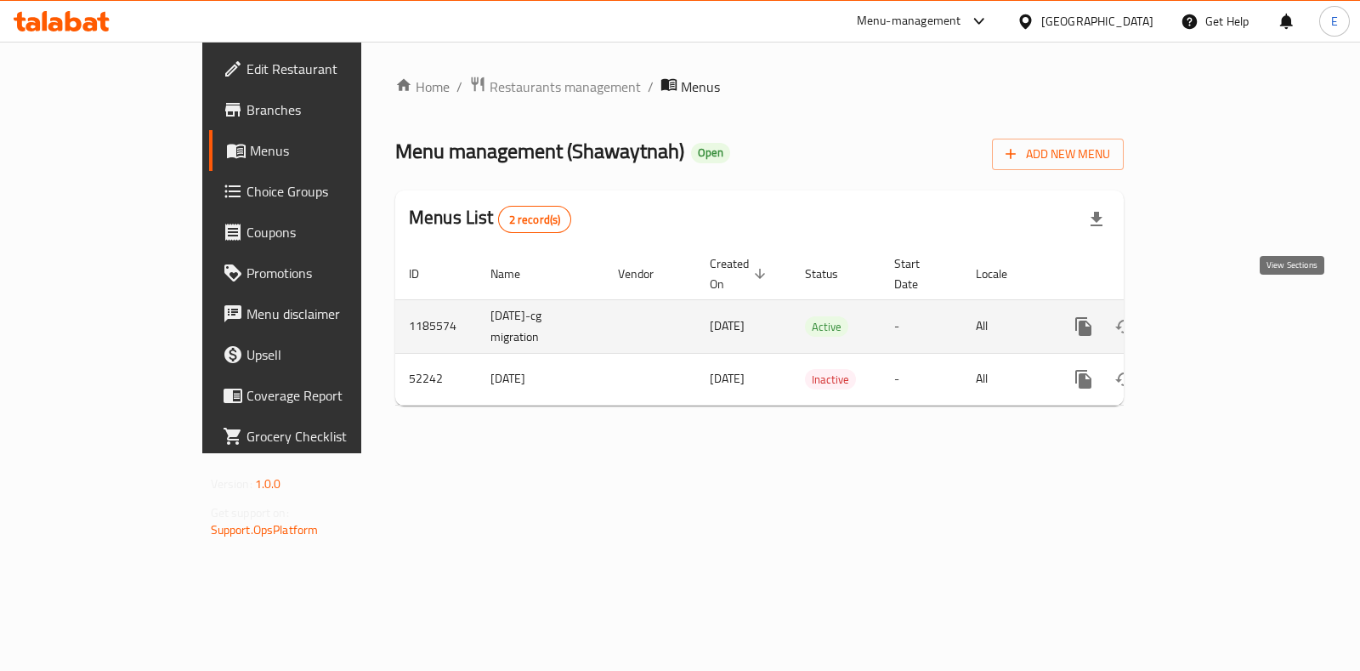
click at [1226, 306] on link "enhanced table" at bounding box center [1206, 326] width 41 height 41
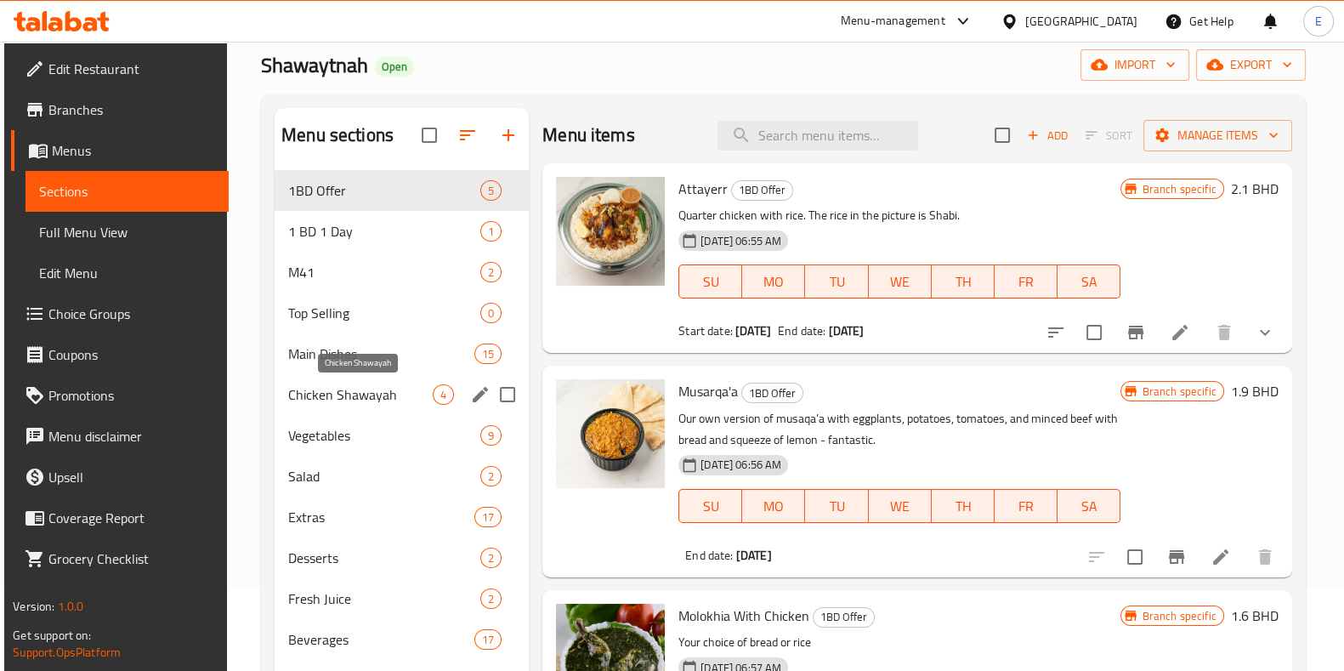
scroll to position [132, 0]
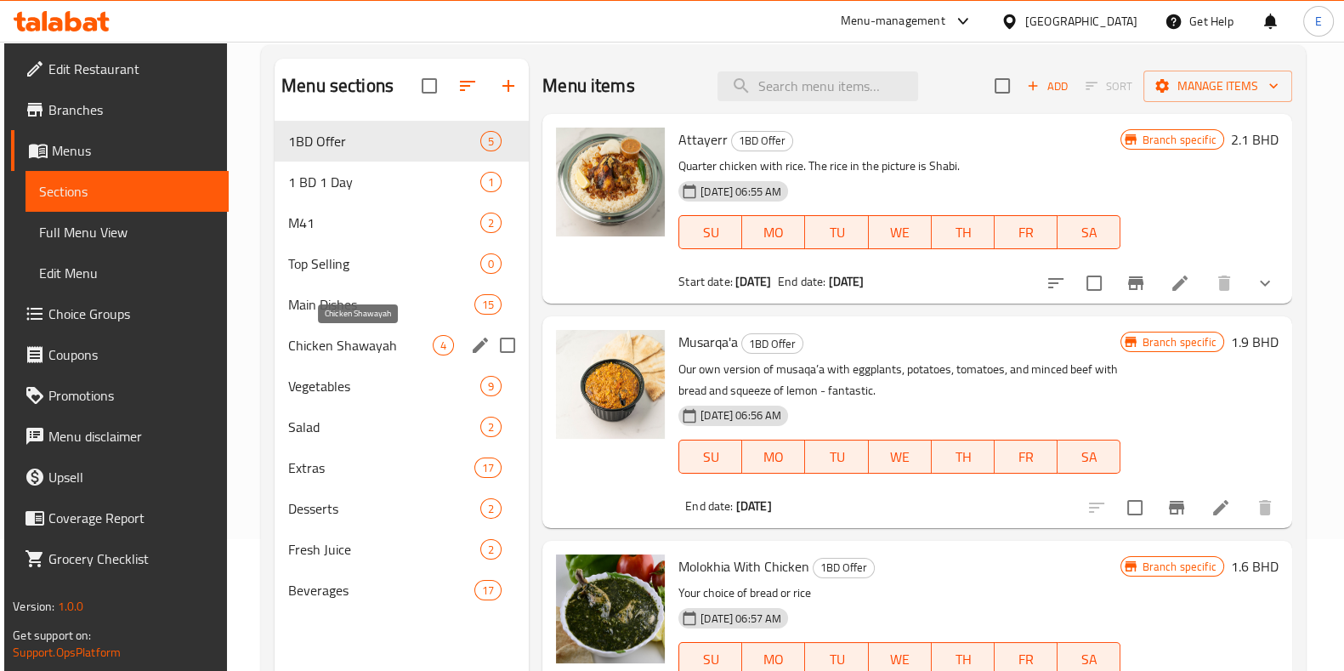
click at [353, 342] on span "Chicken Shawayah" at bounding box center [360, 345] width 144 height 20
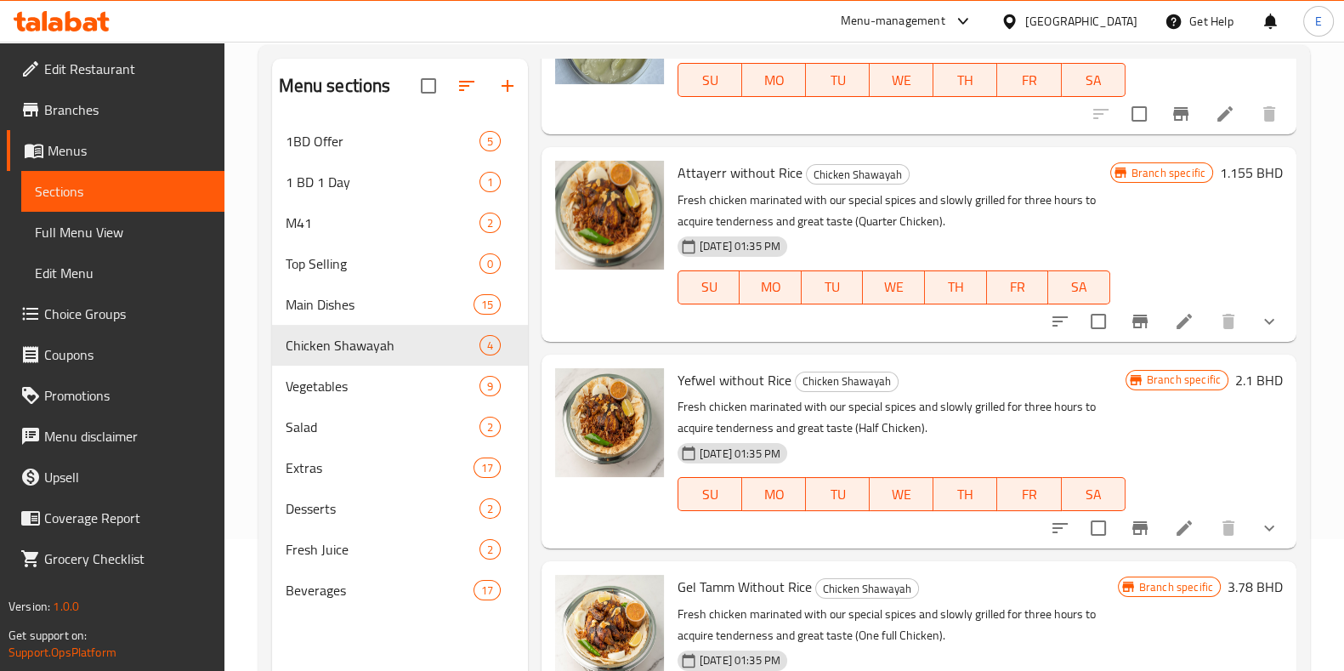
scroll to position [178, 0]
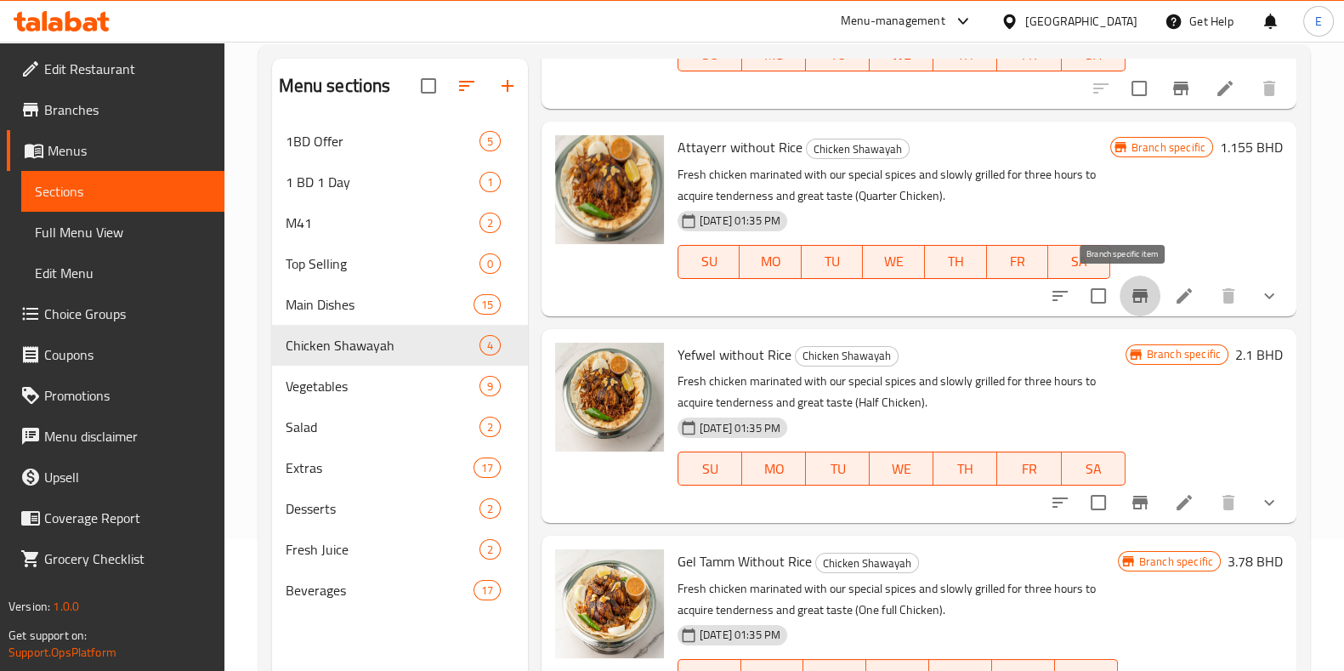
click at [1142, 294] on button "Branch-specific-item" at bounding box center [1139, 295] width 41 height 41
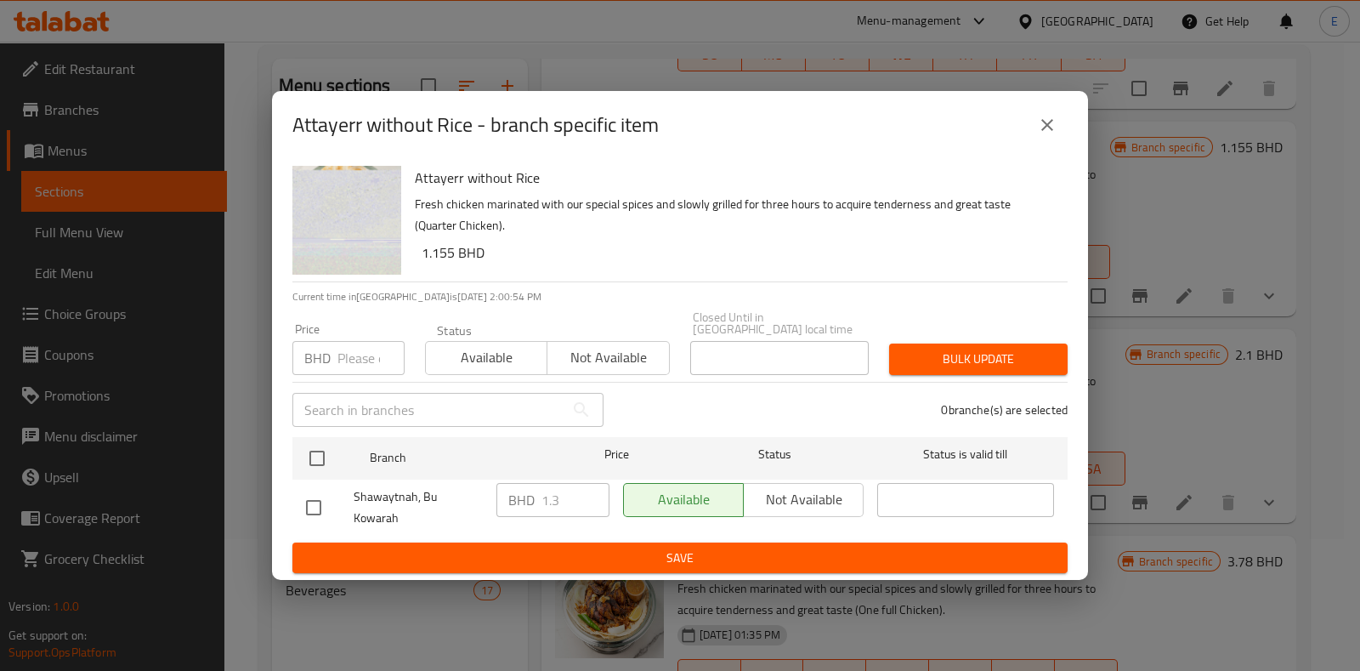
click at [533, 501] on div "BHD 1.3 ​" at bounding box center [552, 500] width 113 height 34
click at [688, 421] on div "0 branche(s) are selected" at bounding box center [846, 409] width 464 height 61
click at [1054, 135] on icon "close" at bounding box center [1047, 125] width 20 height 20
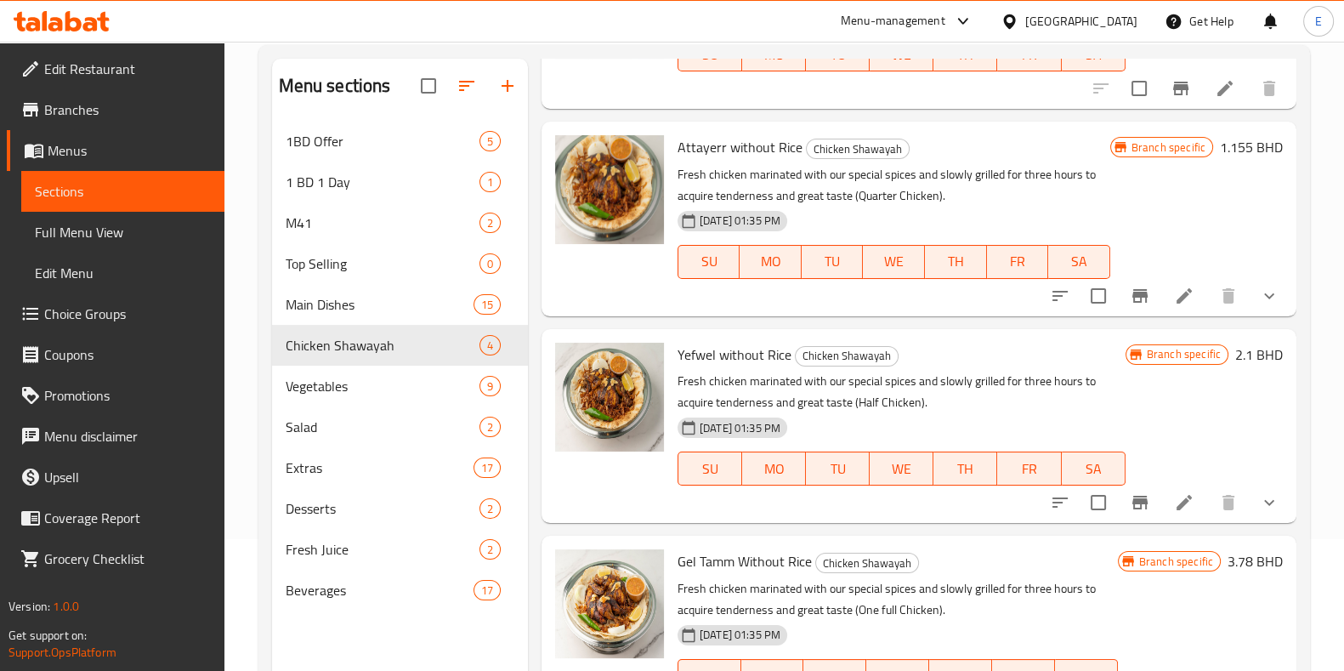
scroll to position [0, 0]
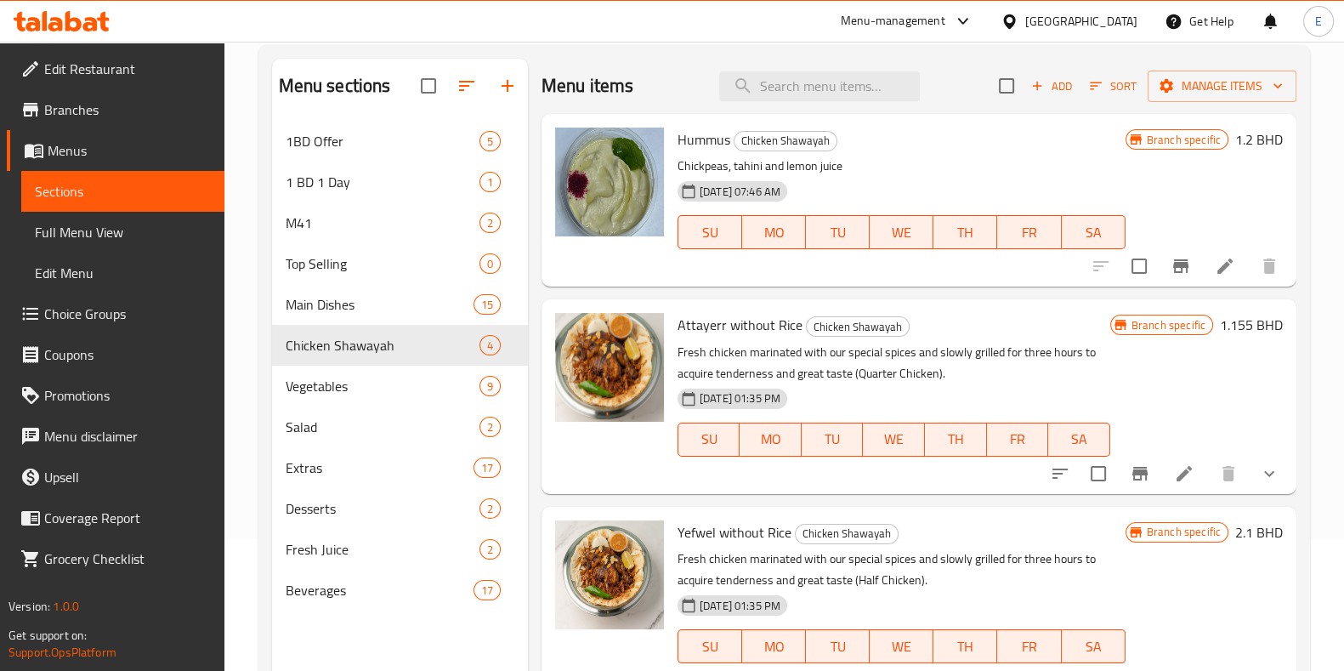
drag, startPoint x: 535, startPoint y: 292, endPoint x: 535, endPoint y: 81, distance: 211.6
click at [535, 81] on div "Menu items Add Sort Manage items Hummus Chicken Shawayah Chickpeas, tahini and …" at bounding box center [912, 394] width 768 height 671
drag, startPoint x: 679, startPoint y: 312, endPoint x: 691, endPoint y: 315, distance: 12.4
click at [687, 314] on span "Attayerr without Rice" at bounding box center [739, 324] width 125 height 25
drag, startPoint x: 691, startPoint y: 315, endPoint x: 784, endPoint y: 331, distance: 94.9
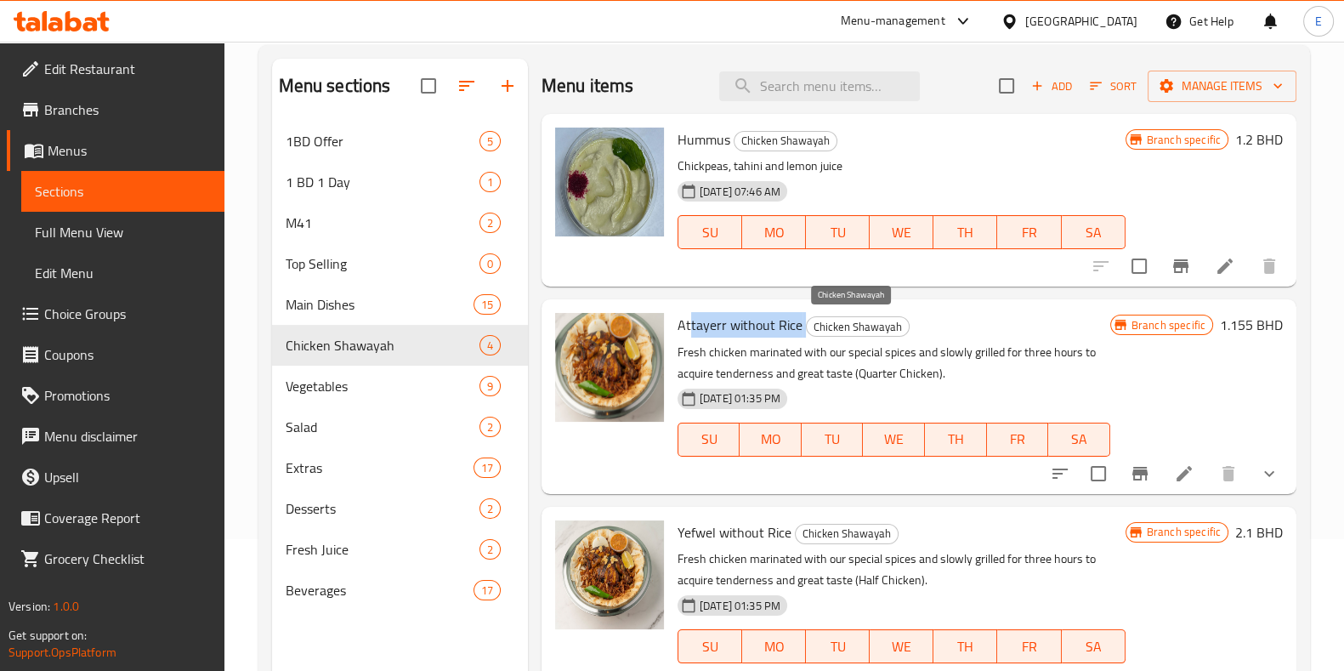
click at [805, 320] on h6 "Attayerr without Rice Chicken Shawayah" at bounding box center [893, 325] width 433 height 24
click at [764, 332] on span "Attayerr without Rice" at bounding box center [739, 324] width 125 height 25
click at [895, 376] on p "Fresh chicken marinated with our special spices and slowly grilled for three ho…" at bounding box center [893, 363] width 433 height 42
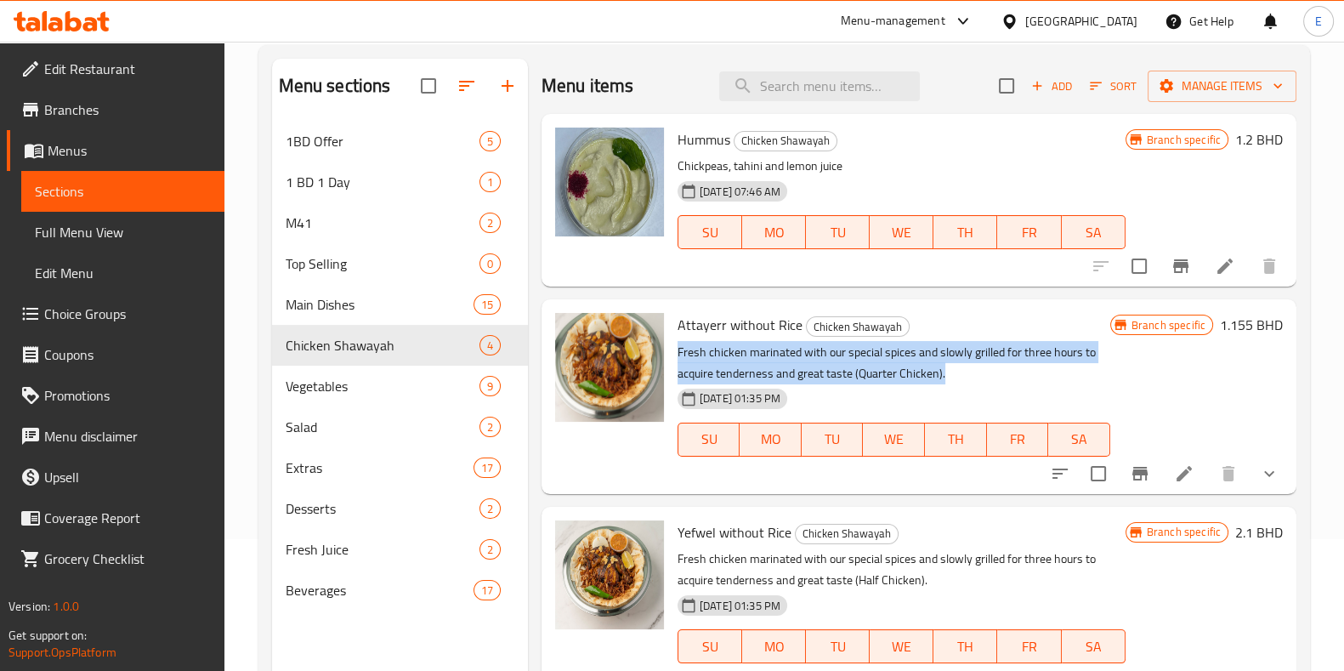
drag, startPoint x: 965, startPoint y: 371, endPoint x: 943, endPoint y: 365, distance: 22.1
click at [943, 359] on p "Fresh chicken marinated with our special spices and slowly grilled for three ho…" at bounding box center [893, 363] width 433 height 42
click at [944, 370] on p "Fresh chicken marinated with our special spices and slowly grilled for three ho…" at bounding box center [893, 363] width 433 height 42
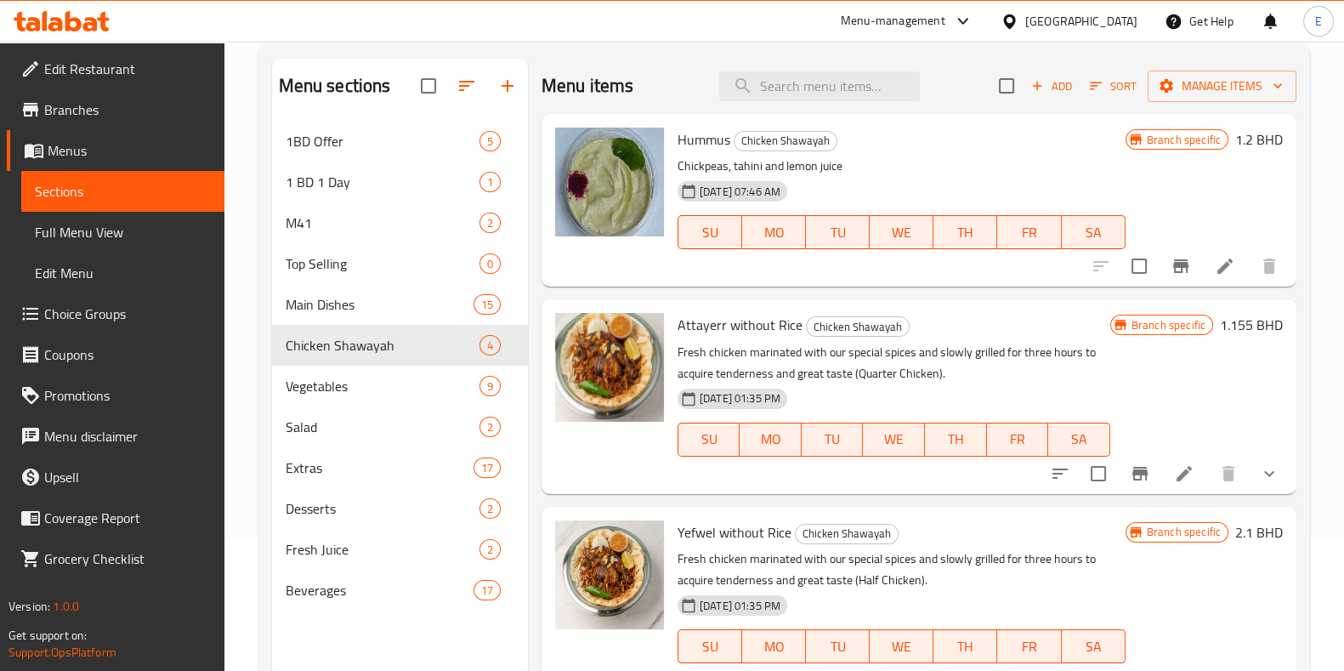
click at [908, 358] on p "Fresh chicken marinated with our special spices and slowly grilled for three ho…" at bounding box center [893, 363] width 433 height 42
drag, startPoint x: 538, startPoint y: 78, endPoint x: 531, endPoint y: 71, distance: 9.6
drag, startPoint x: 531, startPoint y: 71, endPoint x: 620, endPoint y: 55, distance: 90.7
drag, startPoint x: 620, startPoint y: 55, endPoint x: 575, endPoint y: 64, distance: 46.7
click at [575, 64] on div "Menu items Add Sort Manage items" at bounding box center [918, 86] width 755 height 55
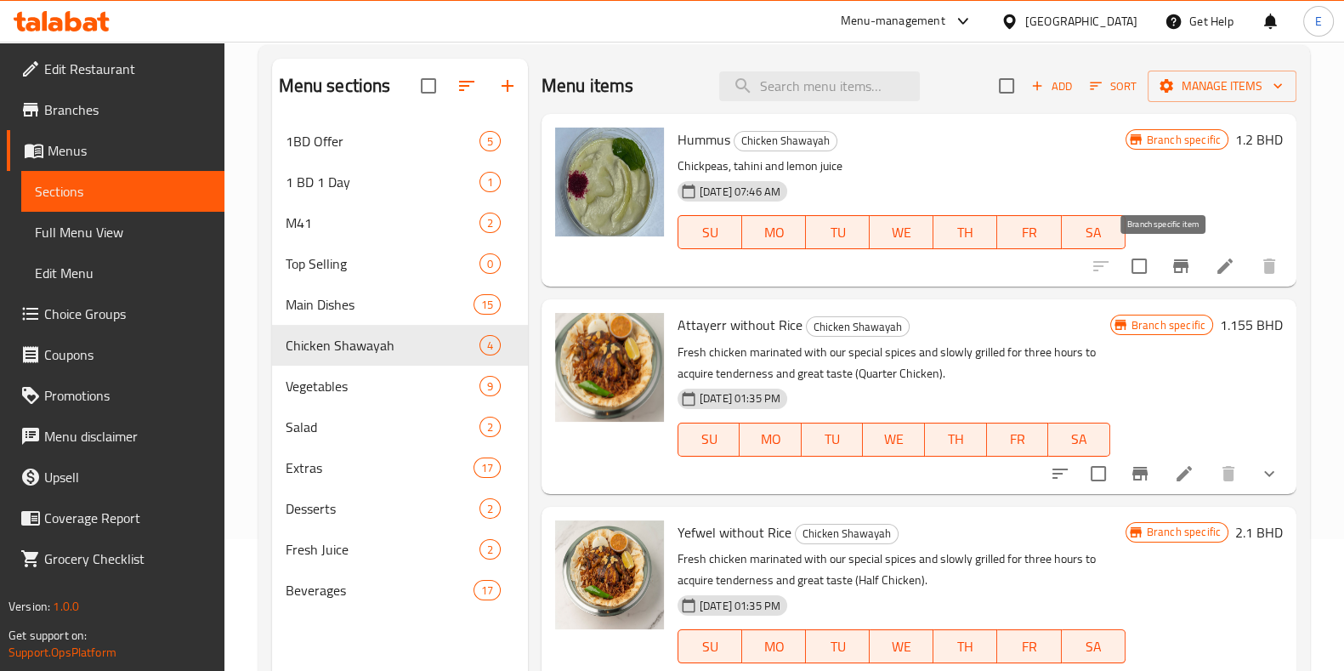
click at [1170, 259] on icon "Branch-specific-item" at bounding box center [1180, 266] width 20 height 20
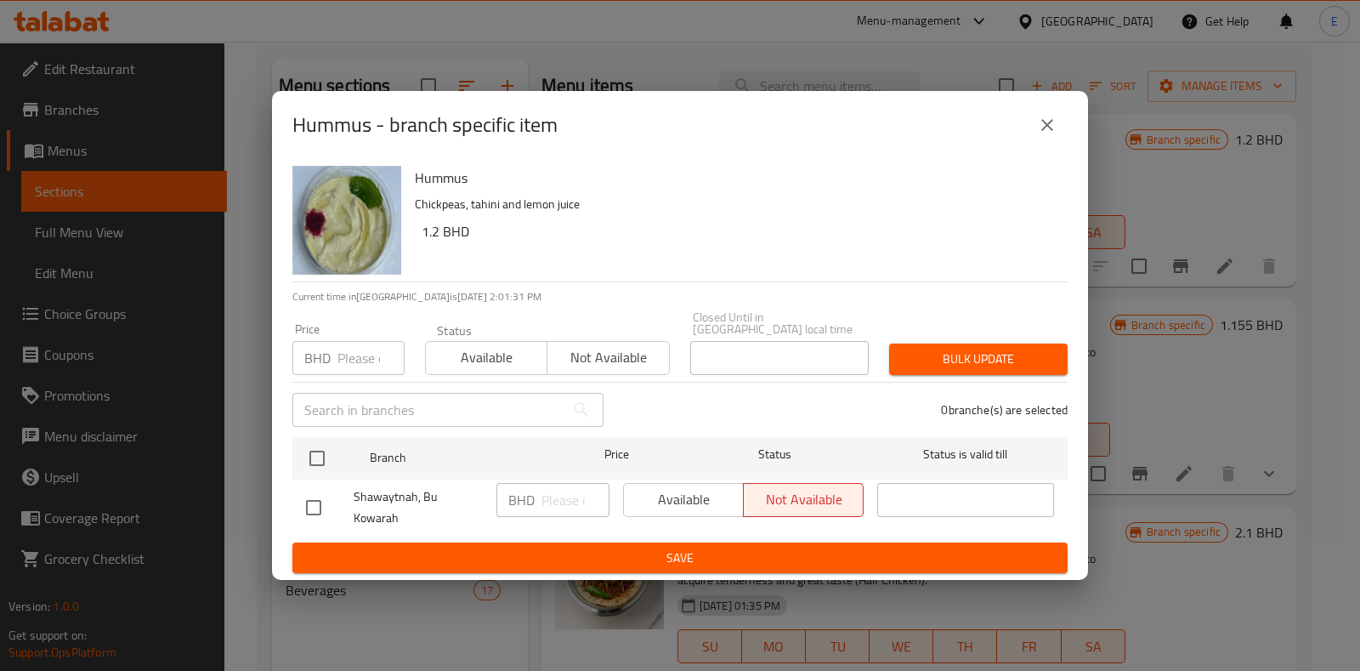
drag, startPoint x: 267, startPoint y: 116, endPoint x: 596, endPoint y: 116, distance: 328.9
drag, startPoint x: 596, startPoint y: 116, endPoint x: 489, endPoint y: 225, distance: 152.6
click at [489, 215] on p "Chickpeas, tahini and lemon juice" at bounding box center [734, 204] width 639 height 21
drag, startPoint x: 489, startPoint y: 236, endPoint x: 457, endPoint y: 222, distance: 34.6
click at [482, 235] on h6 "1.2 BHD" at bounding box center [738, 231] width 632 height 24
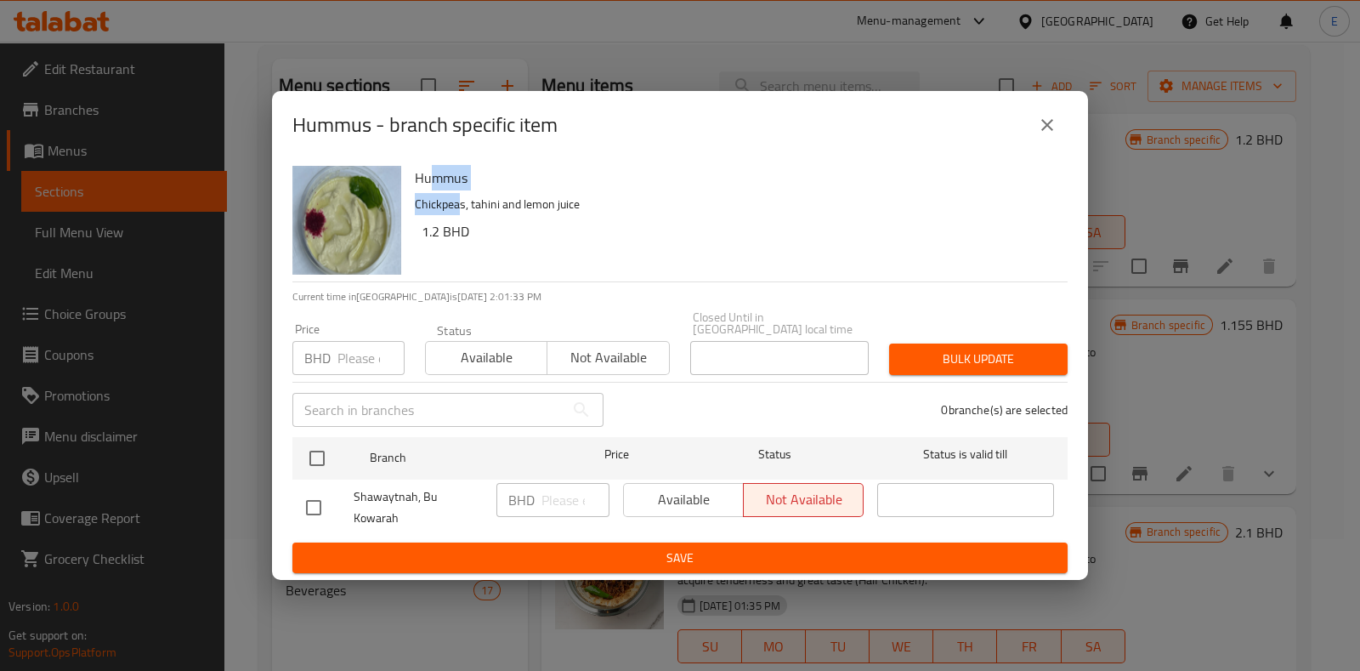
drag, startPoint x: 457, startPoint y: 222, endPoint x: 429, endPoint y: 176, distance: 53.8
click at [429, 176] on div "Hummus Chickpeas, tahini and lemon juice 1.2 BHD" at bounding box center [734, 220] width 653 height 122
click at [416, 190] on h6 "Hummus" at bounding box center [734, 178] width 639 height 24
drag, startPoint x: 456, startPoint y: 207, endPoint x: 531, endPoint y: 250, distance: 86.8
click at [531, 250] on div "Hummus Chickpeas, tahini and lemon juice 1.2 BHD" at bounding box center [734, 220] width 653 height 122
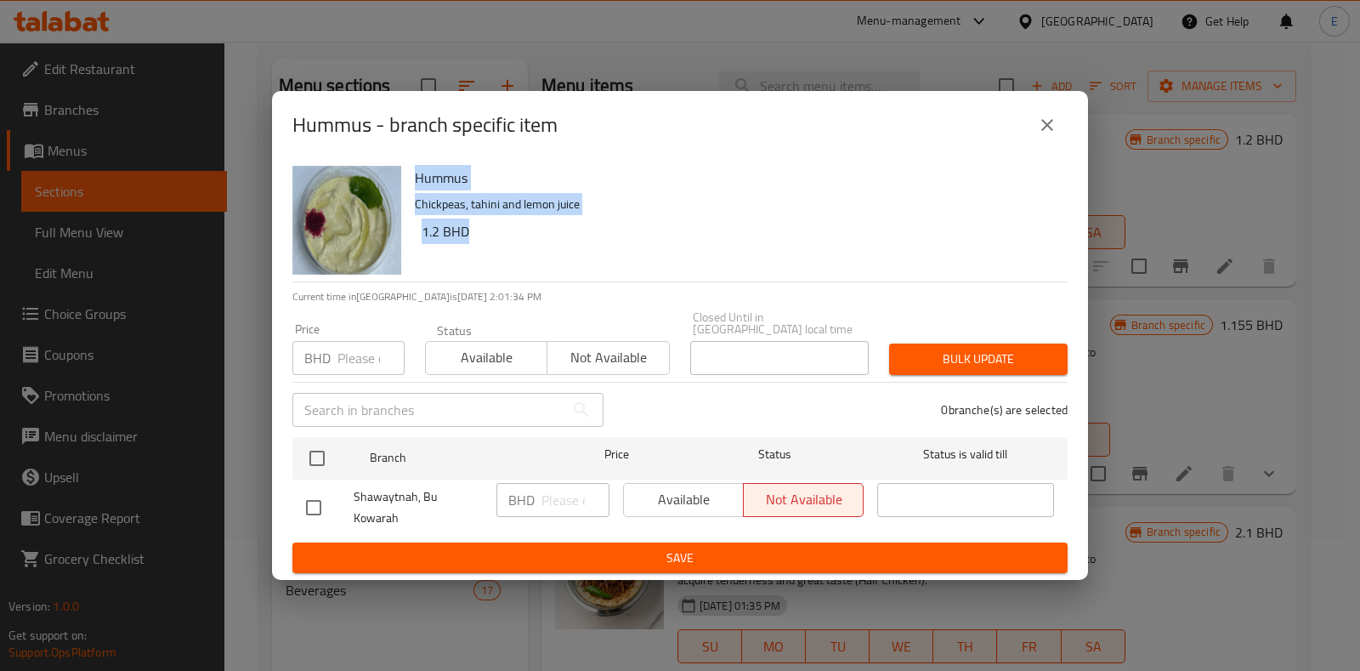
click at [531, 243] on h6 "1.2 BHD" at bounding box center [738, 231] width 632 height 24
click at [532, 243] on h6 "1.2 BHD" at bounding box center [738, 231] width 632 height 24
click at [521, 240] on h6 "1.2 BHD" at bounding box center [738, 231] width 632 height 24
drag, startPoint x: 283, startPoint y: 110, endPoint x: 535, endPoint y: 110, distance: 252.4
drag, startPoint x: 535, startPoint y: 110, endPoint x: 417, endPoint y: 104, distance: 118.3
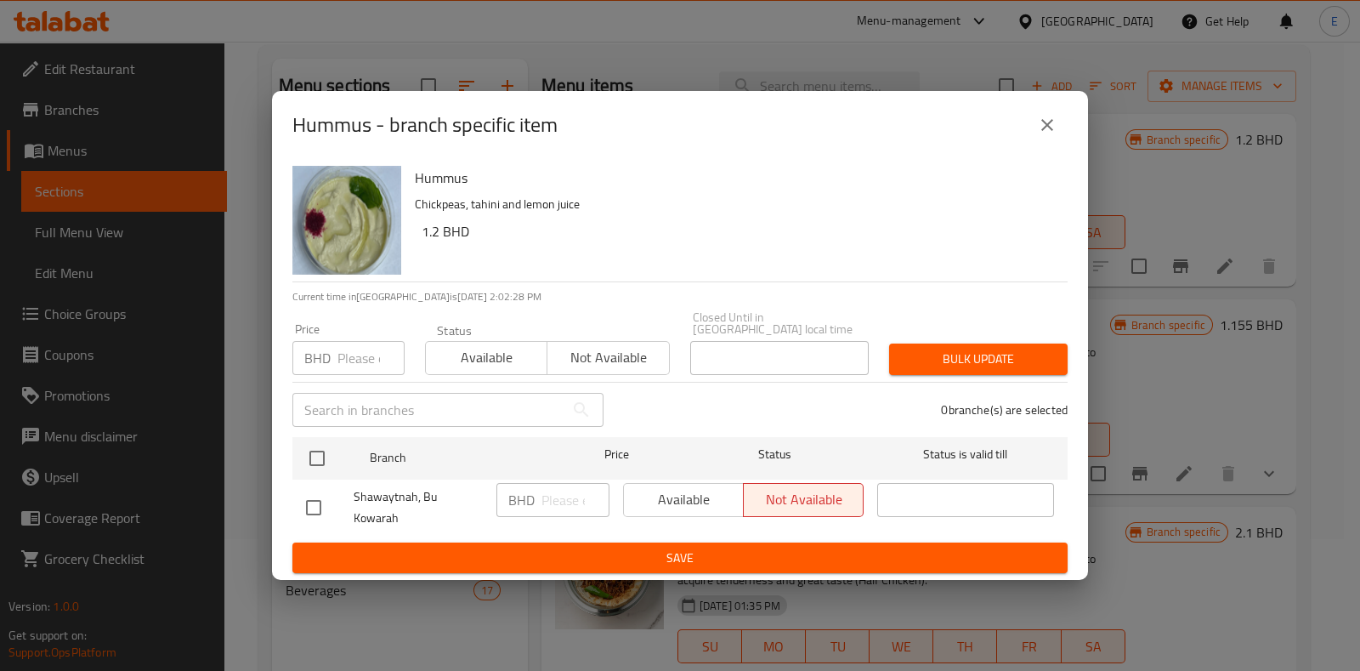
click at [416, 125] on h2 "Hummus - branch specific item" at bounding box center [424, 124] width 265 height 27
drag, startPoint x: 372, startPoint y: 9, endPoint x: 785, endPoint y: 203, distance: 456.2
click at [785, 203] on div "Hummus Chickpeas, tahini and lemon juice 1.2 BHD" at bounding box center [734, 220] width 653 height 122
drag, startPoint x: 270, startPoint y: 113, endPoint x: 592, endPoint y: 116, distance: 322.1
drag, startPoint x: 592, startPoint y: 116, endPoint x: 568, endPoint y: 140, distance: 34.9
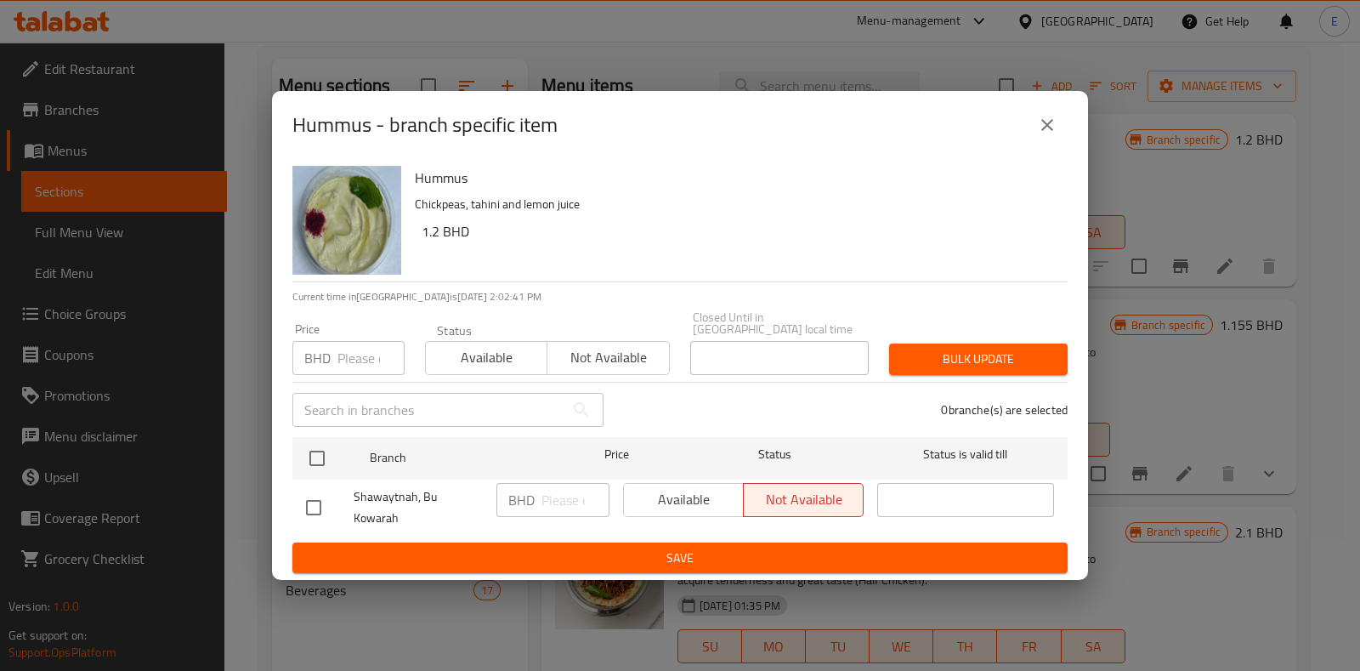
click at [568, 140] on div "Hummus - branch specific item" at bounding box center [679, 125] width 775 height 41
drag, startPoint x: 435, startPoint y: 254, endPoint x: 411, endPoint y: 229, distance: 34.3
click at [420, 237] on div "Hummus Chickpeas, tahini and lemon juice 1.2 BHD" at bounding box center [734, 220] width 653 height 122
drag, startPoint x: 404, startPoint y: 208, endPoint x: 404, endPoint y: 197, distance: 11.0
click at [404, 201] on div at bounding box center [347, 220] width 122 height 122
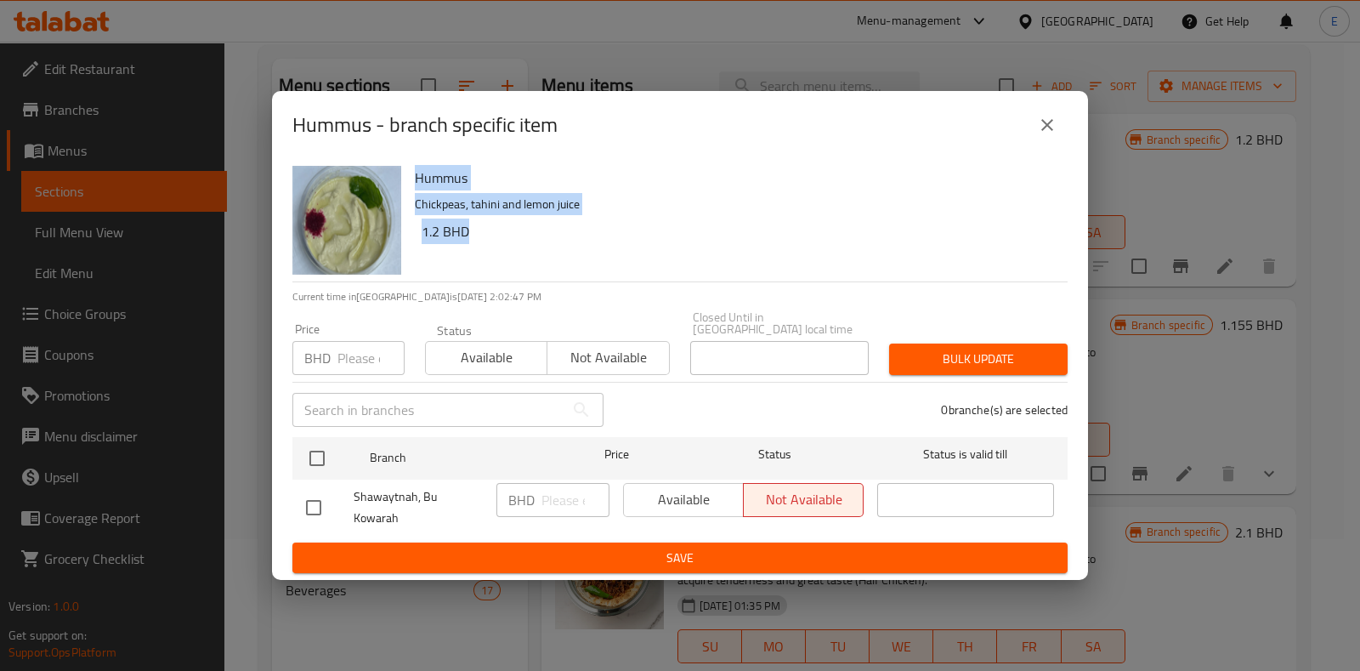
drag, startPoint x: 416, startPoint y: 192, endPoint x: 491, endPoint y: 250, distance: 94.5
click at [491, 250] on div "Hummus Chickpeas, tahini and lemon juice 1.2 BHD" at bounding box center [734, 220] width 653 height 122
click at [480, 236] on h6 "1.2 BHD" at bounding box center [738, 231] width 632 height 24
click at [444, 236] on h6 "1.2 BHD" at bounding box center [738, 231] width 632 height 24
click at [442, 243] on h6 "1.2 BHD" at bounding box center [738, 231] width 632 height 24
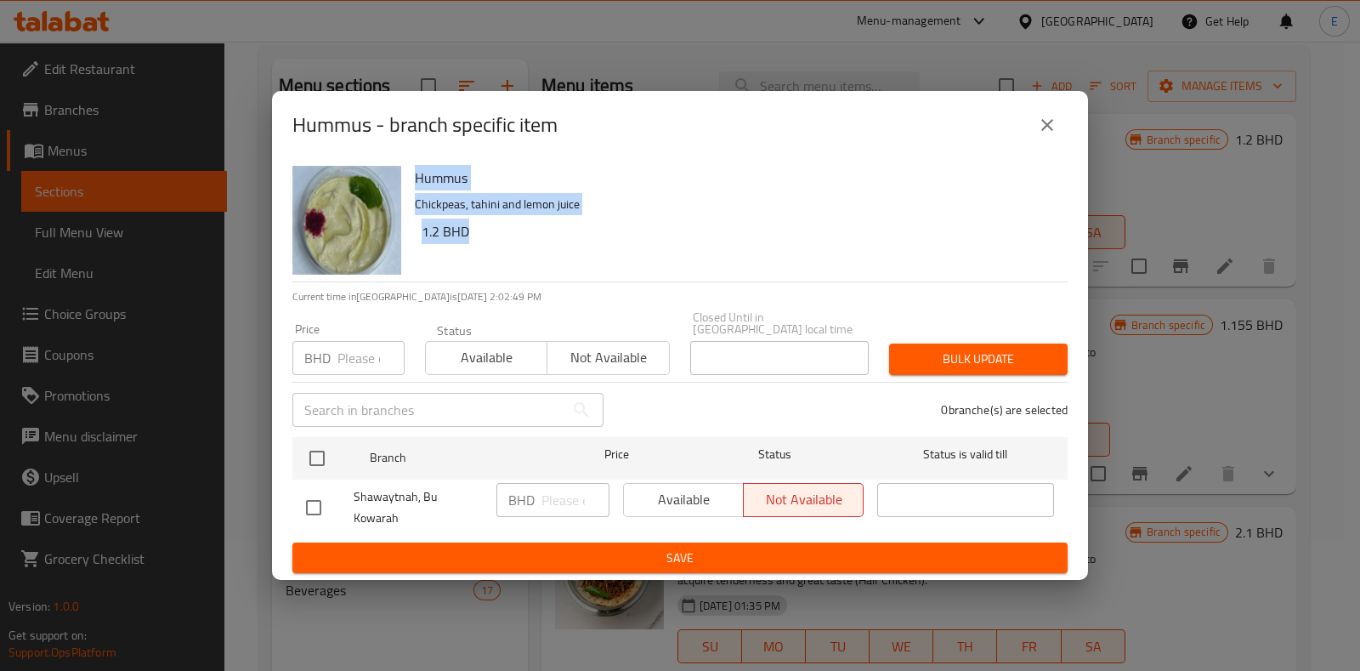
click at [531, 190] on h6 "Hummus" at bounding box center [734, 178] width 639 height 24
click at [548, 243] on h6 "1.2 BHD" at bounding box center [738, 231] width 632 height 24
drag, startPoint x: 924, startPoint y: 115, endPoint x: 704, endPoint y: 156, distance: 224.0
click at [704, 145] on div "Hummus - branch specific item" at bounding box center [679, 125] width 775 height 41
drag, startPoint x: 285, startPoint y: 123, endPoint x: 618, endPoint y: 110, distance: 333.4
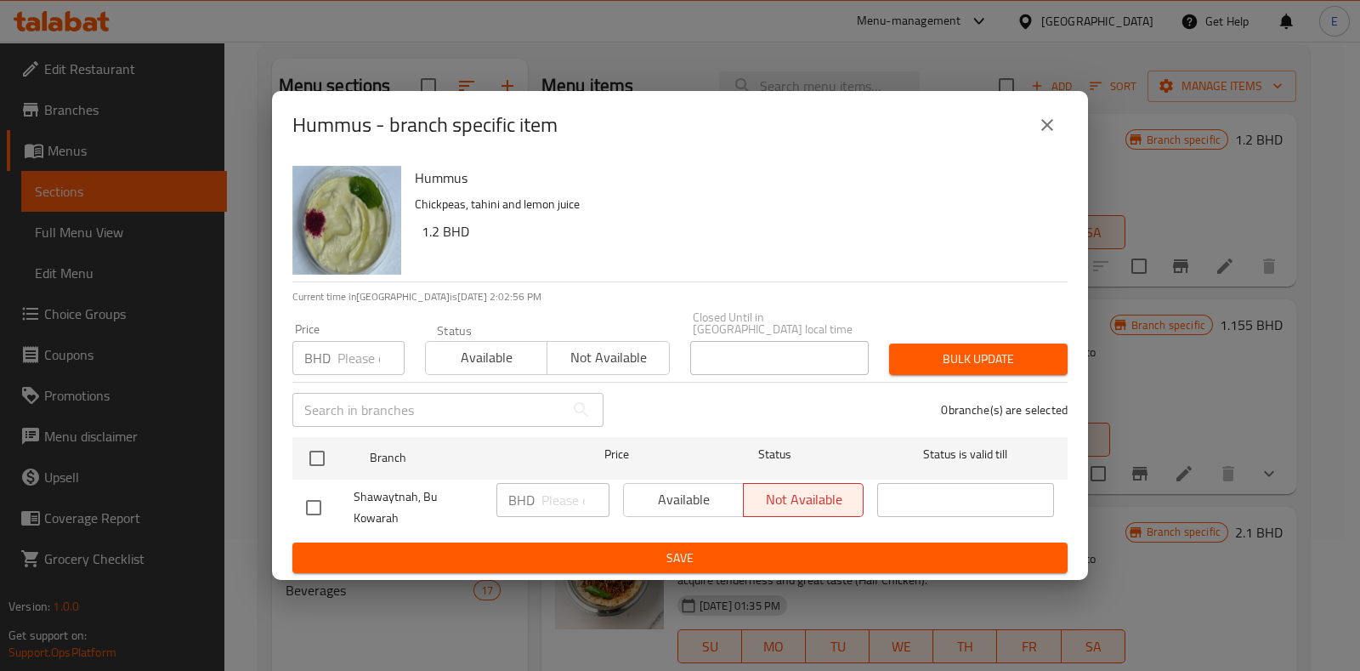
drag, startPoint x: 618, startPoint y: 110, endPoint x: 535, endPoint y: 140, distance: 87.9
click at [535, 139] on h2 "Hummus - branch specific item" at bounding box center [424, 124] width 265 height 27
click at [1047, 145] on button "close" at bounding box center [1047, 125] width 41 height 41
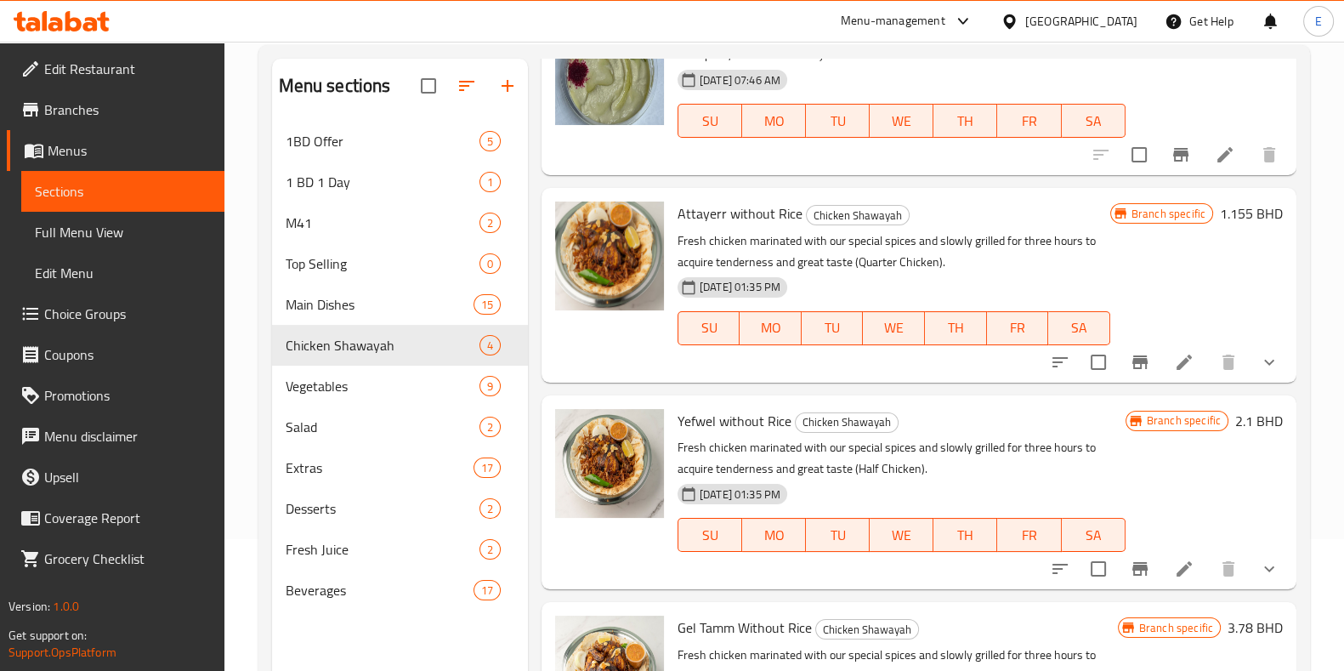
scroll to position [178, 0]
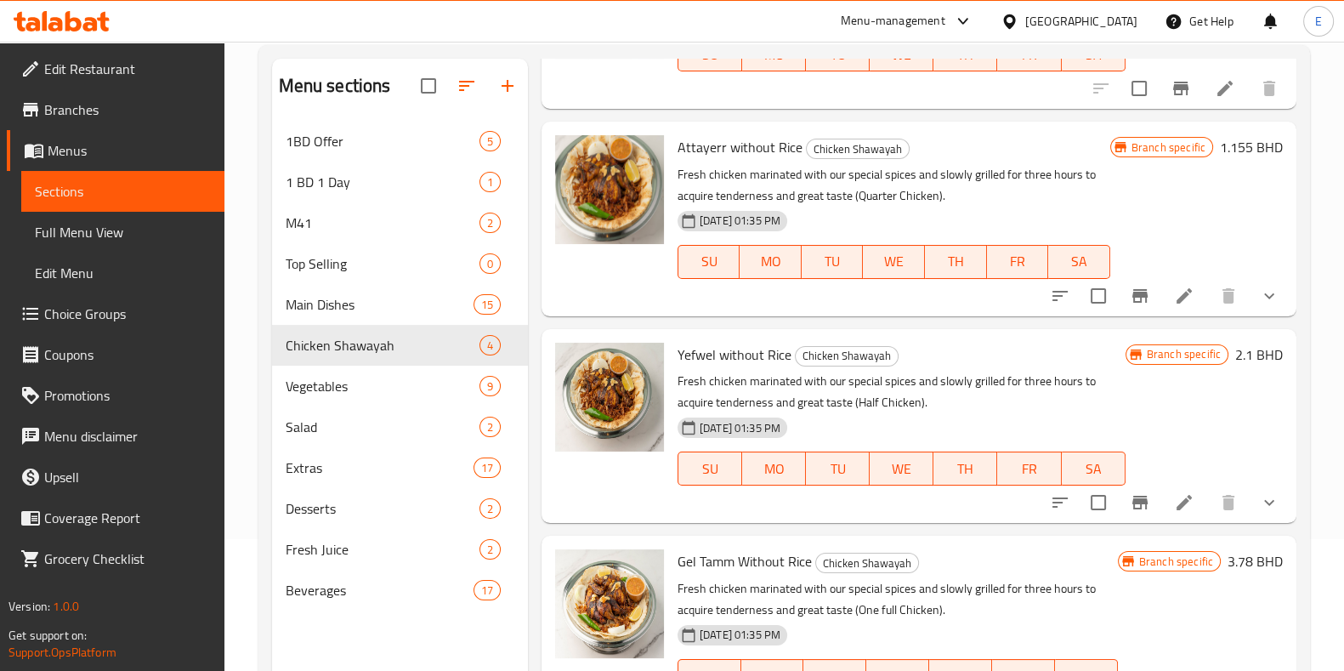
click at [1248, 516] on button "show more" at bounding box center [1268, 502] width 41 height 41
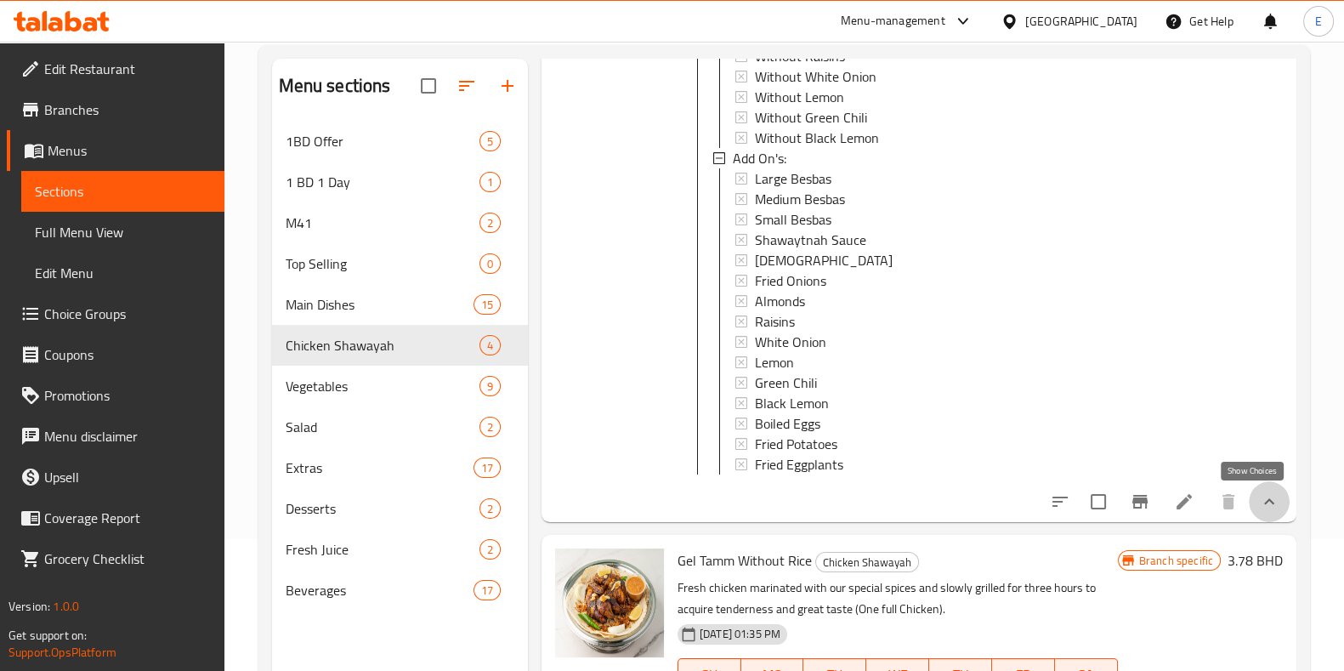
drag, startPoint x: 1247, startPoint y: 507, endPoint x: 1241, endPoint y: 499, distance: 10.4
click at [1259, 507] on icon "show more" at bounding box center [1269, 501] width 20 height 20
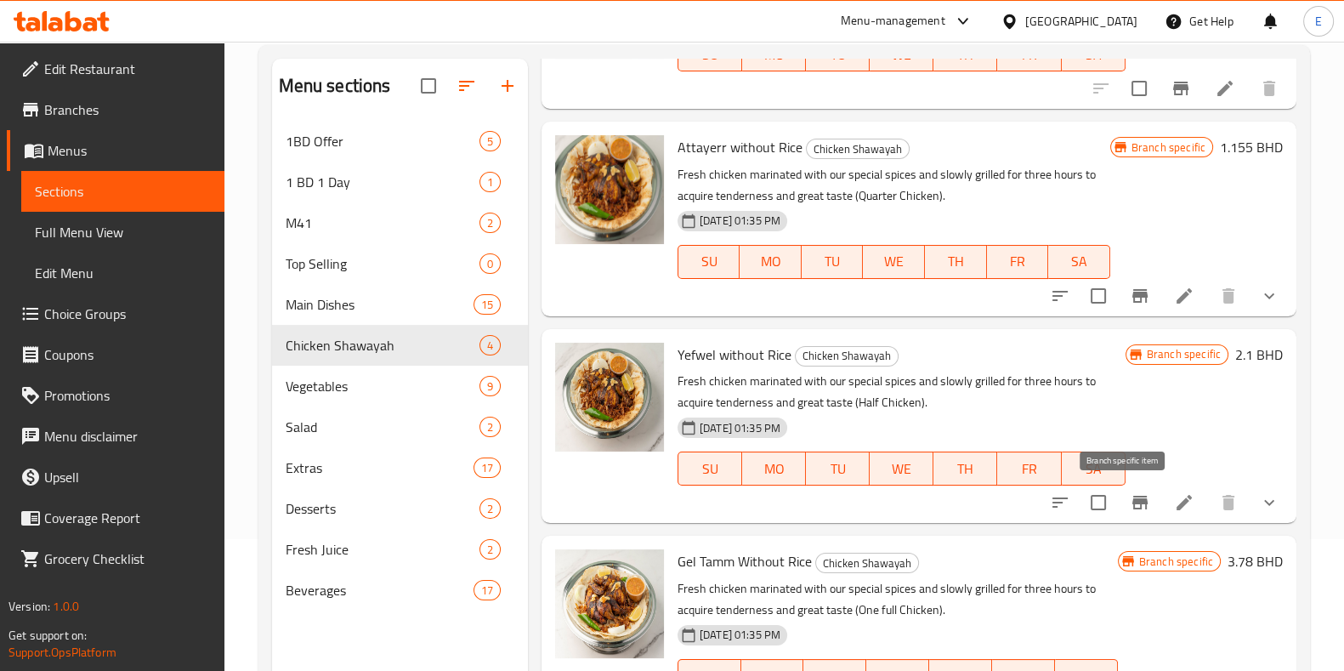
click at [1130, 505] on icon "Branch-specific-item" at bounding box center [1139, 502] width 20 height 20
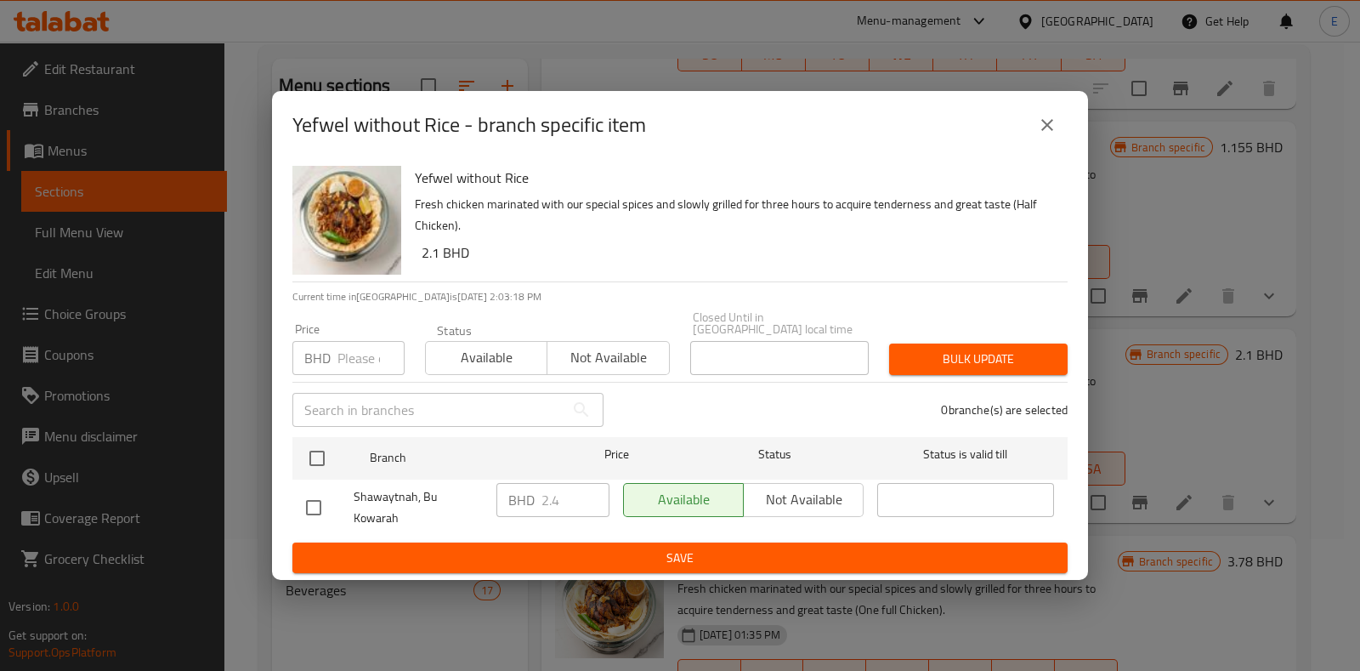
click at [539, 502] on div "BHD 2.4 ​" at bounding box center [552, 500] width 113 height 34
click at [578, 504] on div "BHD 2.4 ​" at bounding box center [552, 500] width 113 height 34
drag, startPoint x: 280, startPoint y: 104, endPoint x: 728, endPoint y: 127, distance: 448.5
click at [728, 127] on div "Yefwel without Rice - branch specific item" at bounding box center [679, 125] width 775 height 41
drag, startPoint x: 280, startPoint y: 116, endPoint x: 286, endPoint y: 126, distance: 11.1
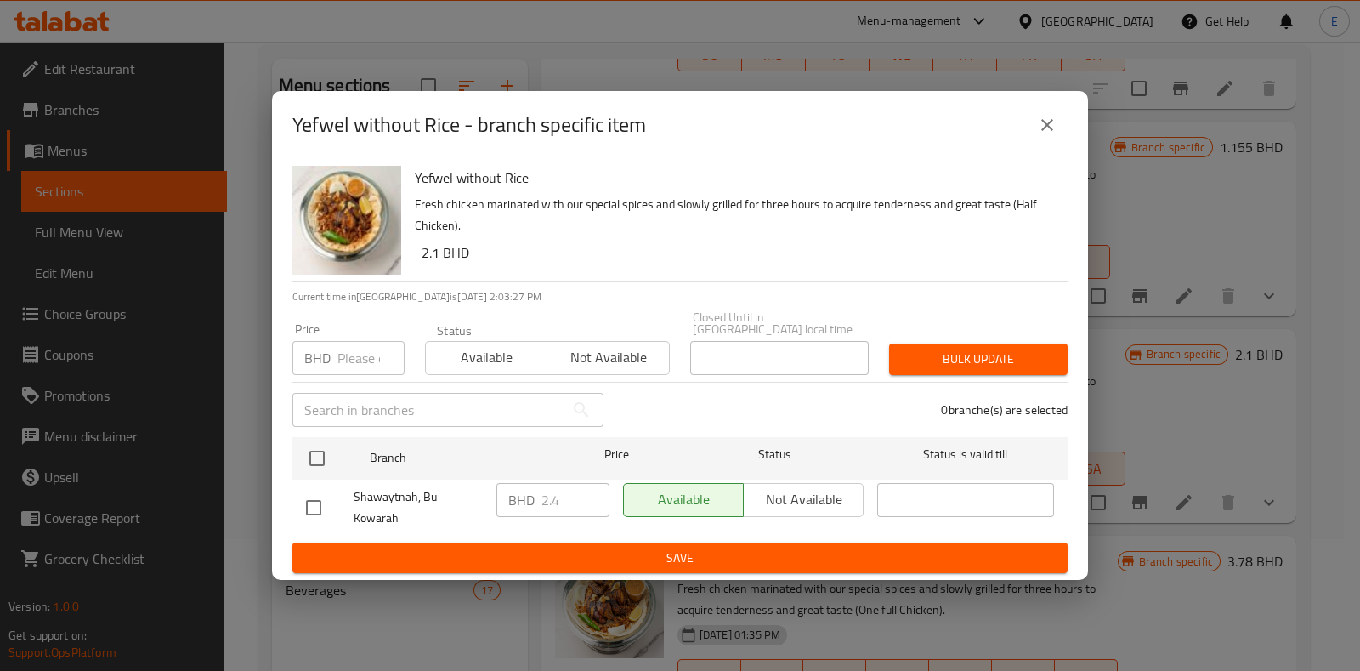
drag, startPoint x: 286, startPoint y: 126, endPoint x: 701, endPoint y: 154, distance: 415.7
click at [701, 145] on div "Yefwel without Rice - branch specific item" at bounding box center [679, 125] width 775 height 41
click at [596, 478] on div "BHD 2.4 ​" at bounding box center [553, 507] width 127 height 63
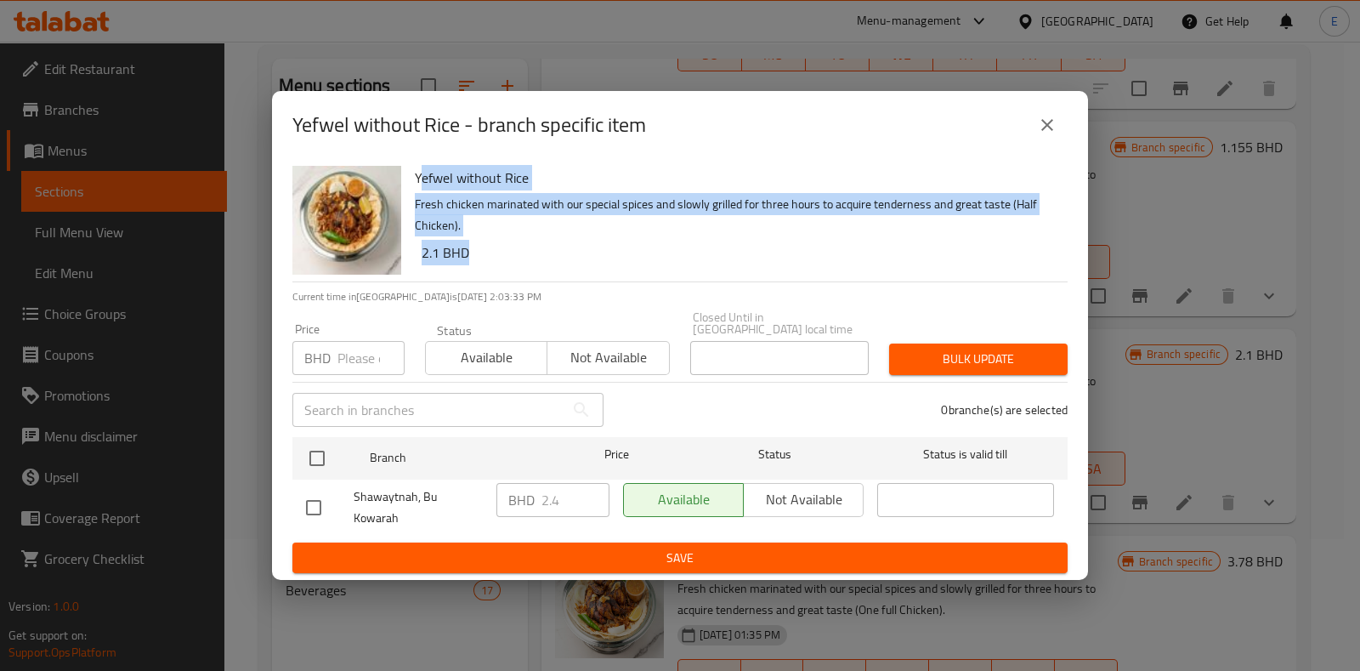
drag, startPoint x: 479, startPoint y: 268, endPoint x: 420, endPoint y: 194, distance: 94.9
click at [420, 194] on div "Yefwel without Rice Fresh chicken marinated with our special spices and slowly …" at bounding box center [734, 220] width 653 height 122
click at [501, 229] on p "Fresh chicken marinated with our special spices and slowly grilled for three ho…" at bounding box center [734, 215] width 639 height 42
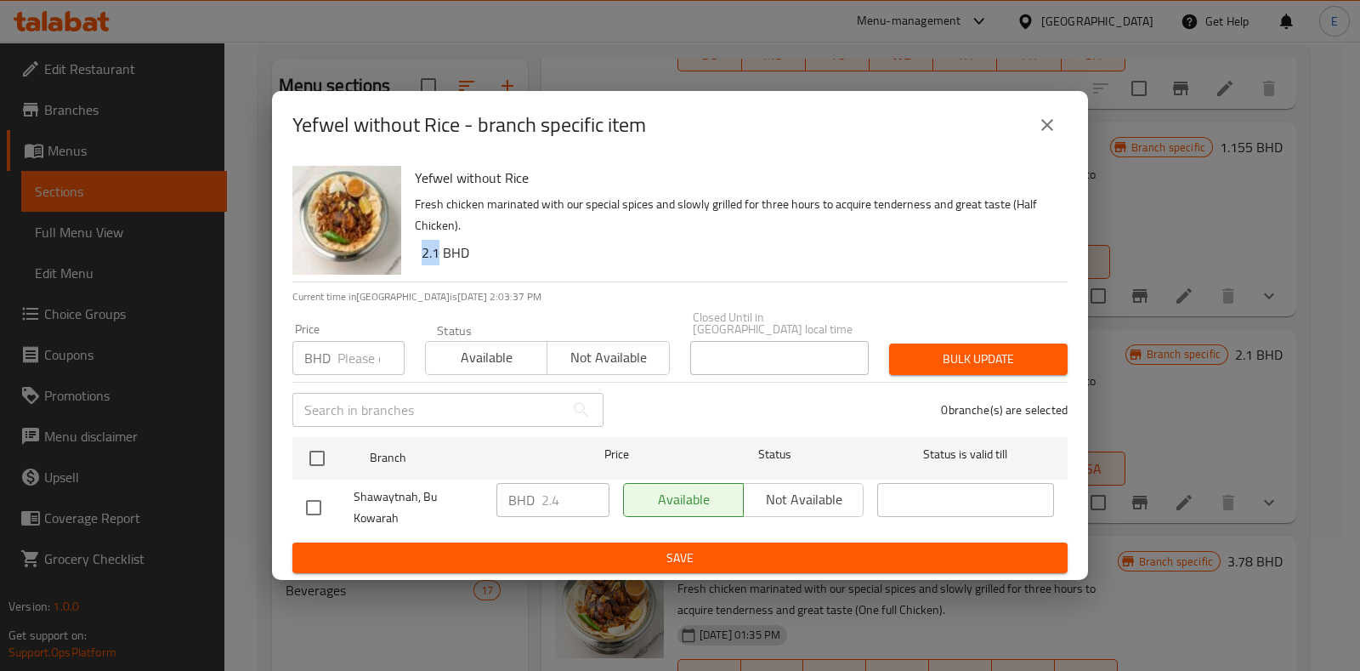
drag, startPoint x: 439, startPoint y: 274, endPoint x: 416, endPoint y: 267, distance: 23.1
click at [416, 266] on div "Yefwel without Rice Fresh chicken marinated with our special spices and slowly …" at bounding box center [734, 220] width 653 height 122
click at [415, 190] on h6 "Yefwel without Rice" at bounding box center [734, 178] width 639 height 24
drag, startPoint x: 283, startPoint y: 159, endPoint x: 275, endPoint y: 112, distance: 47.5
drag, startPoint x: 275, startPoint y: 112, endPoint x: 562, endPoint y: 106, distance: 287.3
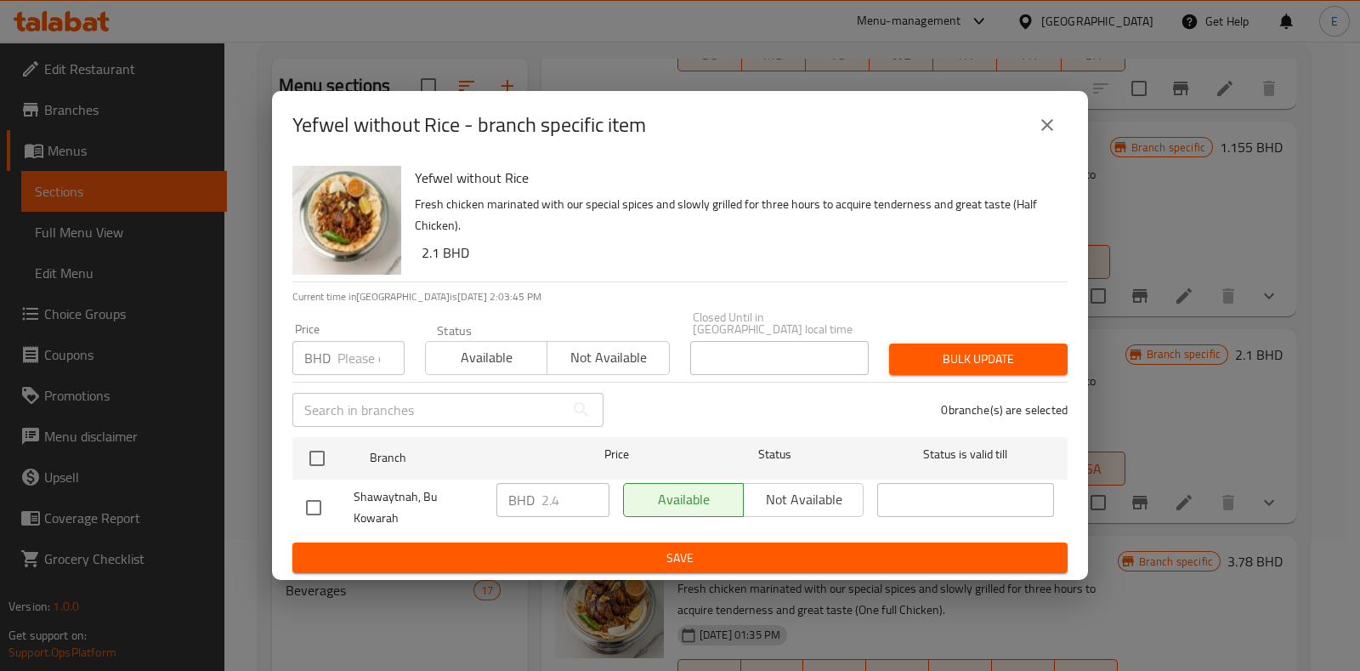
drag, startPoint x: 562, startPoint y: 106, endPoint x: 497, endPoint y: 122, distance: 66.4
click at [497, 121] on h2 "Yefwel without Rice - branch specific item" at bounding box center [469, 124] width 354 height 27
click at [320, 136] on div "Yefwel without Rice - branch specific item Yefwel without Rice Fresh chicken ma…" at bounding box center [680, 336] width 816 height 490
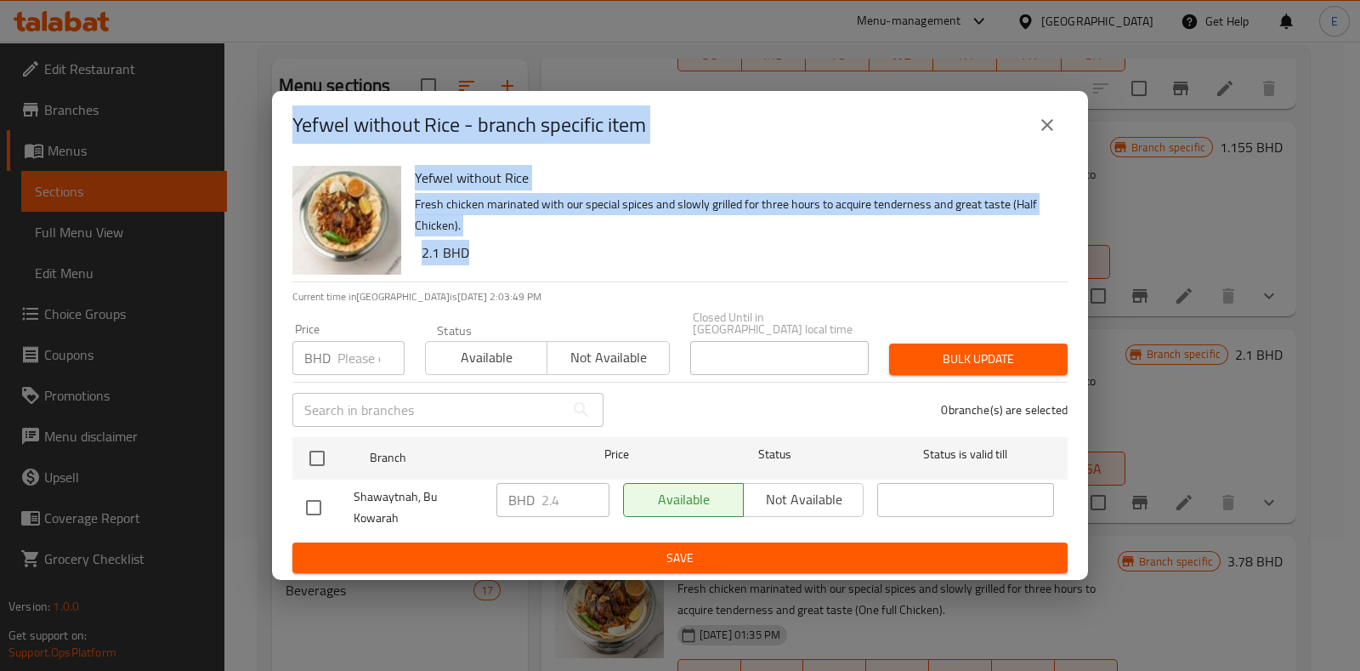
drag, startPoint x: 286, startPoint y: 134, endPoint x: 528, endPoint y: 262, distance: 273.0
click at [529, 261] on div "Yefwel without Rice - branch specific item Yefwel without Rice Fresh chicken ma…" at bounding box center [680, 336] width 816 height 490
click at [506, 264] on h6 "2.1 BHD" at bounding box center [738, 253] width 632 height 24
click at [466, 250] on div "Yefwel without Rice Fresh chicken marinated with our special spices and slowly …" at bounding box center [734, 220] width 653 height 122
click at [472, 211] on p "Fresh chicken marinated with our special spices and slowly grilled for three ho…" at bounding box center [734, 215] width 639 height 42
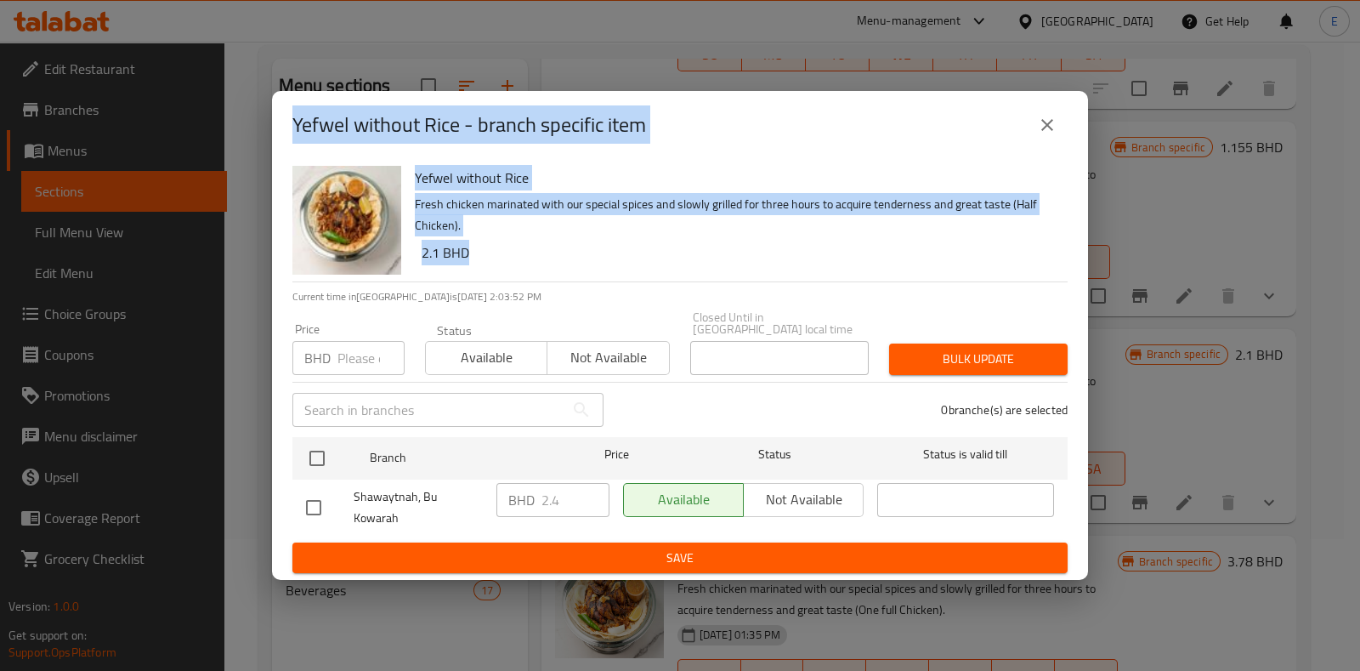
click at [548, 178] on h6 "Yefwel without Rice" at bounding box center [734, 178] width 639 height 24
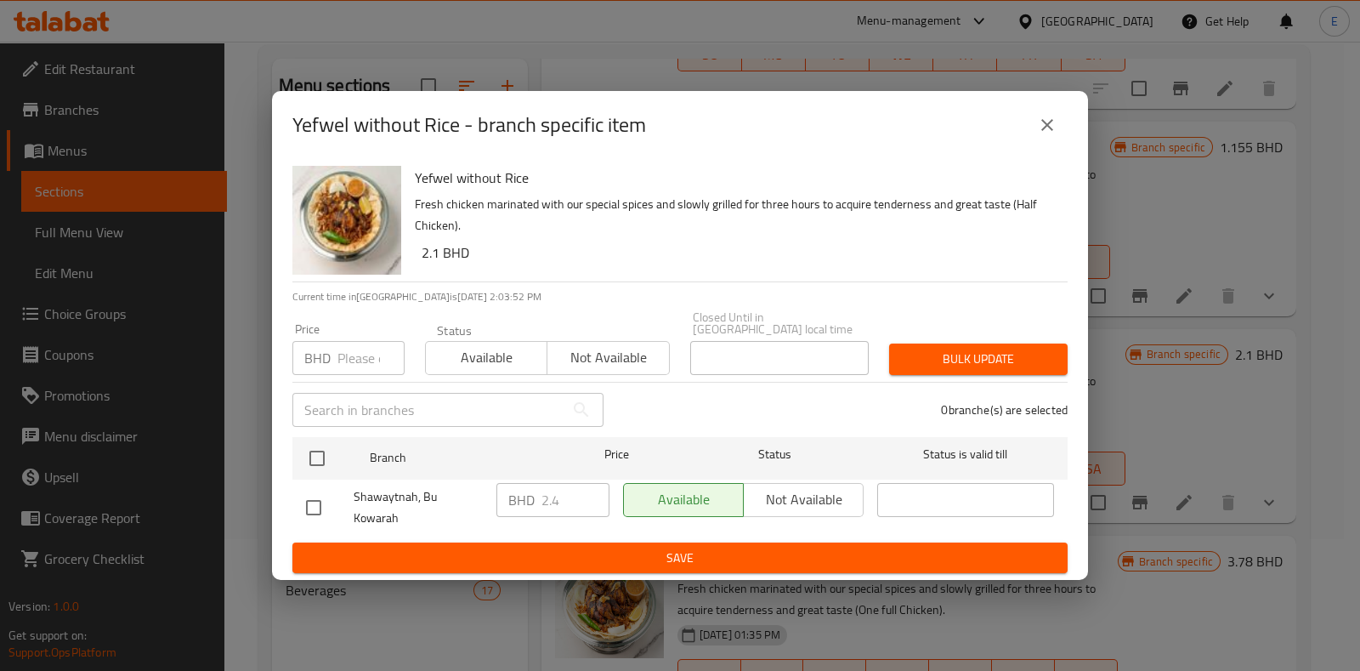
drag, startPoint x: 636, startPoint y: 152, endPoint x: 693, endPoint y: 155, distance: 57.0
click at [636, 139] on h2 "Yefwel without Rice - branch specific item" at bounding box center [469, 124] width 354 height 27
click at [1038, 135] on icon "close" at bounding box center [1047, 125] width 20 height 20
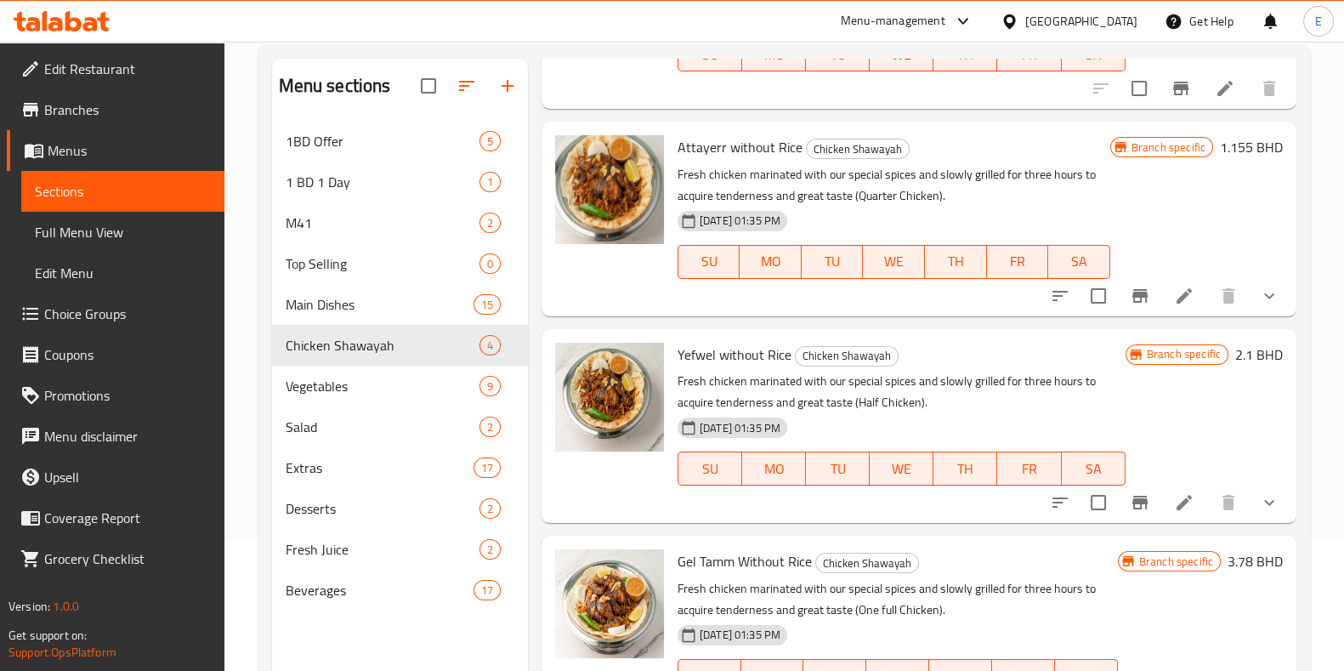
drag, startPoint x: 535, startPoint y: 531, endPoint x: 854, endPoint y: 530, distance: 319.5
drag, startPoint x: 854, startPoint y: 530, endPoint x: 795, endPoint y: 524, distance: 59.8
click at [795, 524] on div "Menu items Add Sort Manage items Hummus Chicken Shawayah Chickpeas, tahini and …" at bounding box center [912, 394] width 768 height 671
drag, startPoint x: 530, startPoint y: 118, endPoint x: 669, endPoint y: 114, distance: 138.6
drag, startPoint x: 669, startPoint y: 114, endPoint x: 535, endPoint y: 125, distance: 133.9
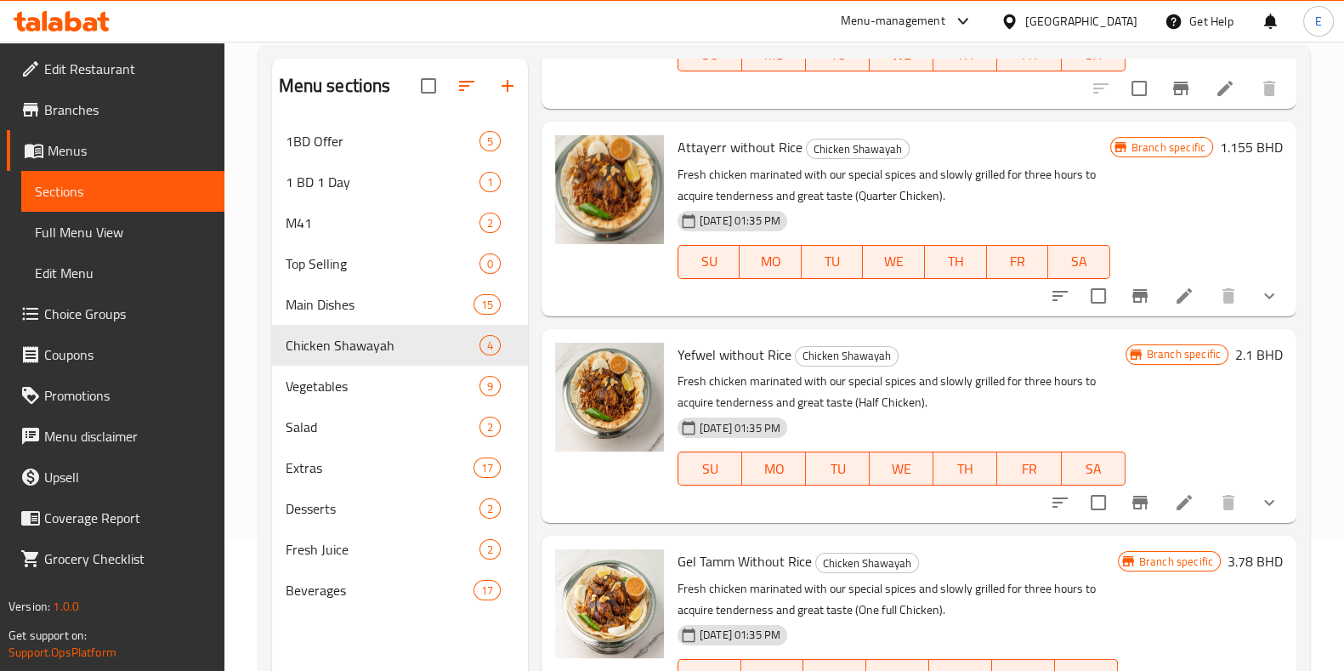
drag, startPoint x: 535, startPoint y: 125, endPoint x: 688, endPoint y: 114, distance: 152.5
drag, startPoint x: 688, startPoint y: 114, endPoint x: 586, endPoint y: 112, distance: 102.0
click at [586, 112] on div "Menu items Add Sort Manage items Hummus Chicken Shawayah Chickpeas, tahini and …" at bounding box center [912, 394] width 768 height 671
drag, startPoint x: 534, startPoint y: 25, endPoint x: 237, endPoint y: 23, distance: 296.6
drag, startPoint x: 237, startPoint y: 23, endPoint x: 518, endPoint y: 11, distance: 280.7
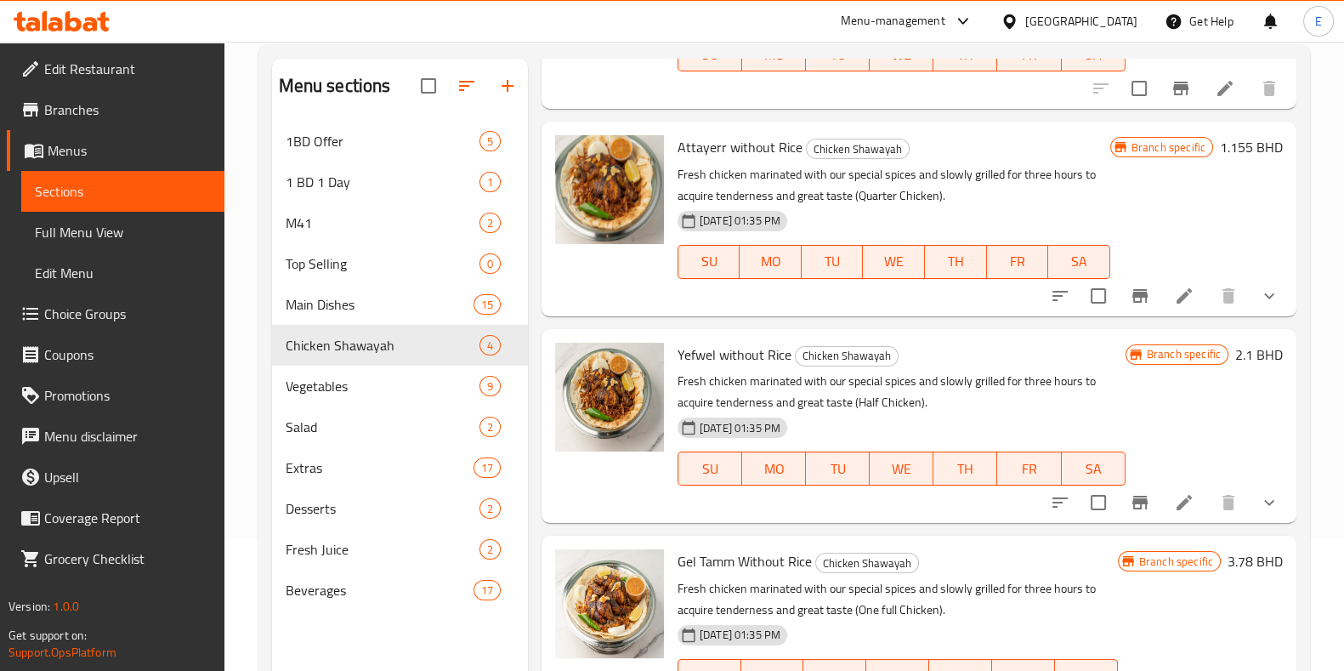
drag, startPoint x: 518, startPoint y: 11, endPoint x: 444, endPoint y: 21, distance: 73.8
click at [444, 21] on div "Menu-management [GEOGRAPHIC_DATA] Get Help E" at bounding box center [672, 21] width 1344 height 41
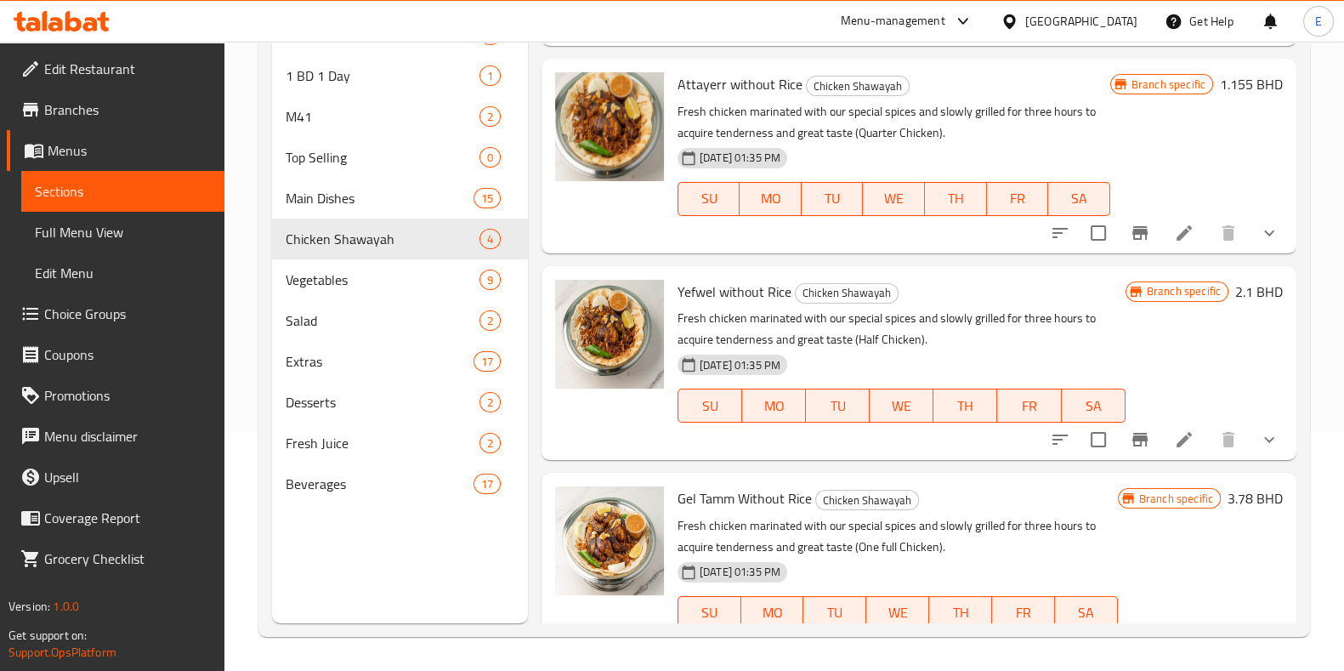
scroll to position [71, 0]
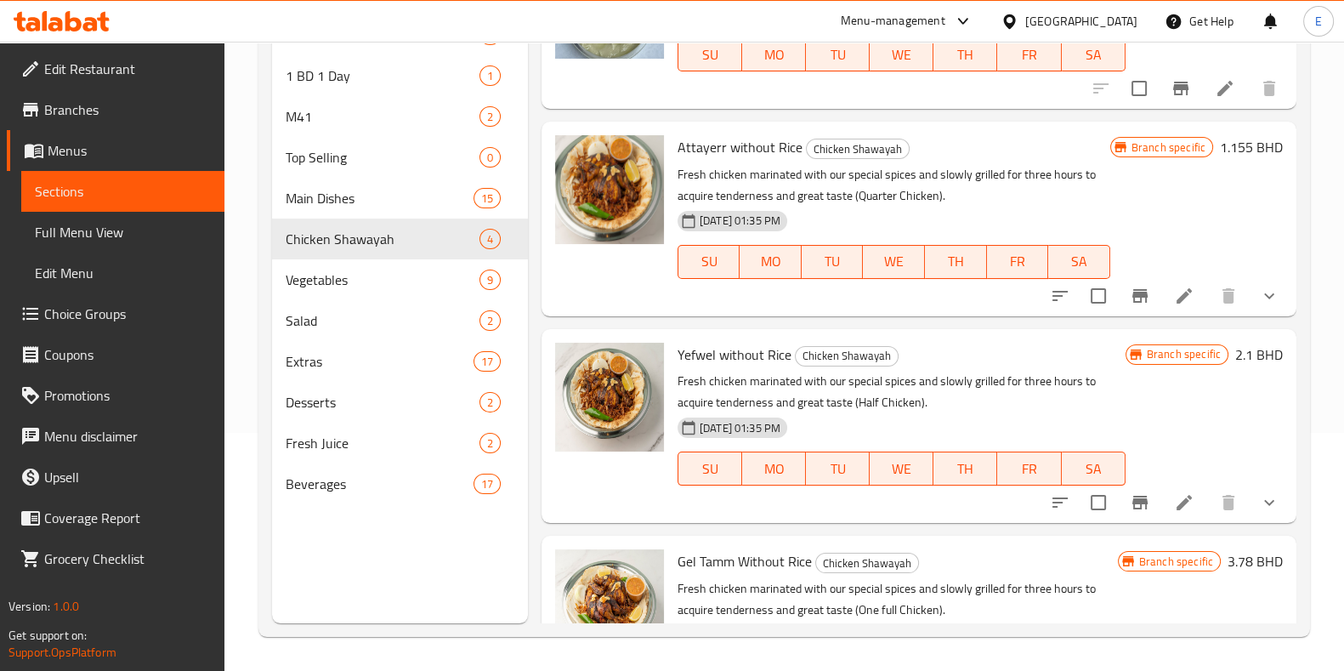
drag, startPoint x: 530, startPoint y: 119, endPoint x: 745, endPoint y: 108, distance: 215.3
click at [745, 108] on div "Hummus Chicken Shawayah Chickpeas, tahini and lemon juice [DATE] 07:46 AM SU MO…" at bounding box center [918, 22] width 755 height 173
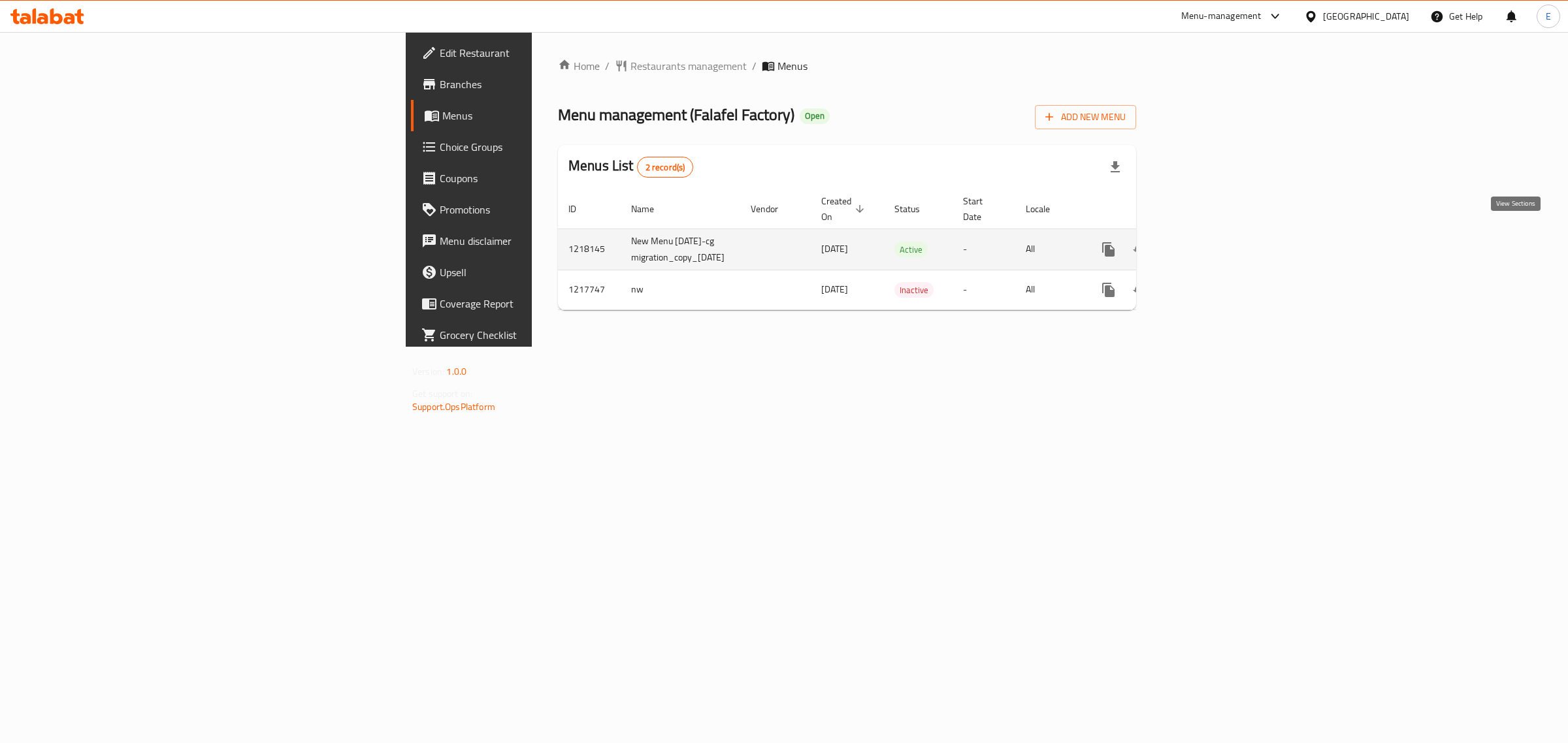
click at [1218, 240] on link "enhanced table" at bounding box center [1202, 249] width 32 height 32
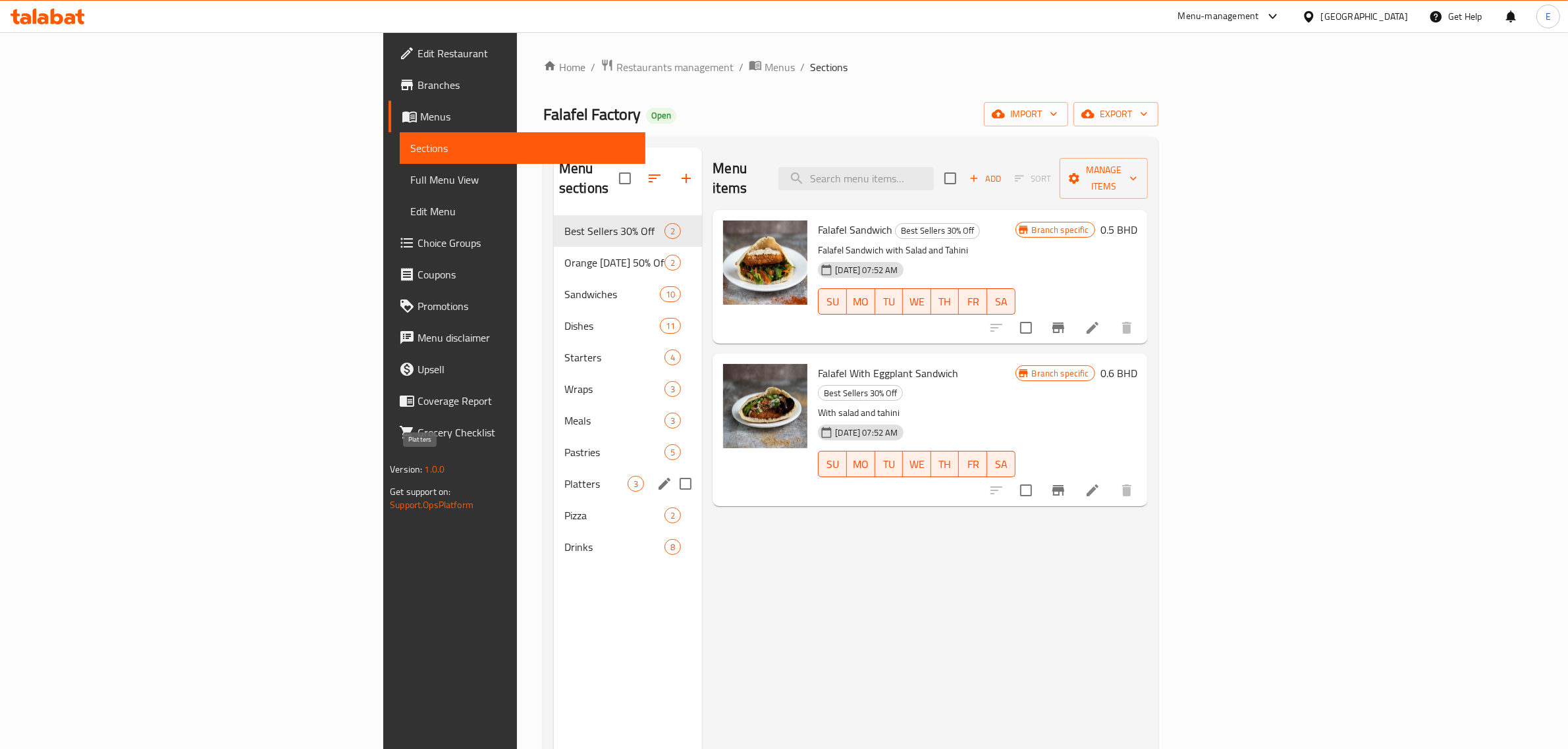
click at [564, 476] on span "Platters" at bounding box center [596, 483] width 64 height 15
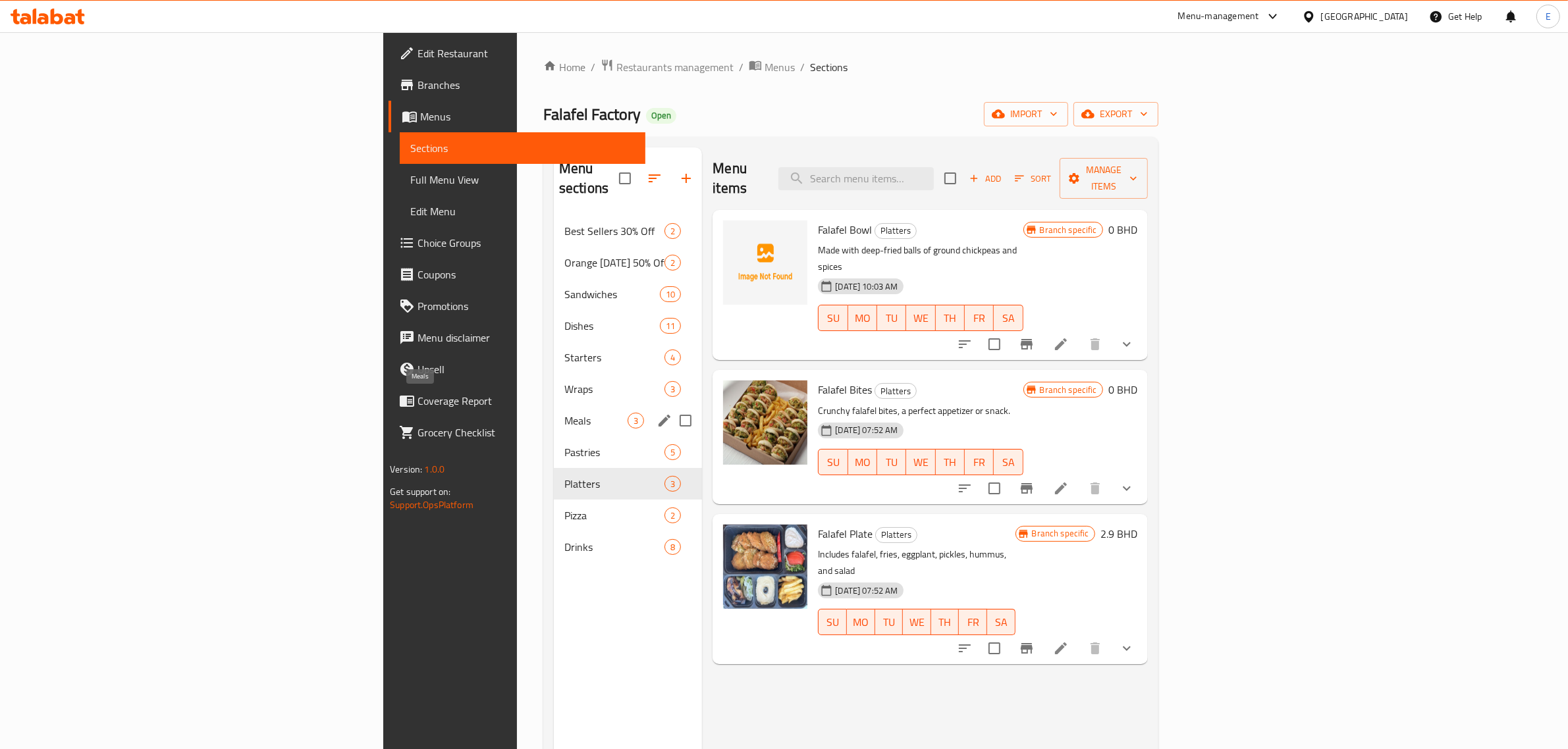
click at [564, 413] on span "Meals" at bounding box center [596, 421] width 64 height 15
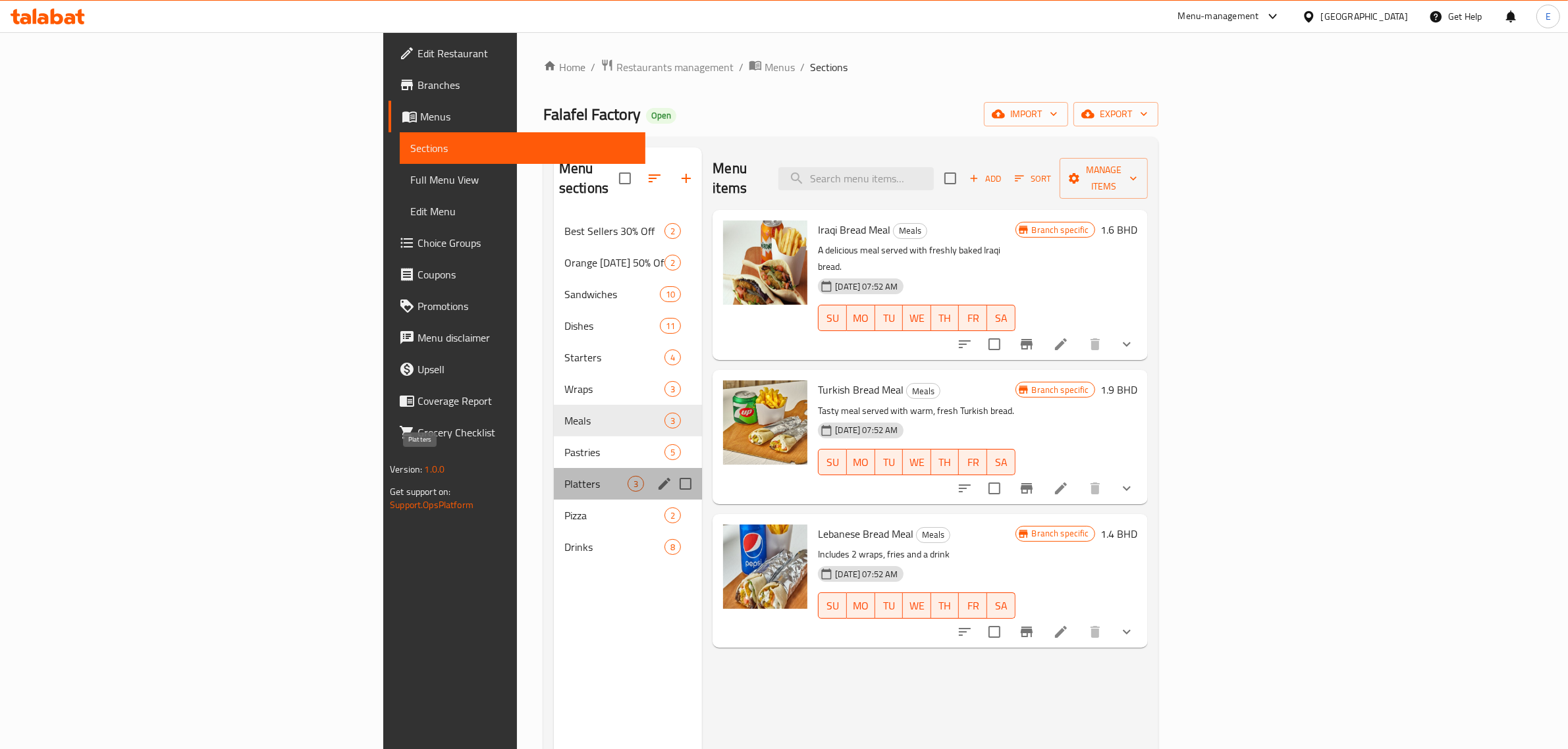
click at [564, 476] on span "Platters" at bounding box center [596, 483] width 64 height 15
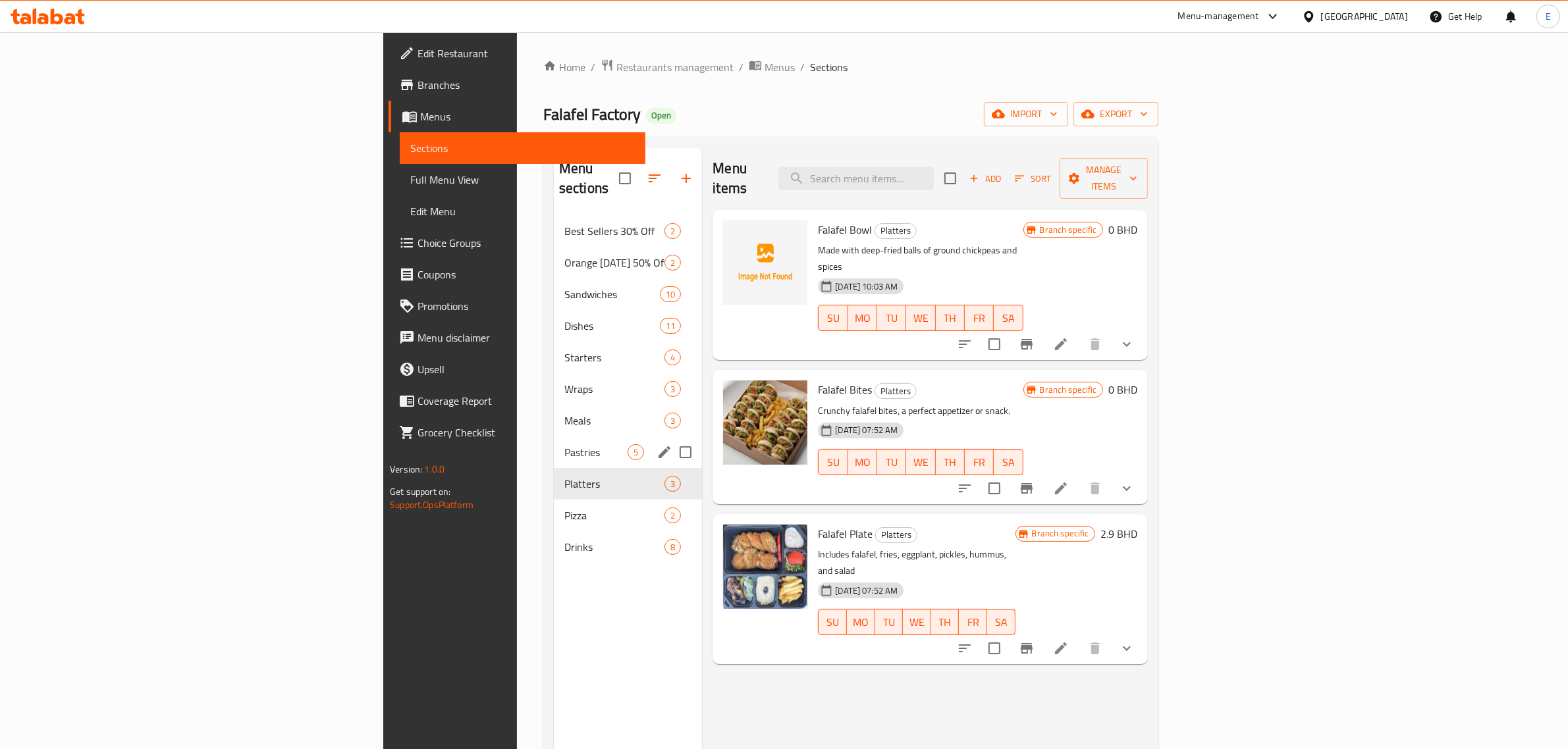
click at [554, 436] on div "Pastries 5" at bounding box center [628, 452] width 148 height 32
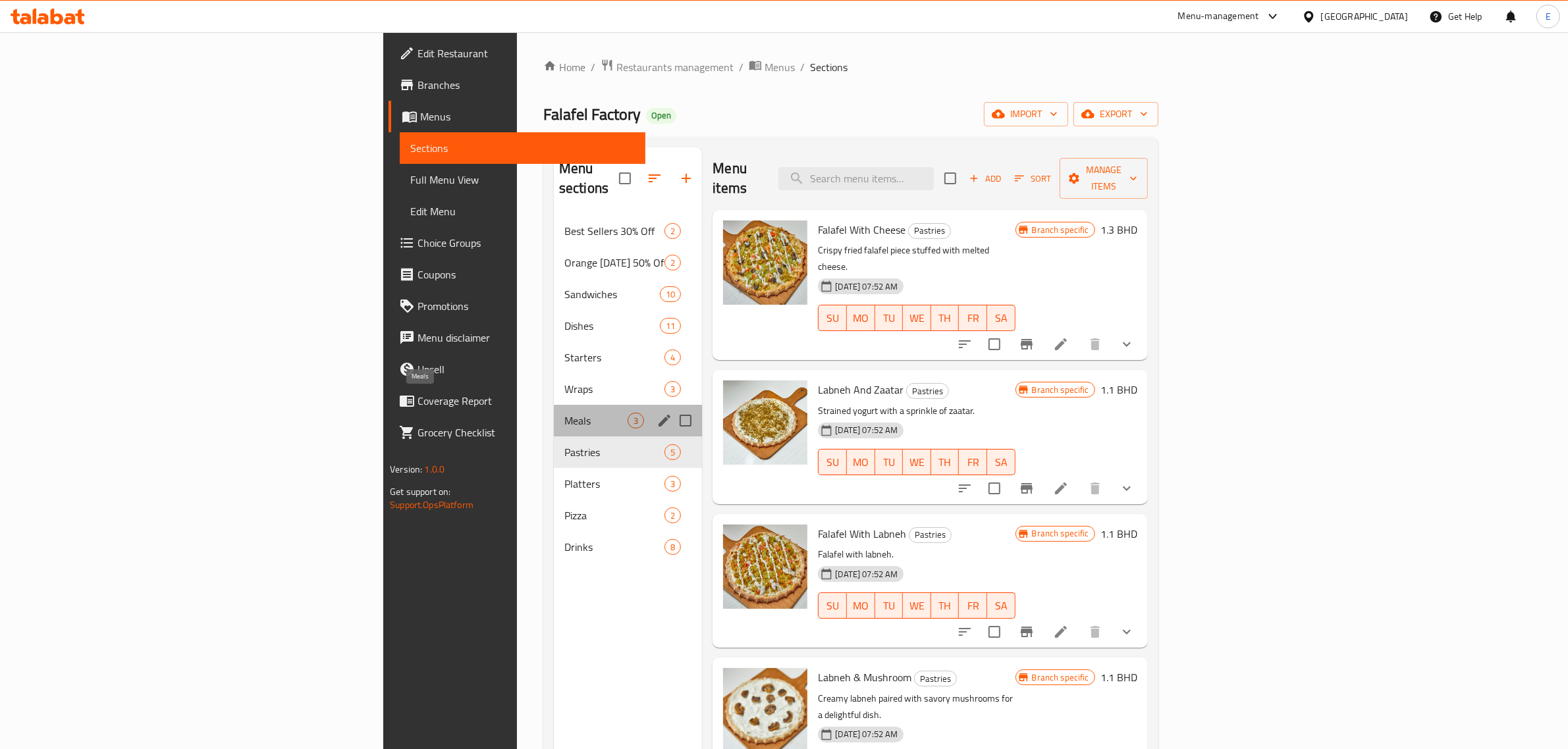
click at [564, 413] on span "Meals" at bounding box center [596, 421] width 64 height 15
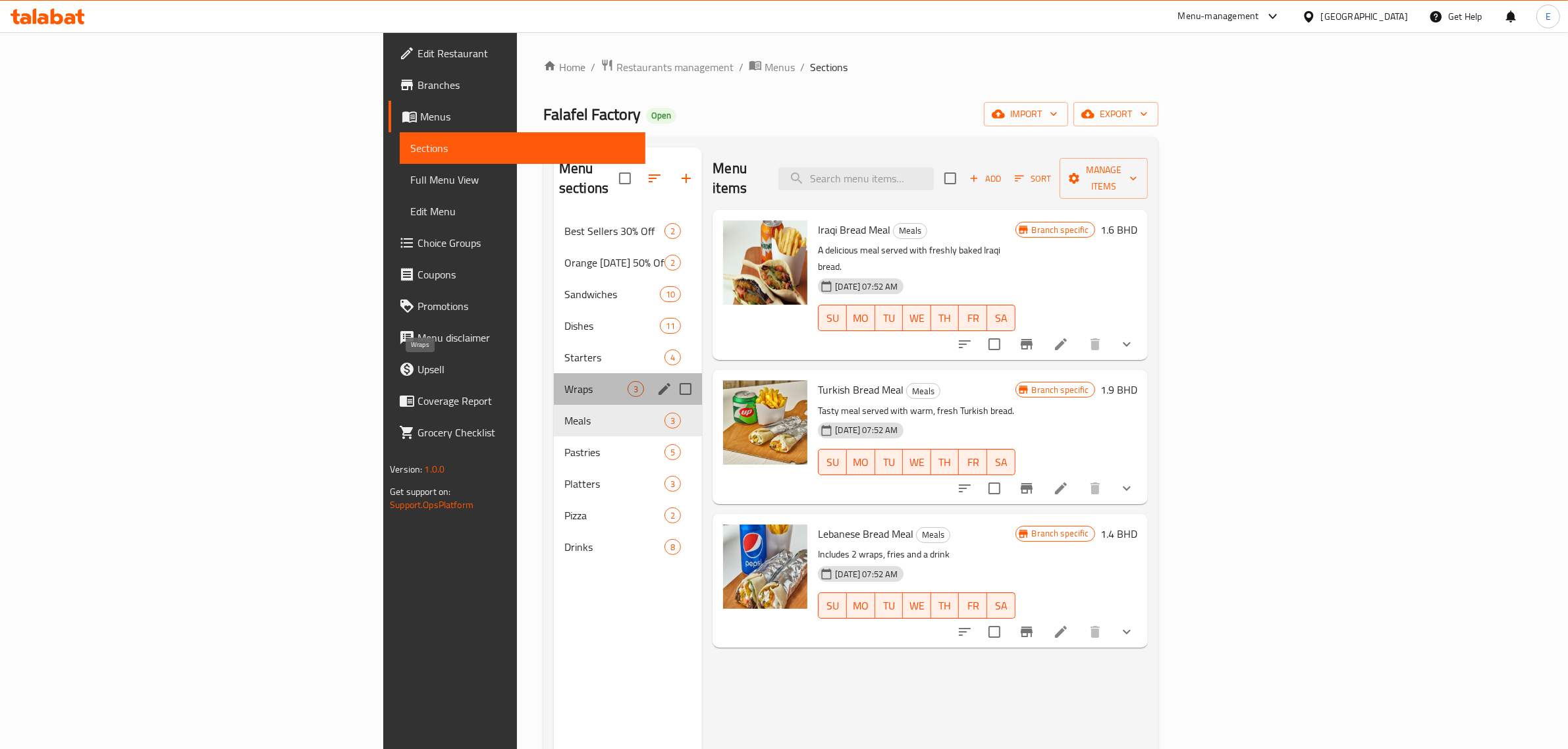
click at [564, 381] on span "Wraps" at bounding box center [596, 389] width 64 height 15
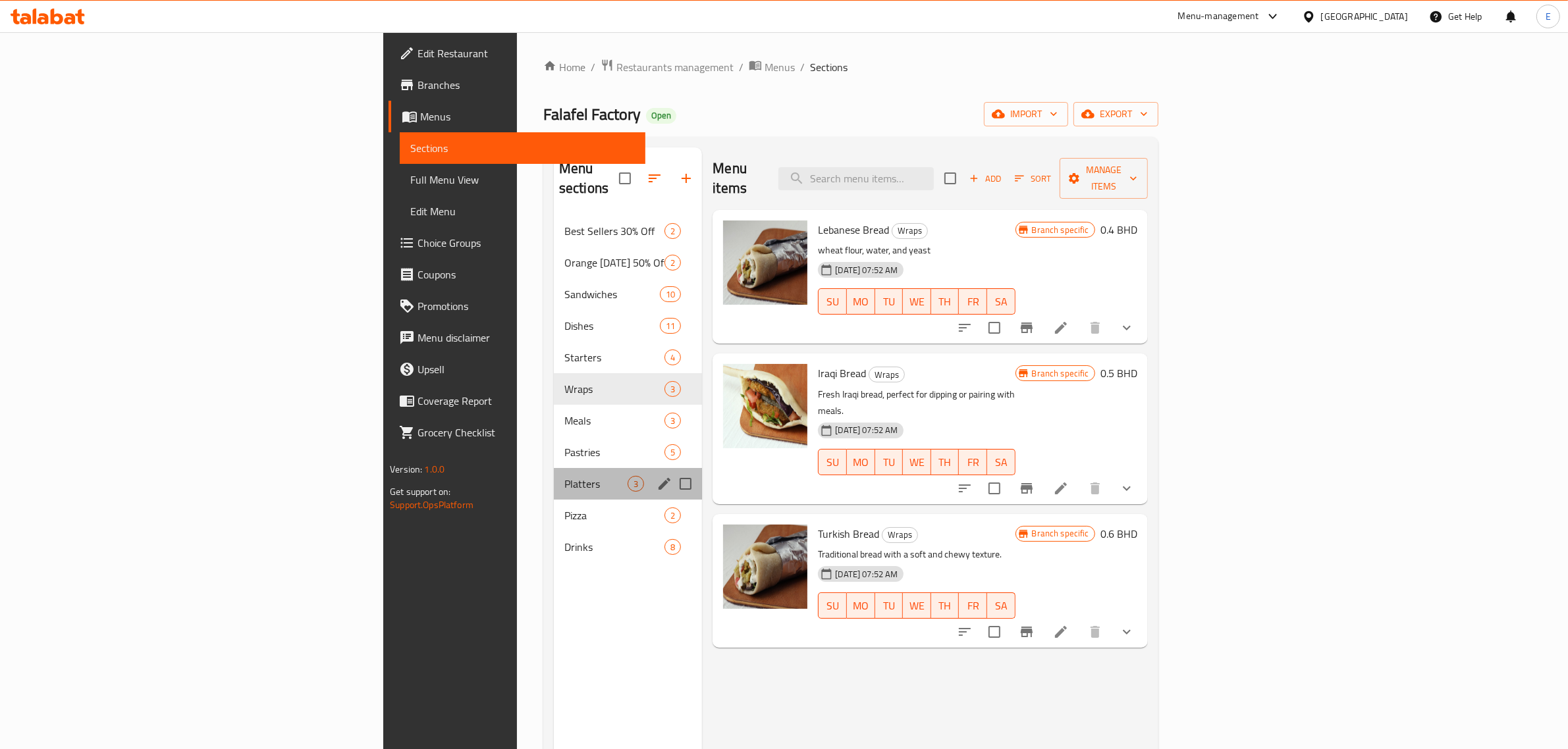
click at [554, 468] on div "Platters 3" at bounding box center [628, 483] width 148 height 32
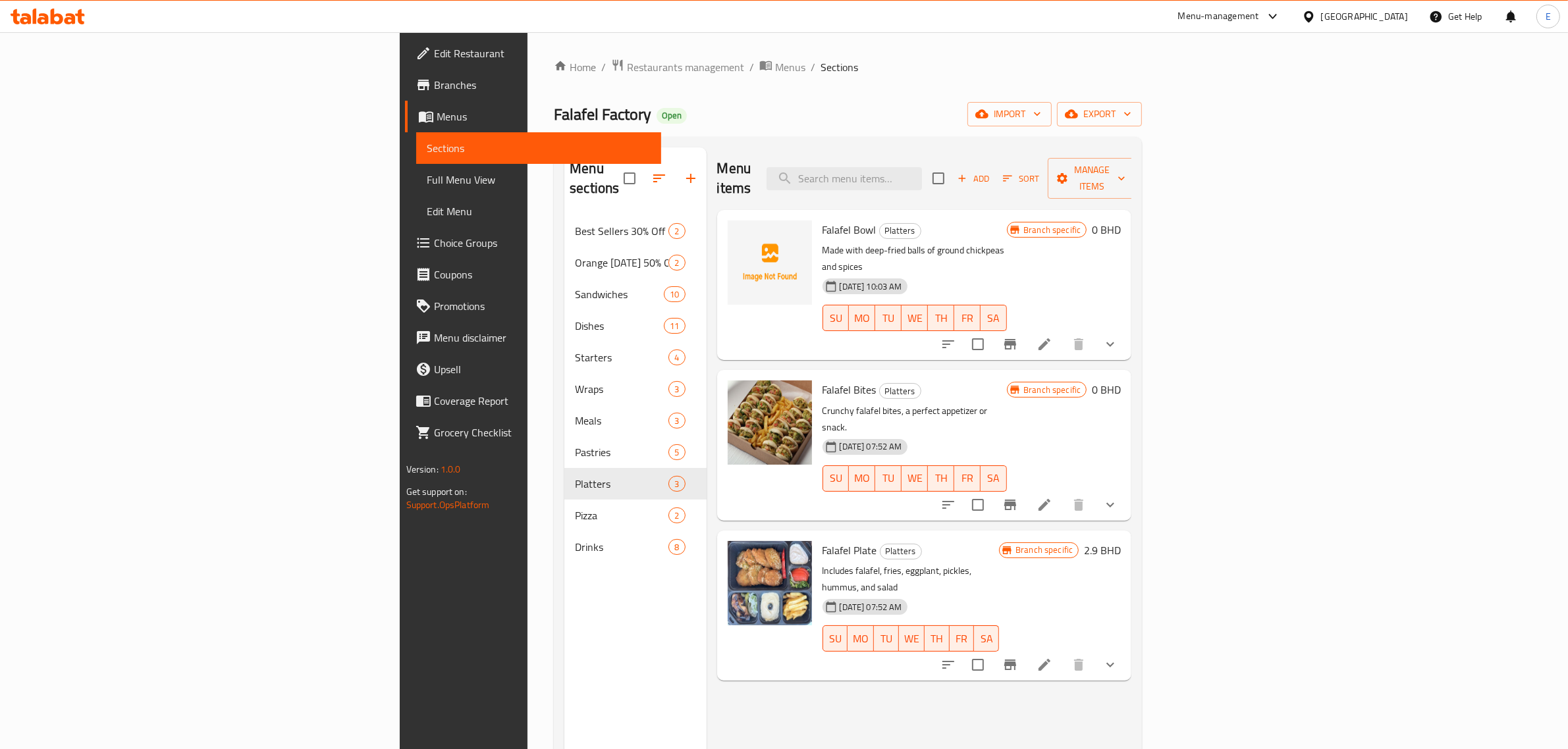
click at [1118, 336] on icon "show more" at bounding box center [1110, 344] width 15 height 15
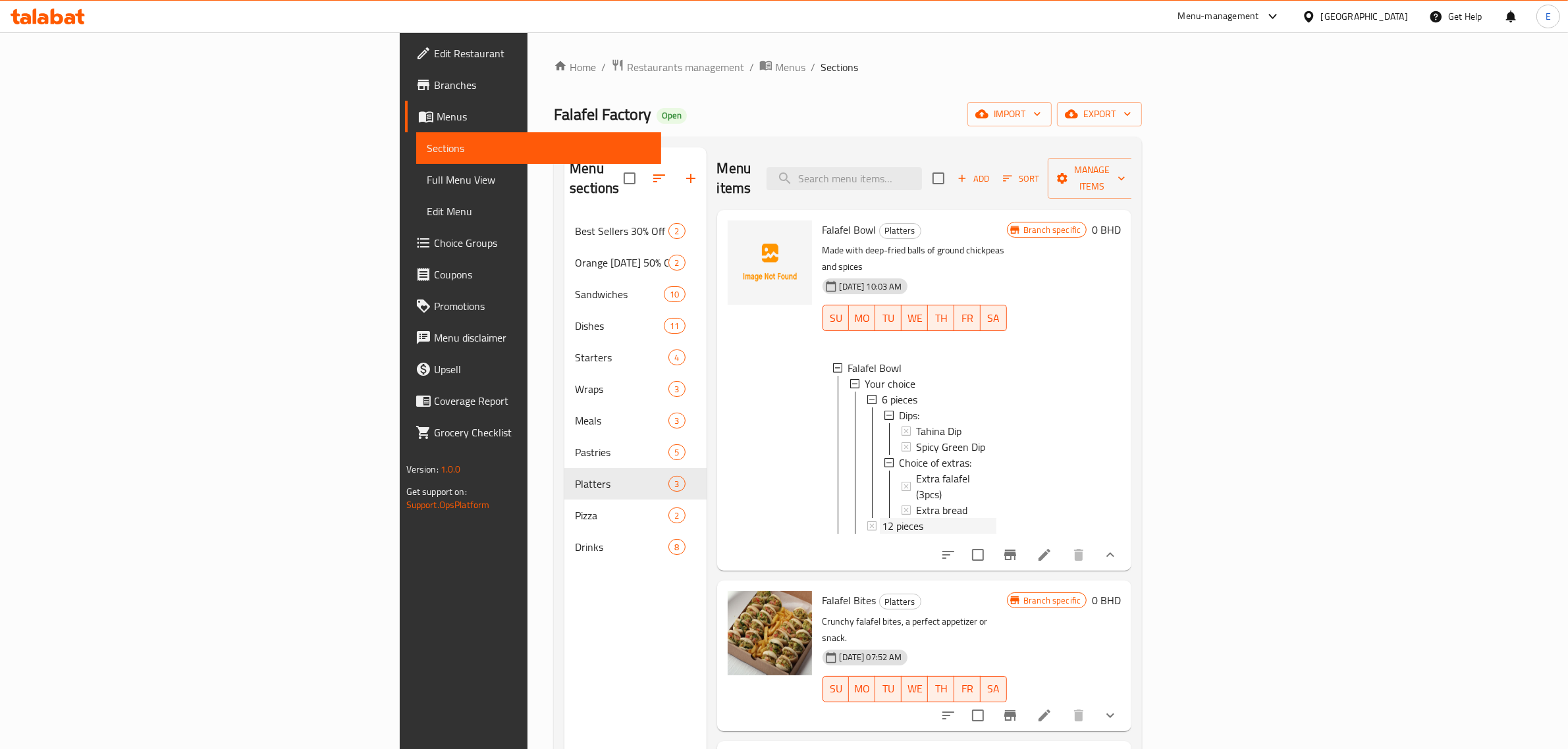
click at [882, 518] on span "12 pieces" at bounding box center [903, 526] width 42 height 15
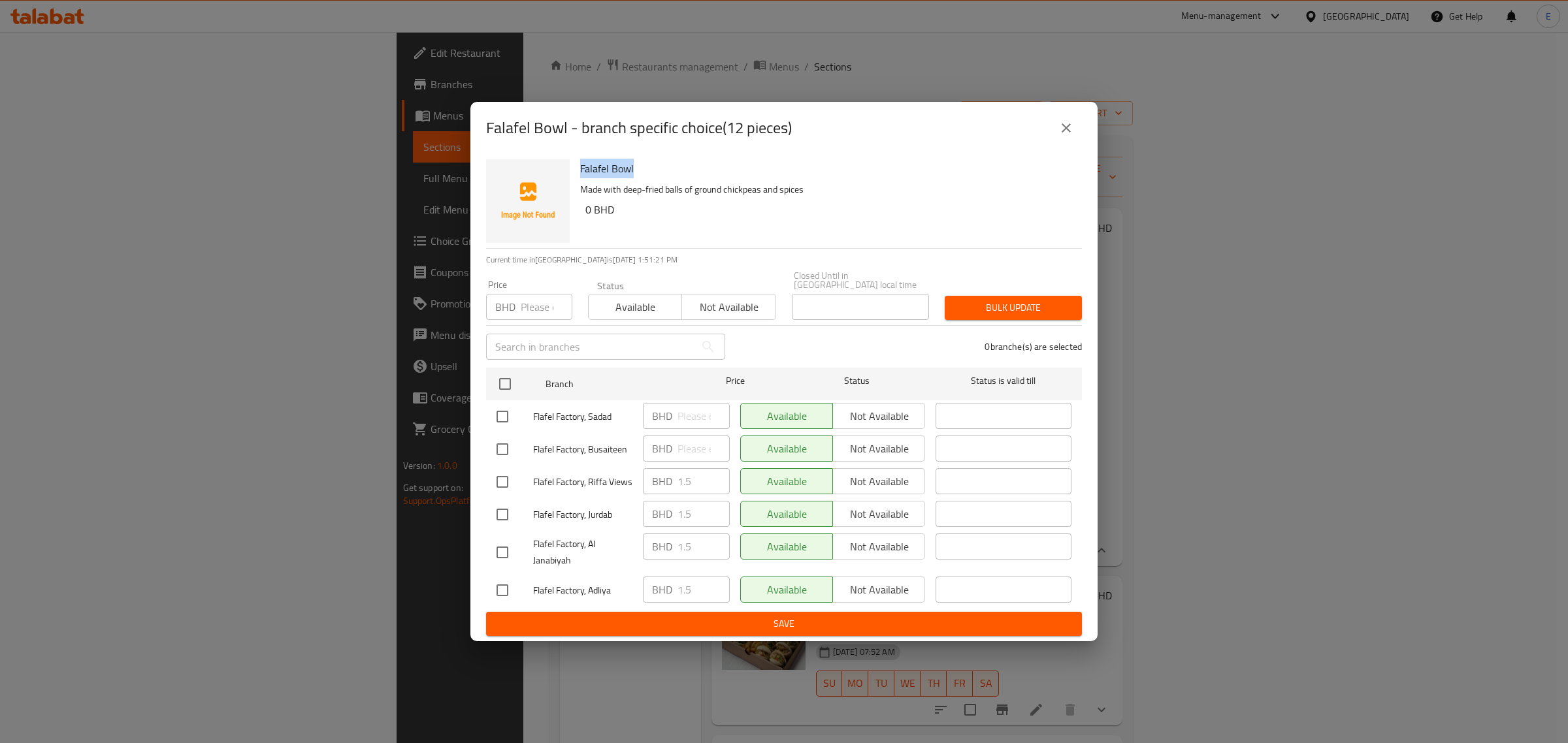
drag, startPoint x: 580, startPoint y: 168, endPoint x: 669, endPoint y: 340, distance: 193.7
click at [663, 167] on h6 "Falafel Bowl" at bounding box center [826, 168] width 491 height 18
click at [664, 479] on div "BHD 1.5 ​" at bounding box center [686, 481] width 87 height 26
click at [628, 198] on p "Made with deep-fried balls of ground chickpeas and spices" at bounding box center [826, 189] width 491 height 16
click at [1071, 131] on icon "close" at bounding box center [1066, 128] width 15 height 15
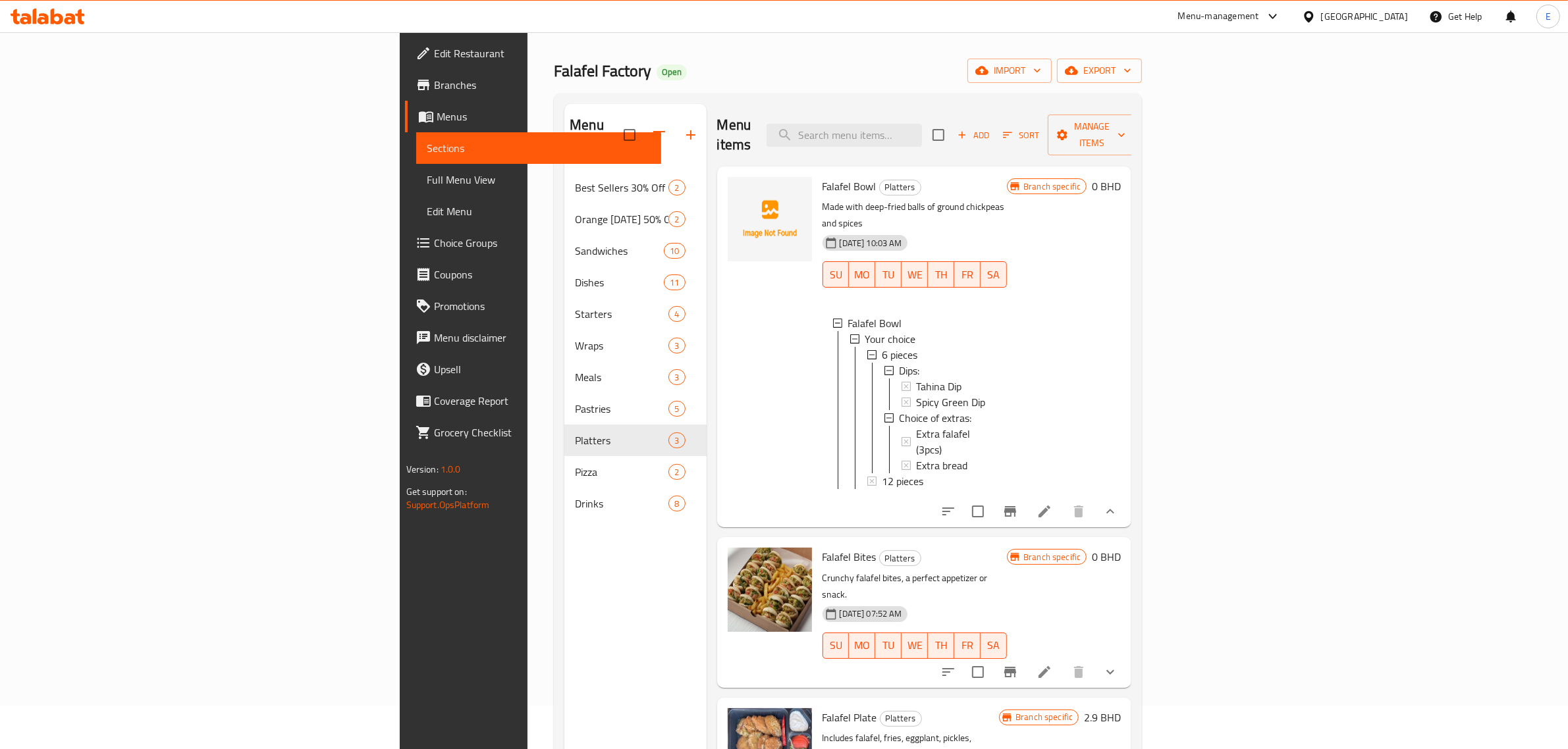
scroll to position [82, 0]
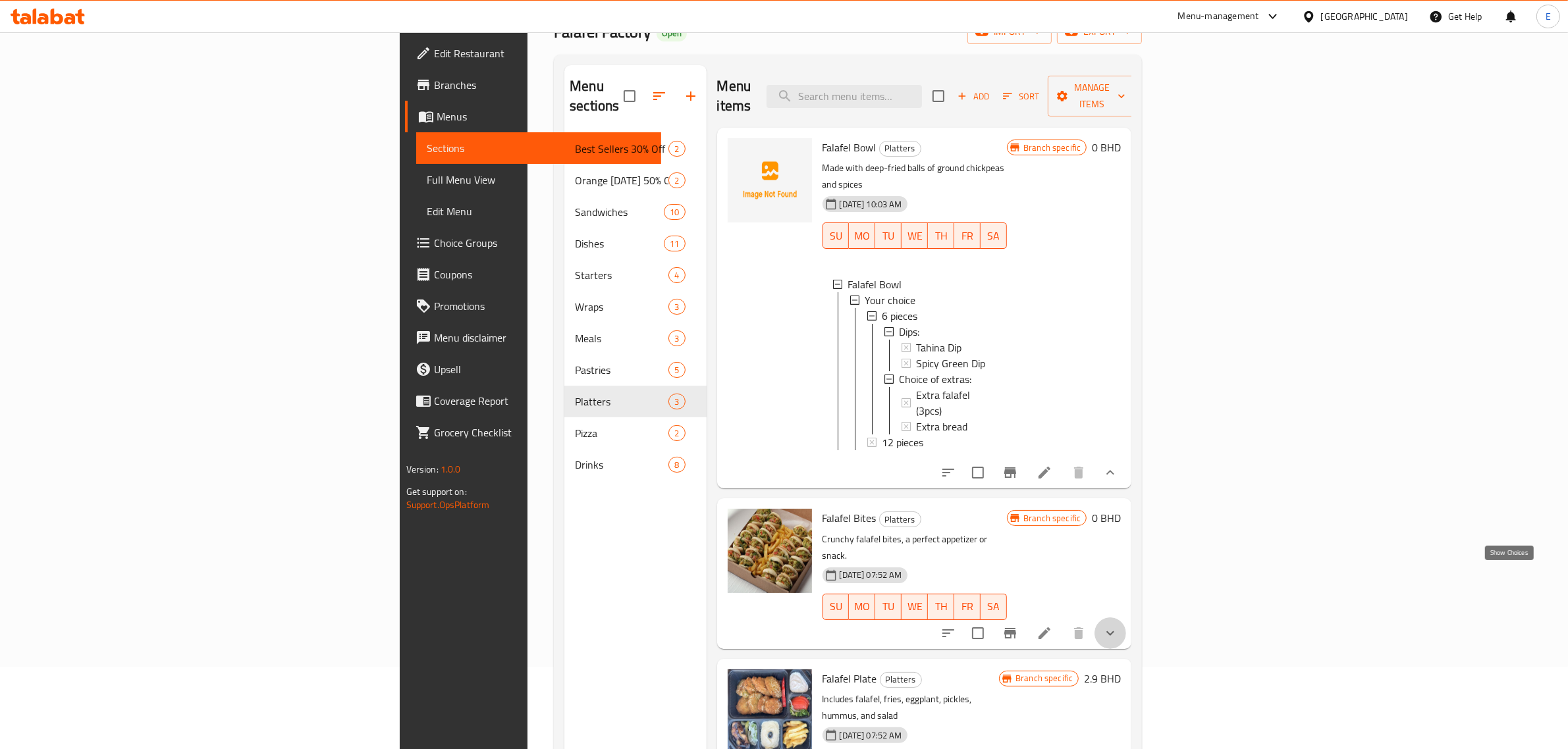
drag, startPoint x: 1515, startPoint y: 572, endPoint x: 1484, endPoint y: 581, distance: 32.3
click at [1118, 625] on icon "show more" at bounding box center [1110, 633] width 15 height 15
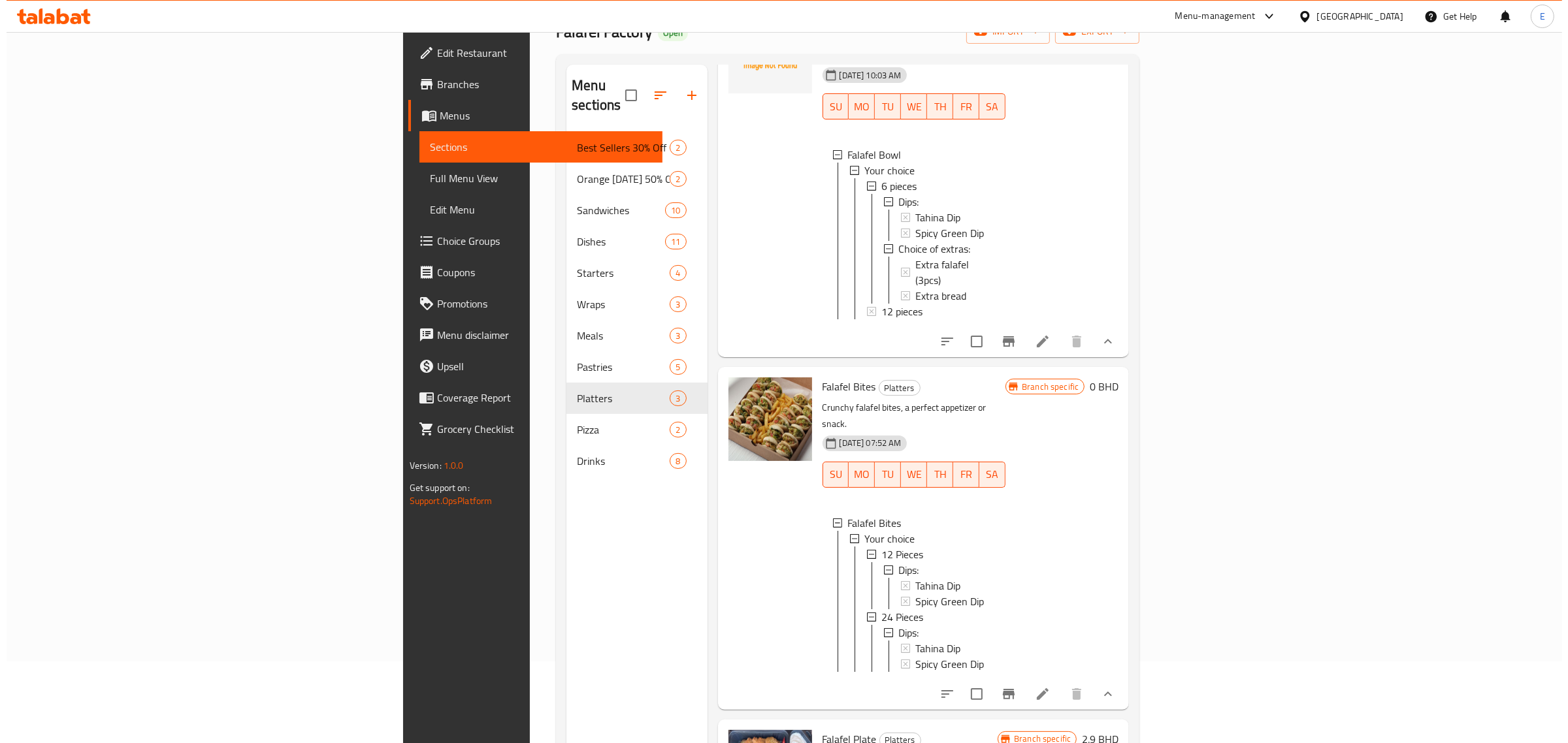
scroll to position [0, 0]
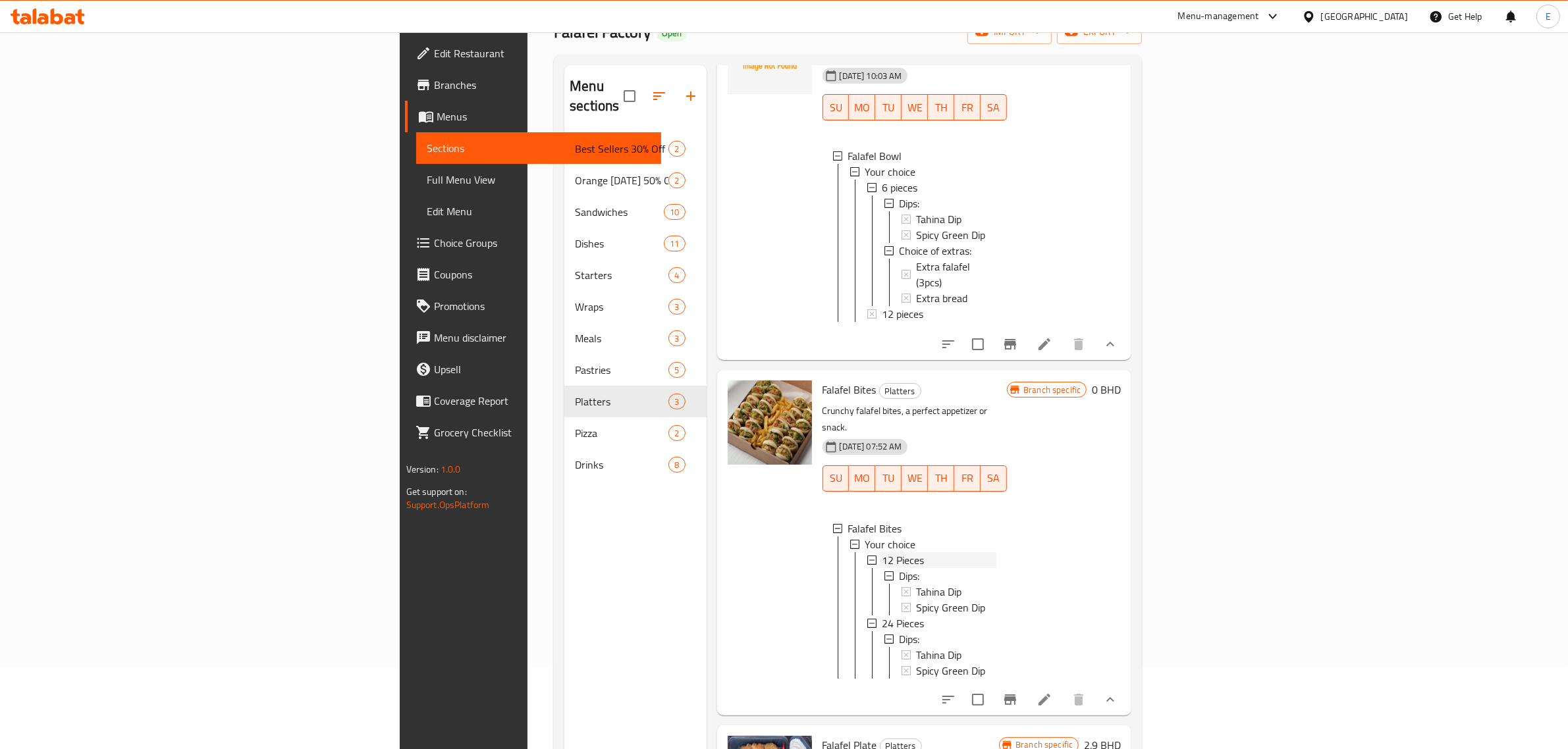
click at [882, 552] on div "12 Pieces" at bounding box center [940, 560] width 115 height 15
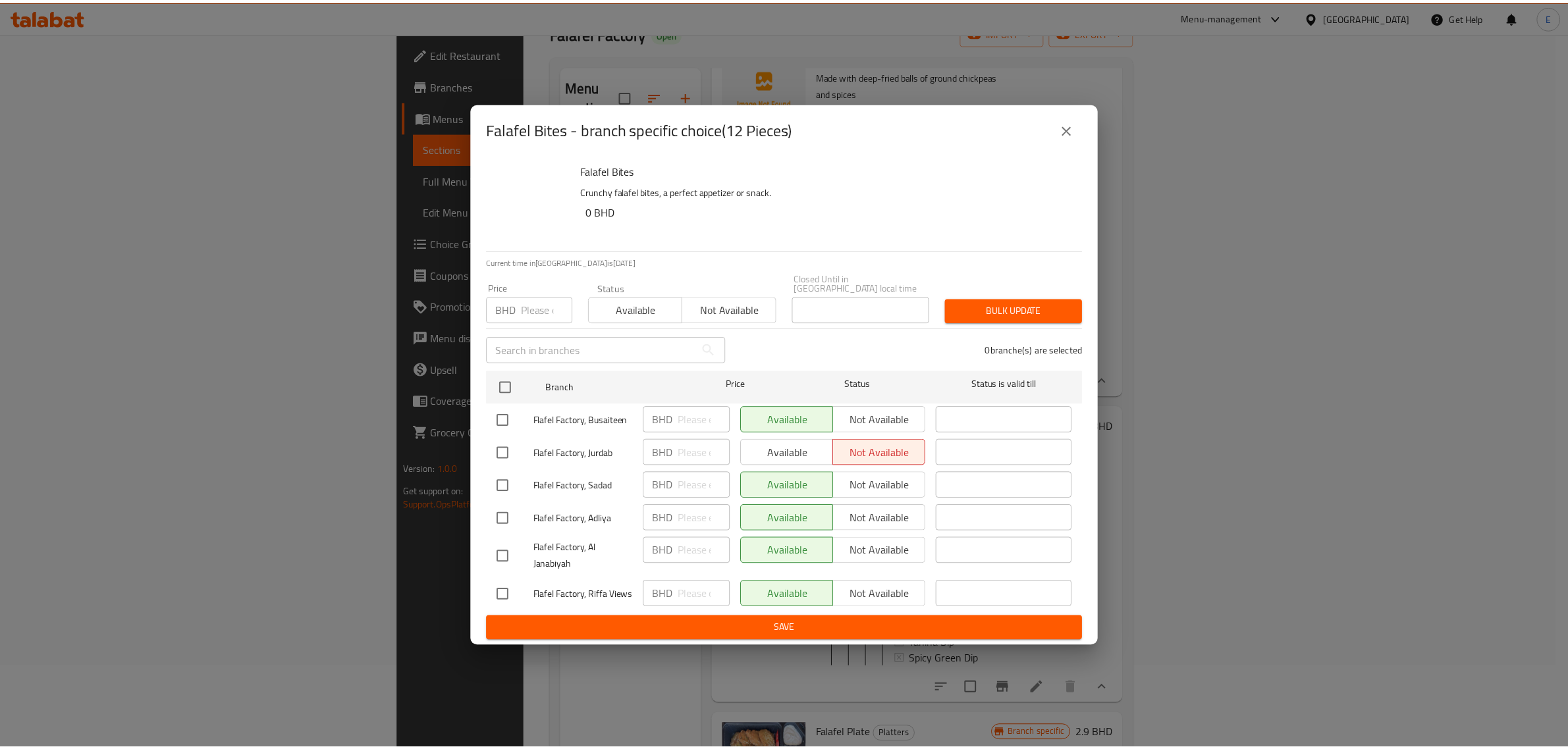
scroll to position [81, 0]
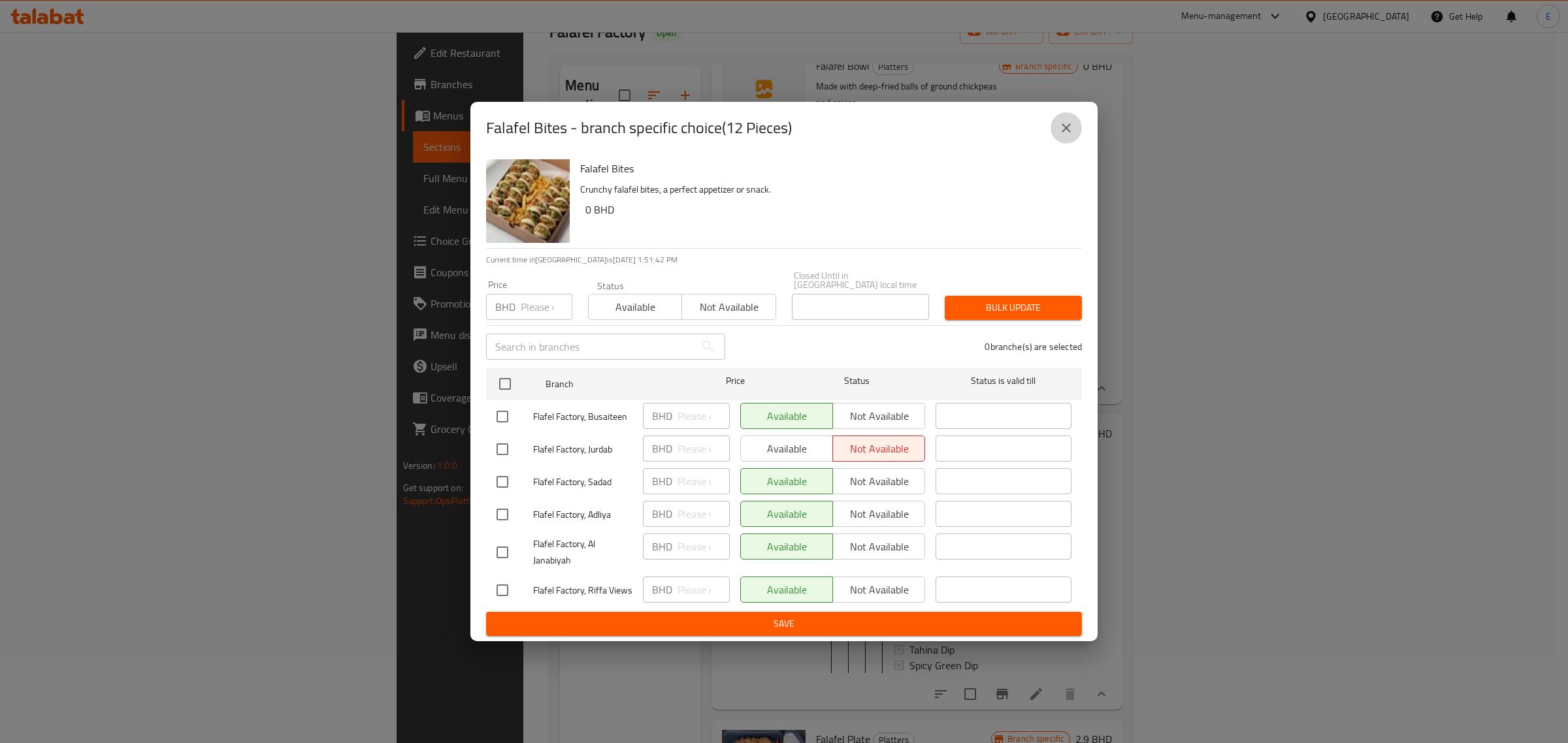
click at [1060, 136] on icon "close" at bounding box center [1066, 128] width 15 height 15
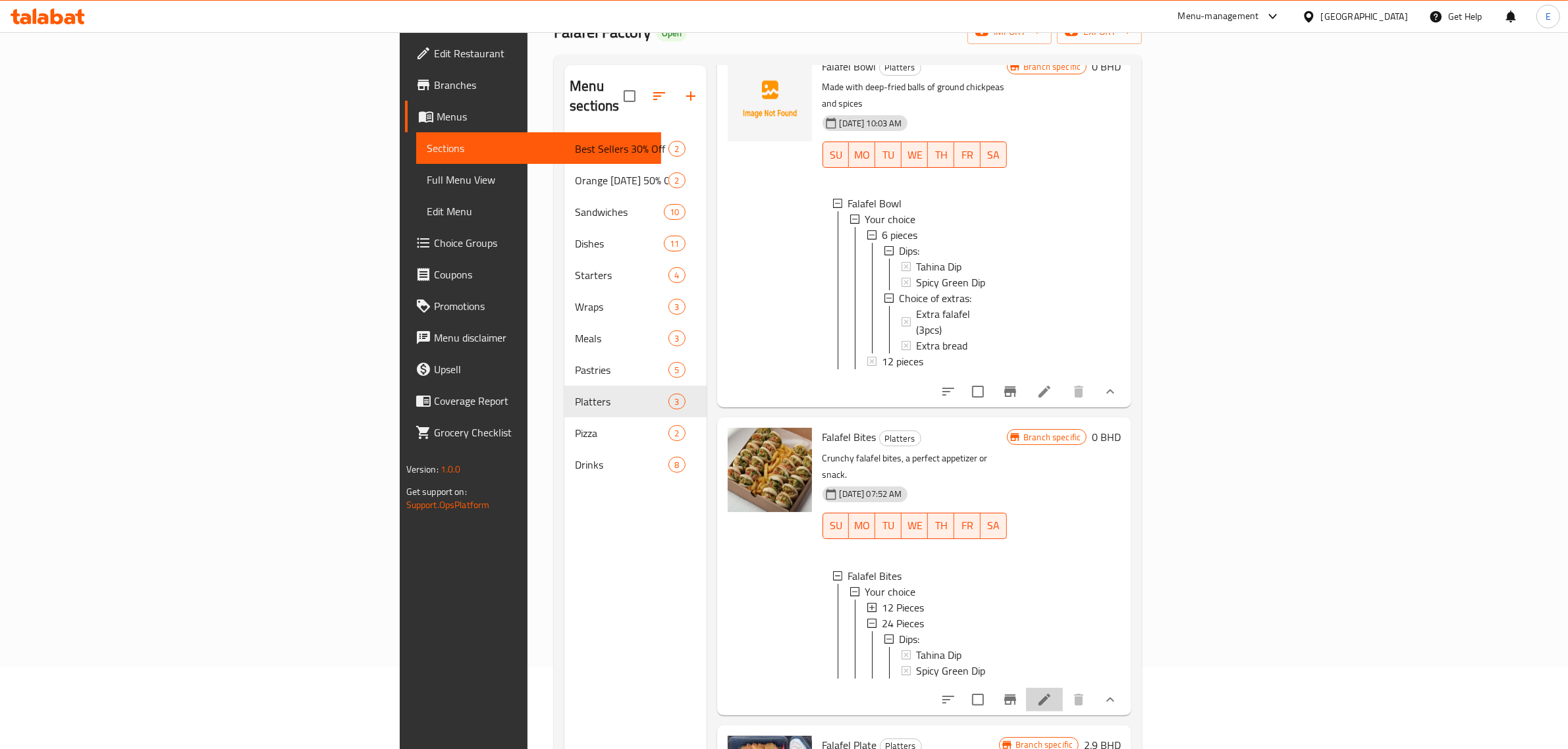
click at [1063, 688] on li at bounding box center [1044, 699] width 37 height 24
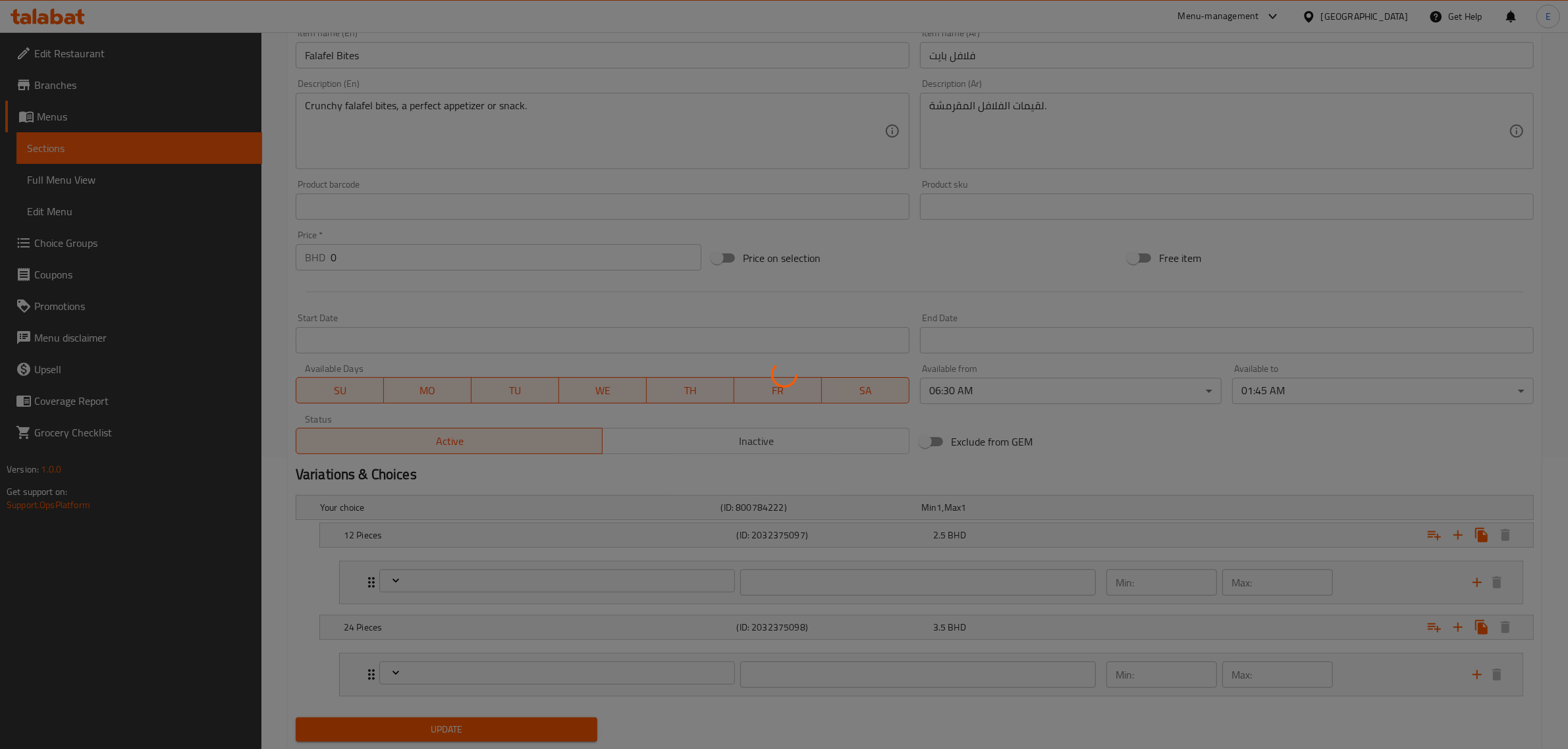
scroll to position [330, 0]
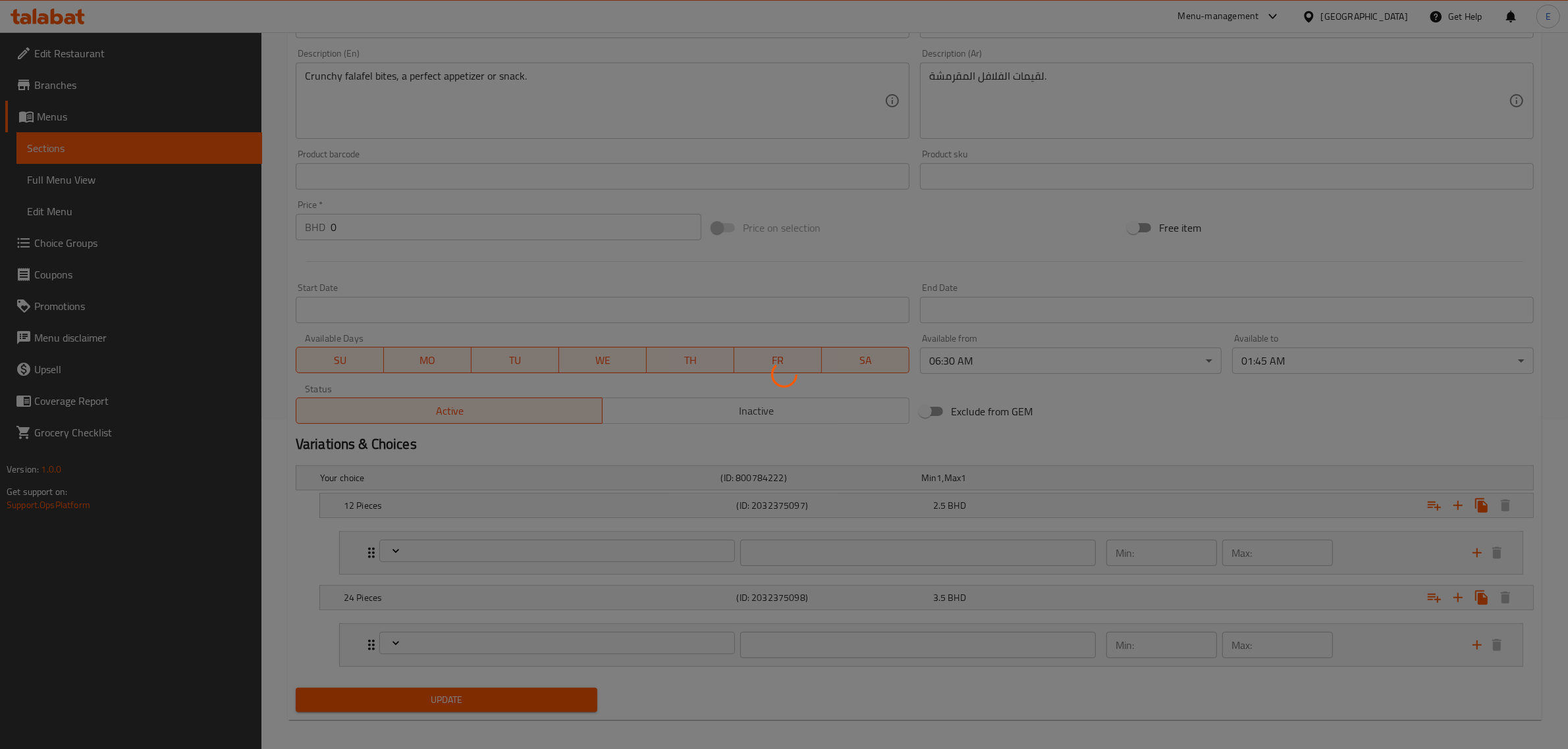
type input "صلصات:"
type input "0"
type input "2"
type input "صلصات:"
type input "0"
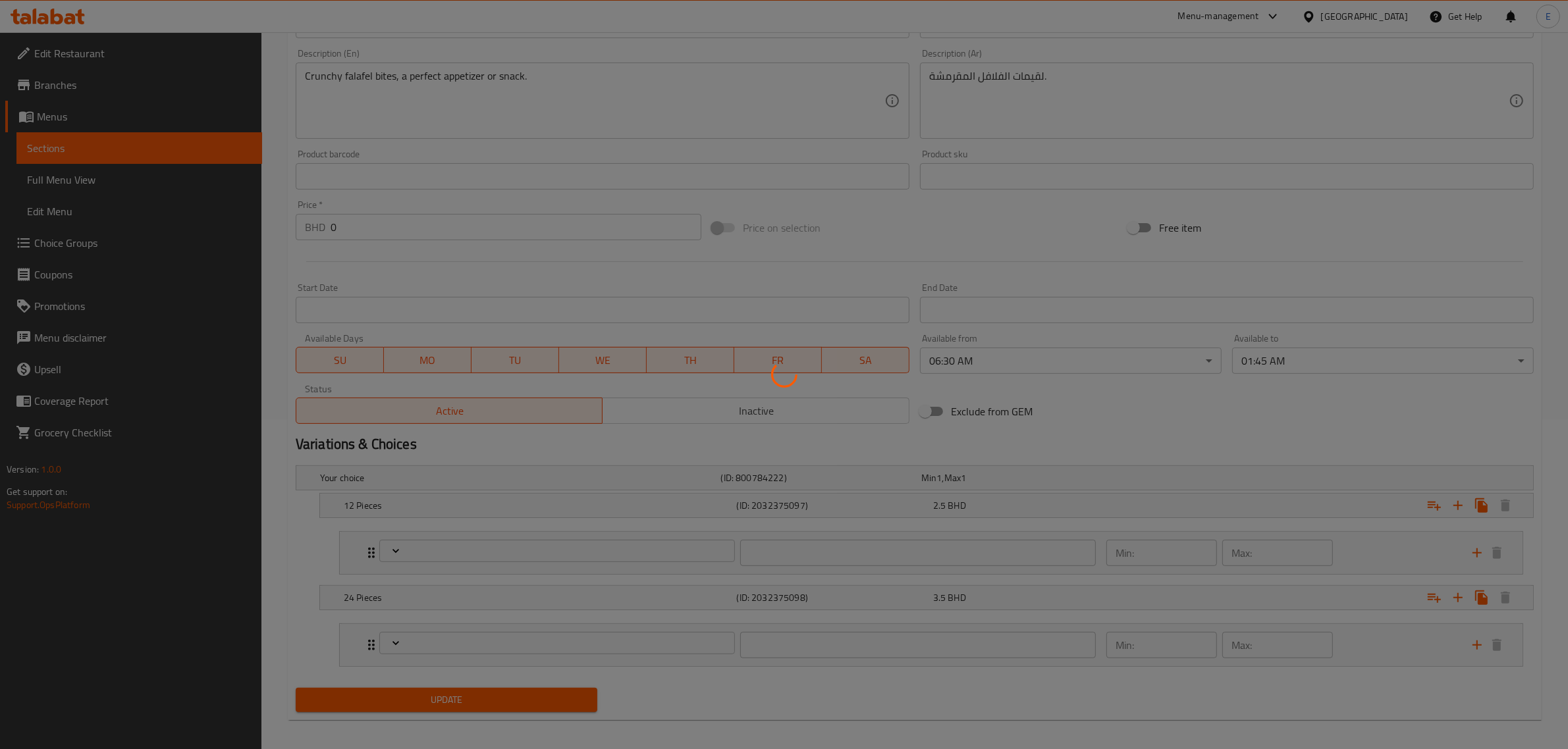
type input "2"
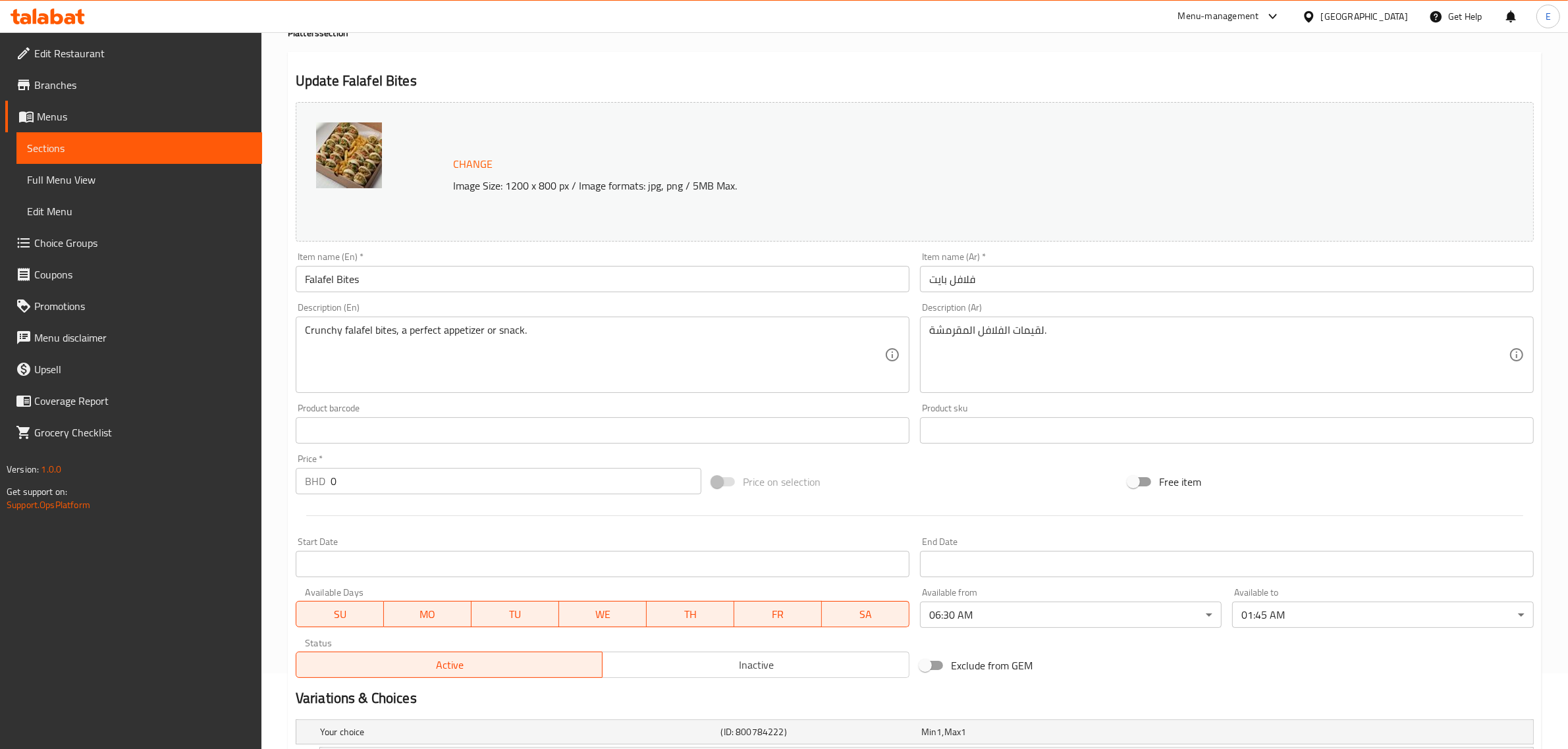
scroll to position [0, 0]
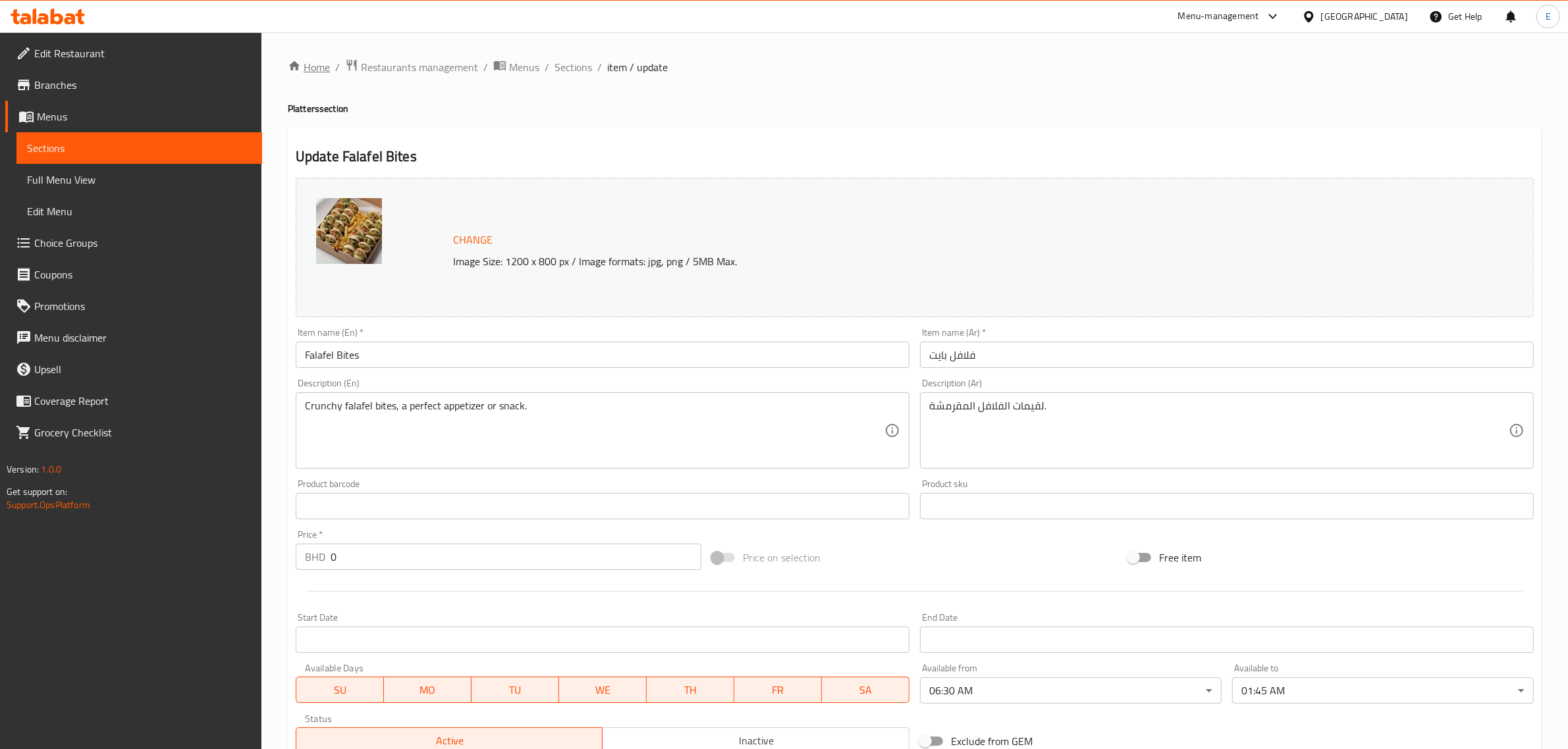
click at [309, 72] on link "Home" at bounding box center [308, 67] width 42 height 15
